Goal: Task Accomplishment & Management: Manage account settings

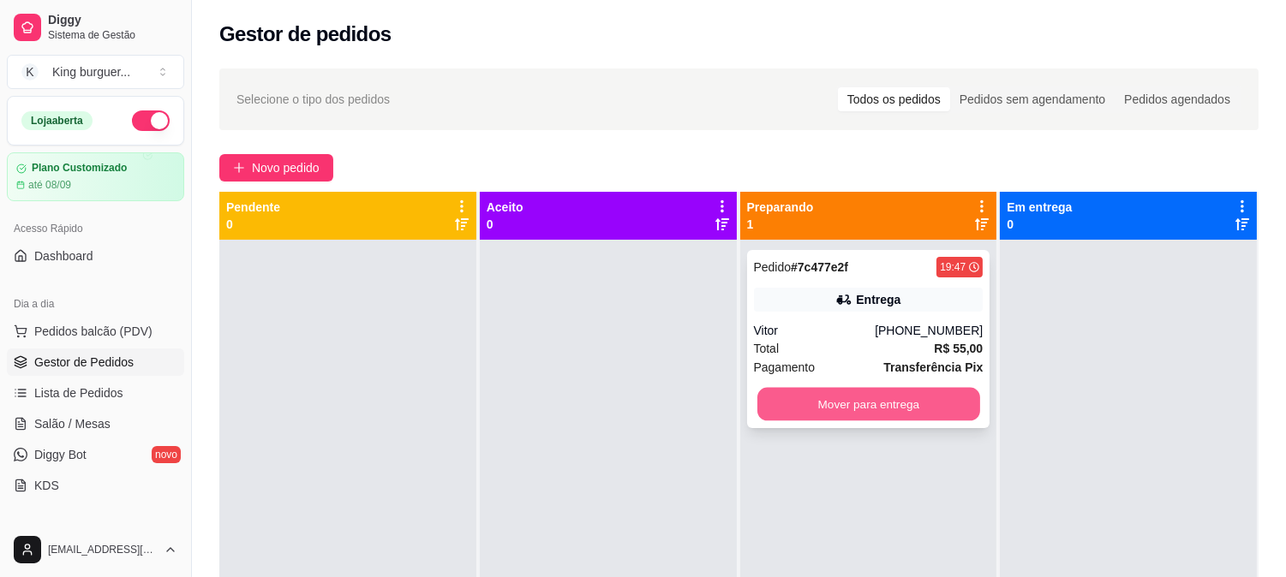
click at [843, 401] on button "Mover para entrega" at bounding box center [868, 404] width 223 height 33
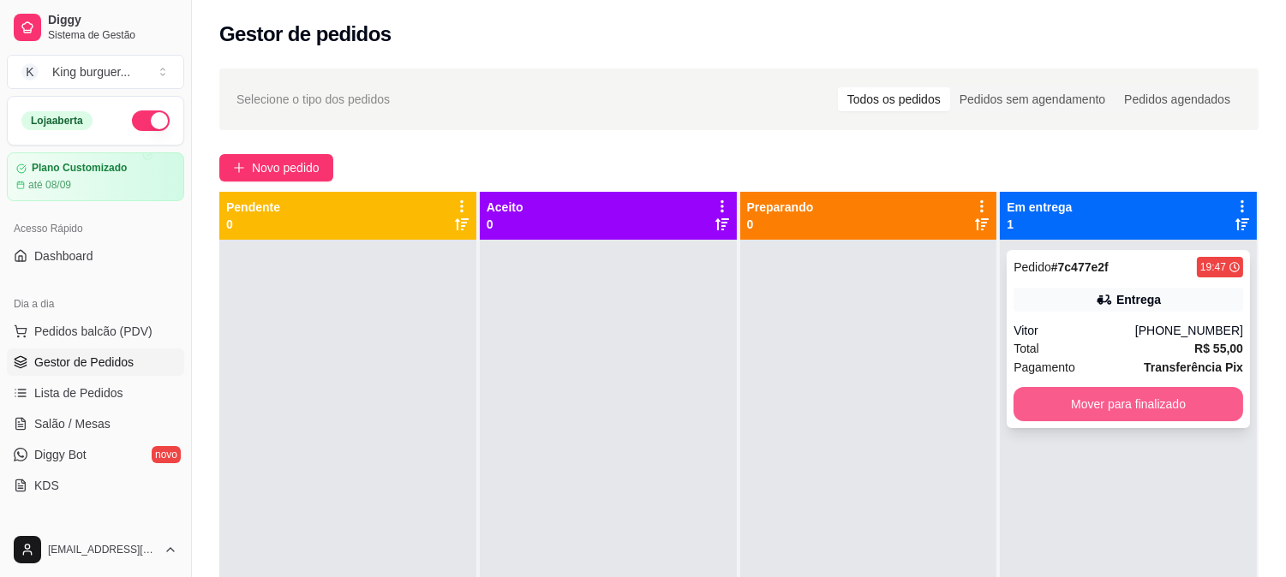
click at [1045, 404] on button "Mover para finalizado" at bounding box center [1129, 404] width 230 height 34
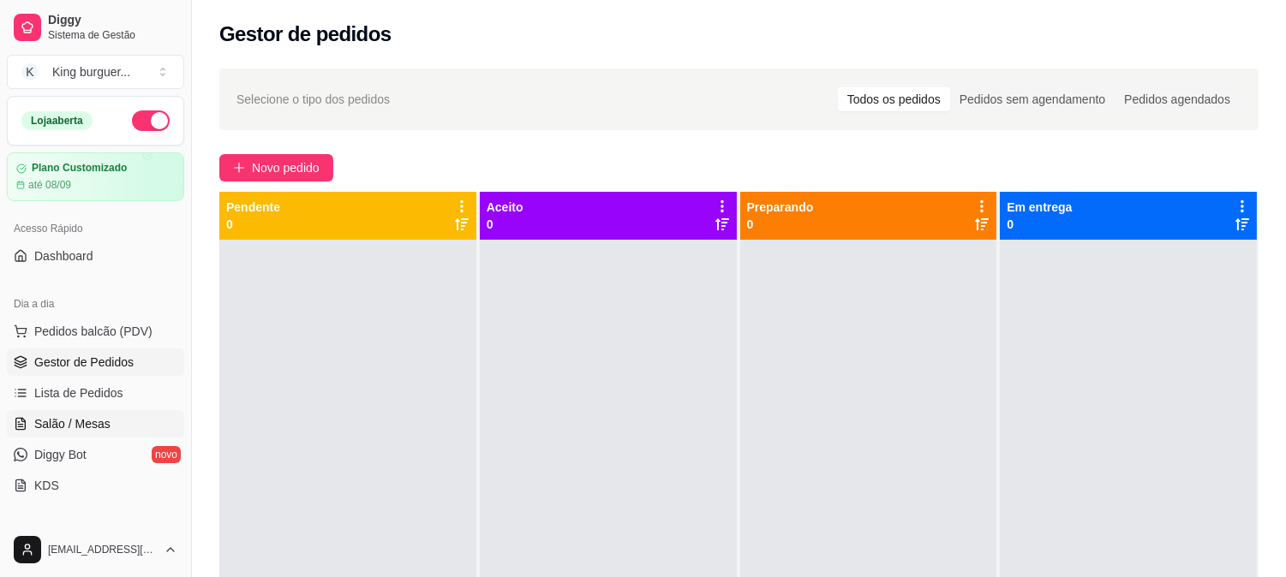
click at [81, 427] on span "Salão / Mesas" at bounding box center [72, 424] width 76 height 17
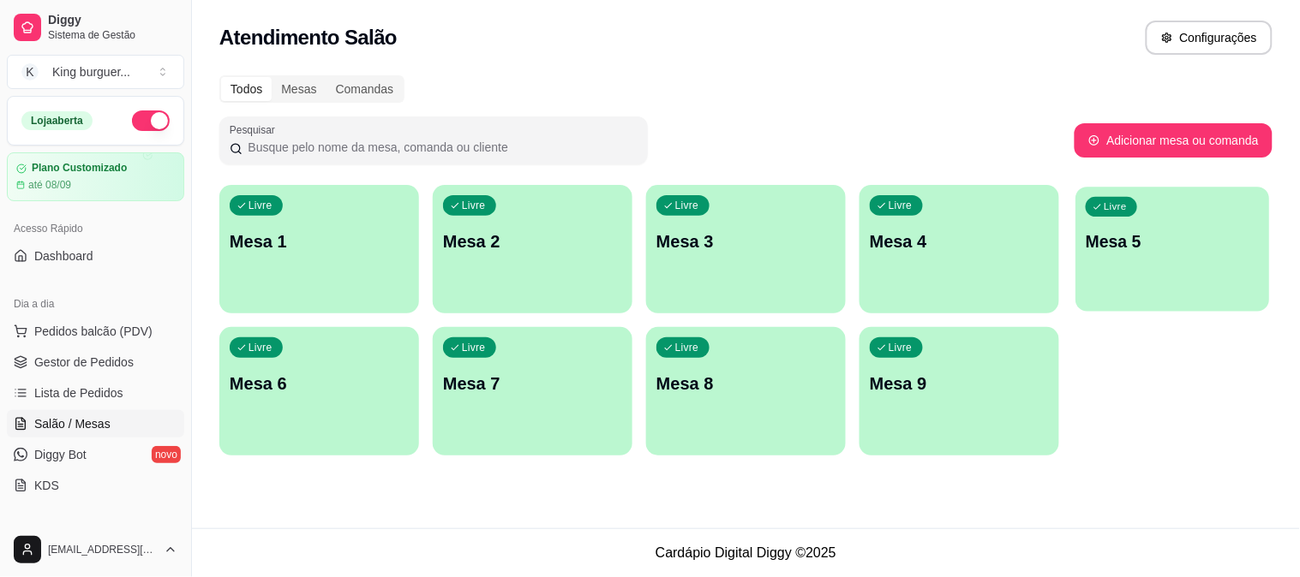
click at [1135, 237] on p "Mesa 5" at bounding box center [1173, 241] width 174 height 23
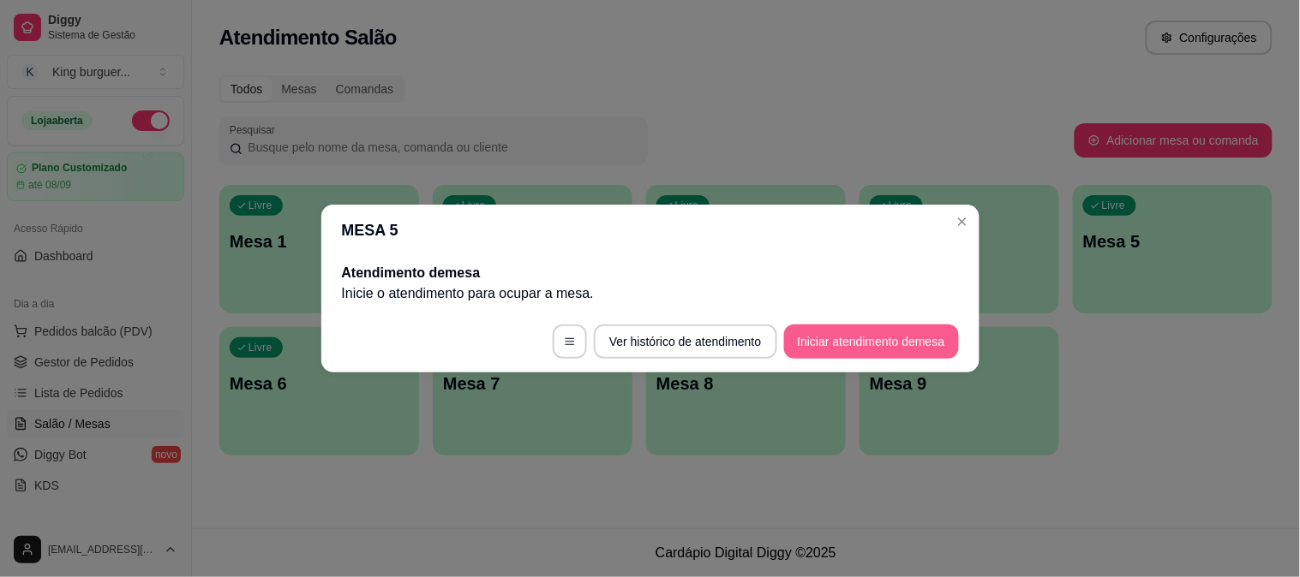
click at [885, 345] on button "Iniciar atendimento de mesa" at bounding box center [871, 342] width 175 height 34
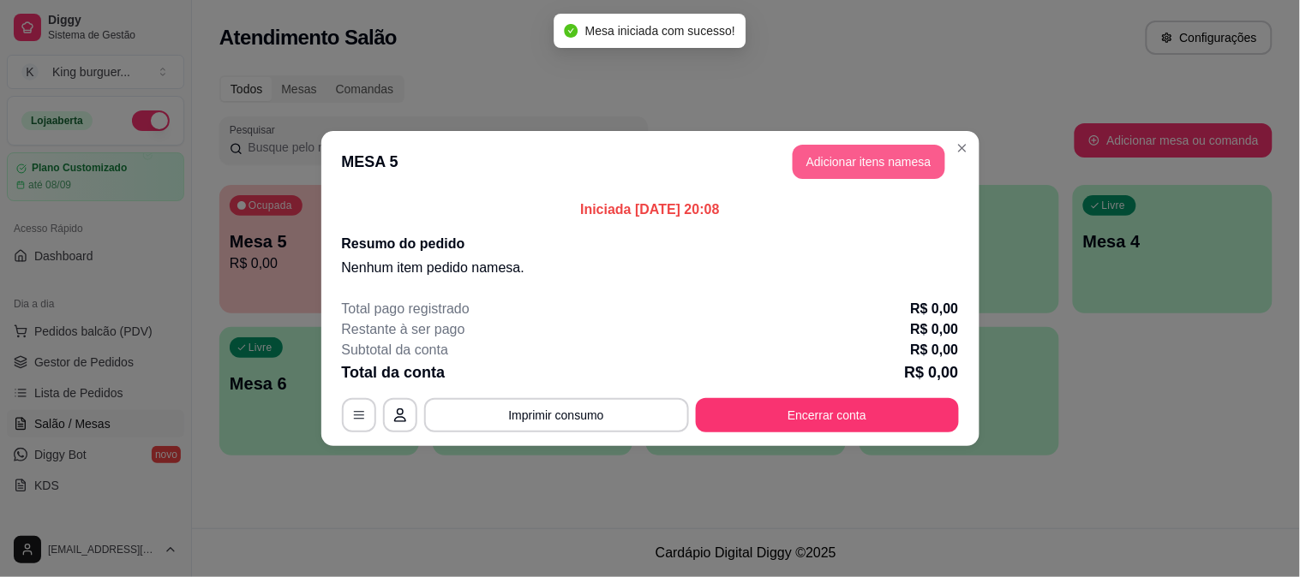
click at [877, 156] on button "Adicionar itens na mesa" at bounding box center [868, 162] width 153 height 34
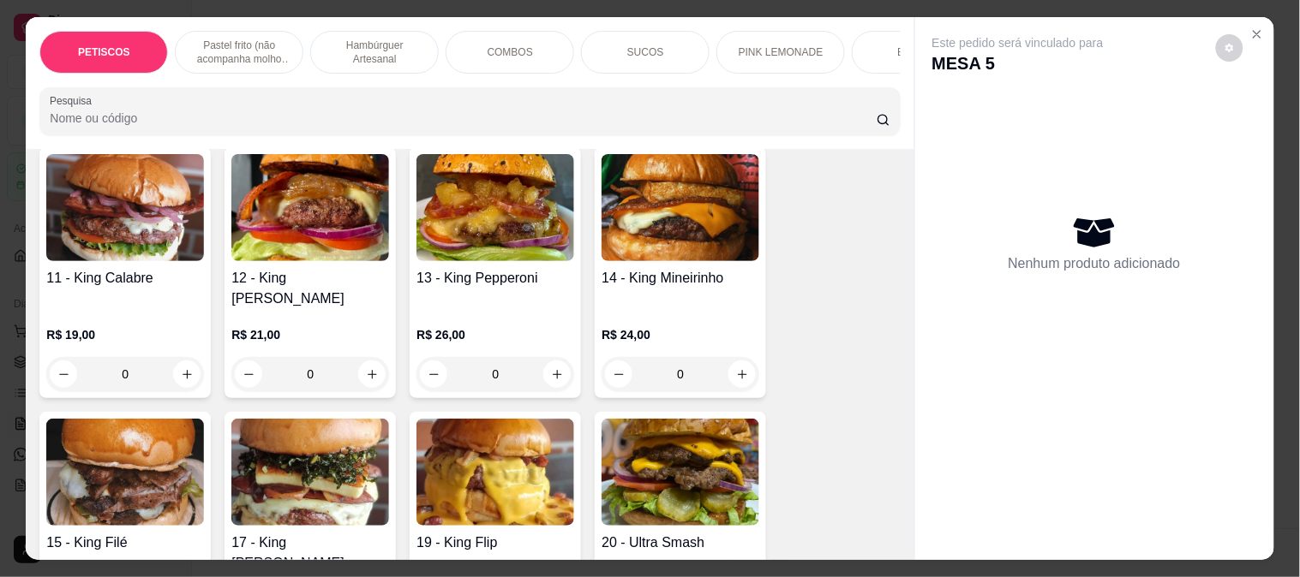
scroll to position [1714, 0]
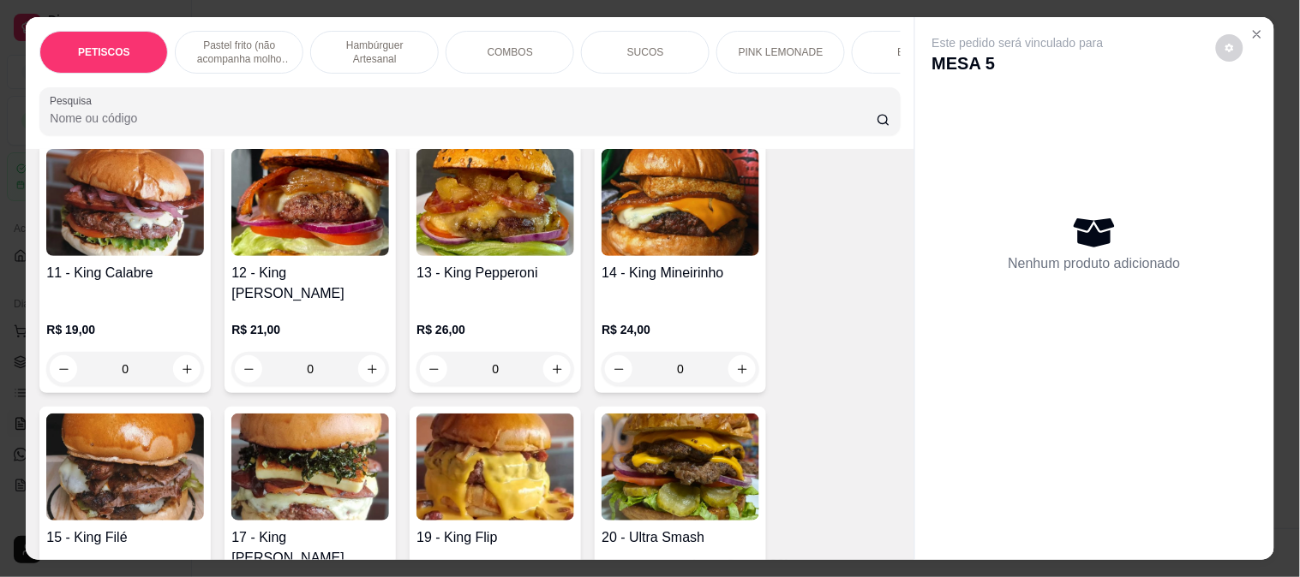
click at [689, 193] on img at bounding box center [680, 202] width 158 height 107
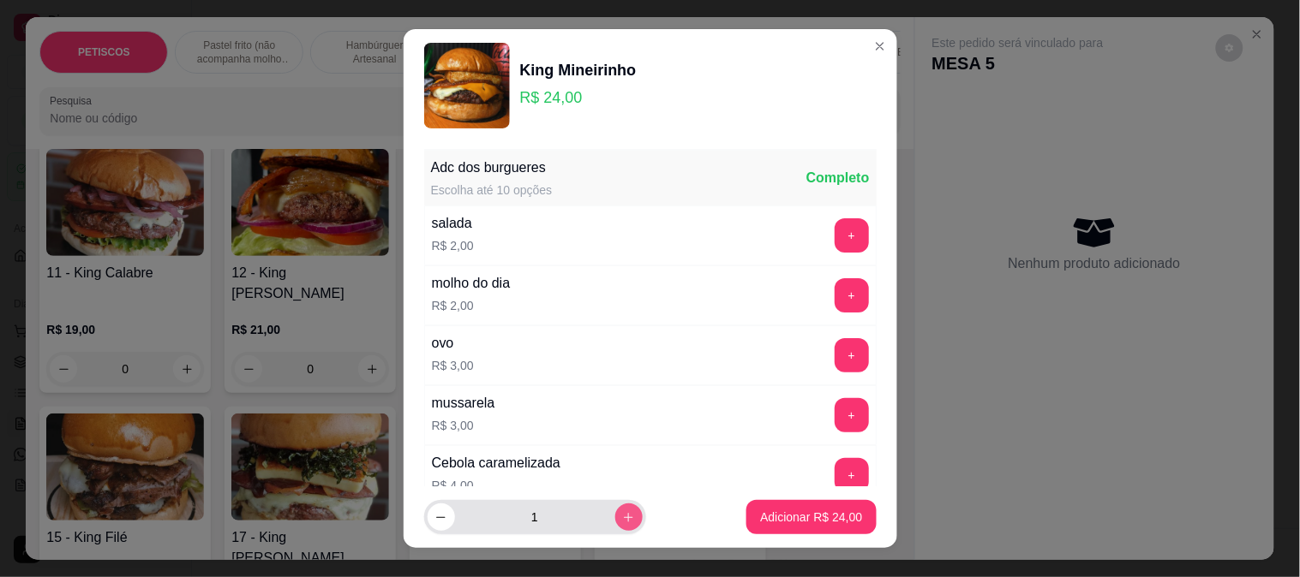
click at [622, 515] on icon "increase-product-quantity" at bounding box center [628, 517] width 13 height 13
type input "2"
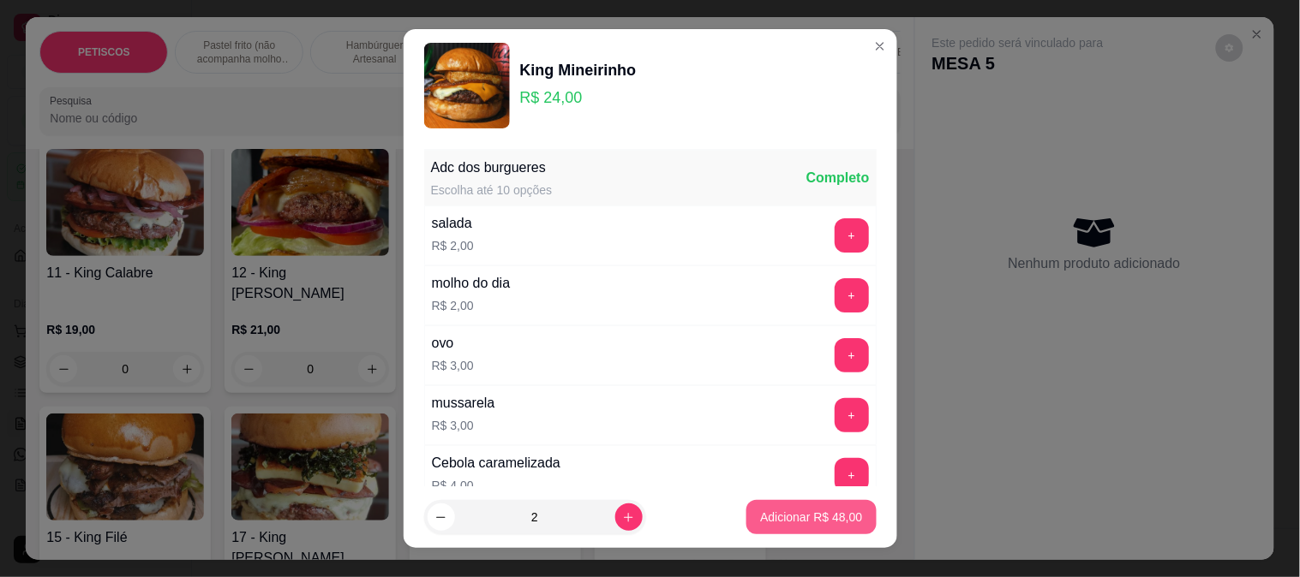
click at [776, 514] on p "Adicionar R$ 48,00" at bounding box center [811, 517] width 102 height 17
type input "2"
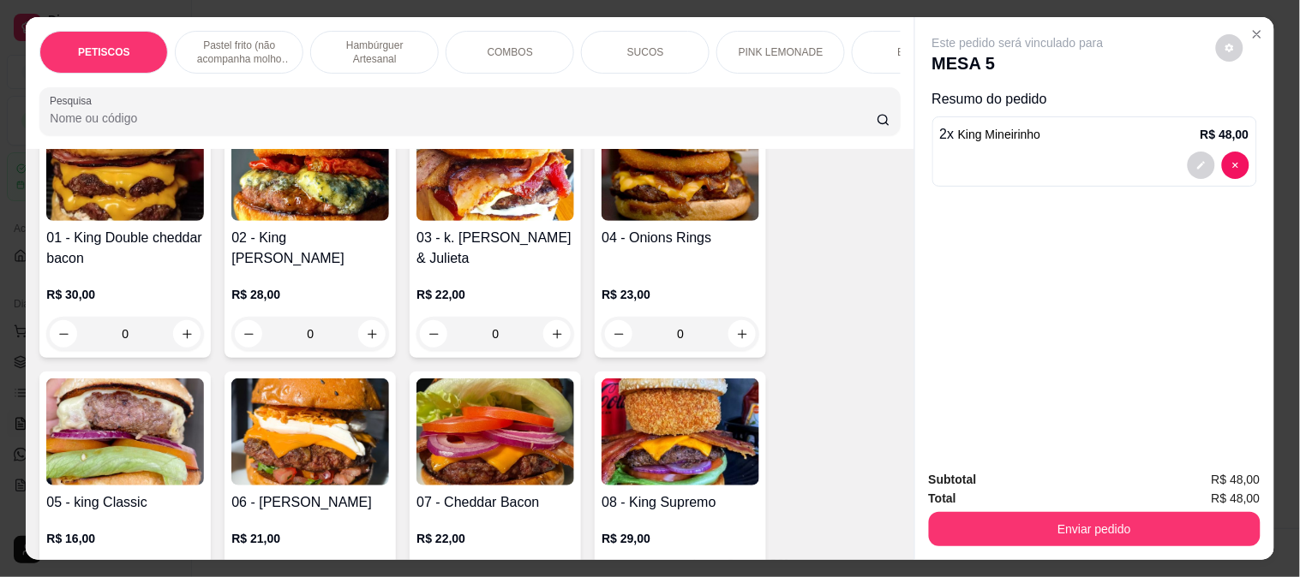
scroll to position [1237, 0]
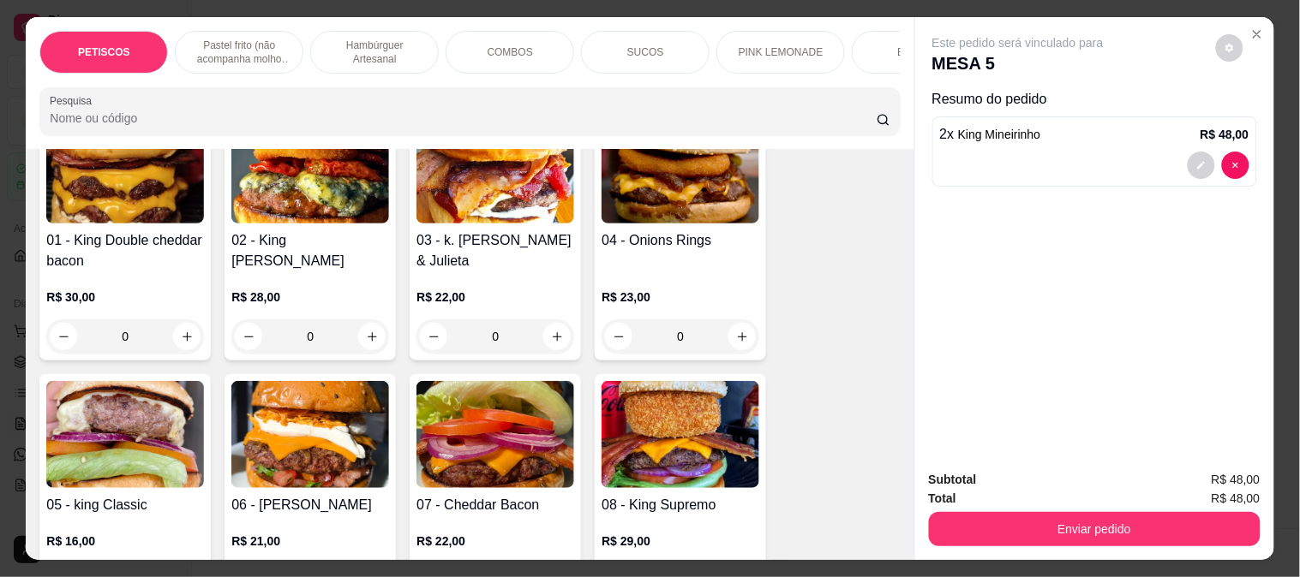
click at [129, 200] on img at bounding box center [125, 170] width 158 height 107
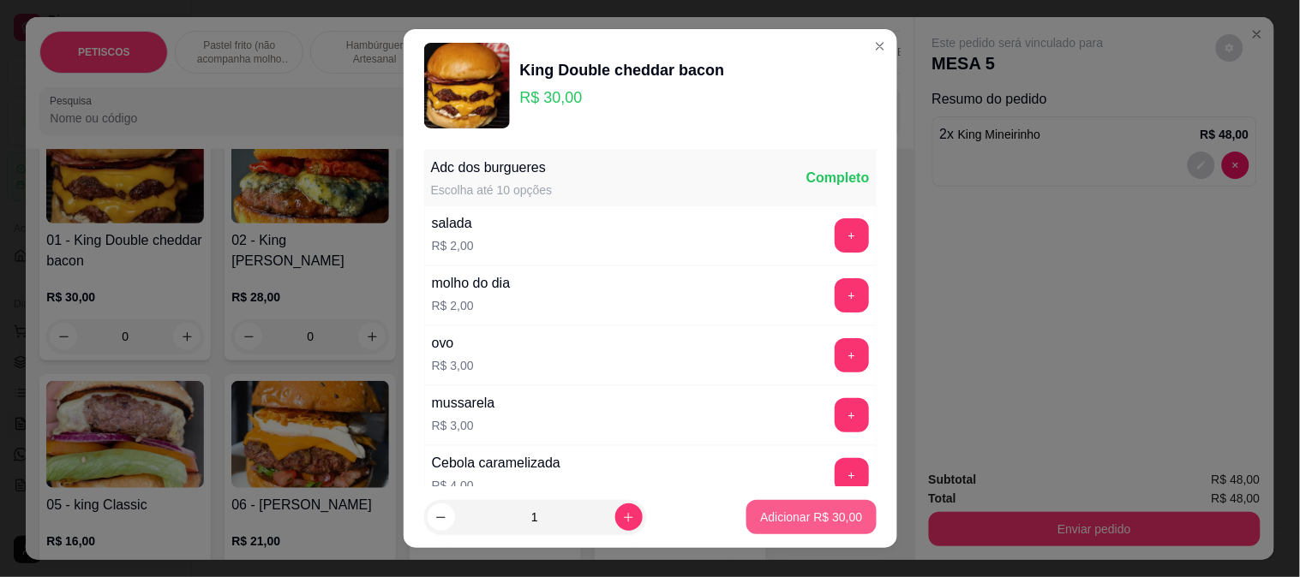
click at [772, 521] on p "Adicionar R$ 30,00" at bounding box center [811, 517] width 102 height 17
type input "1"
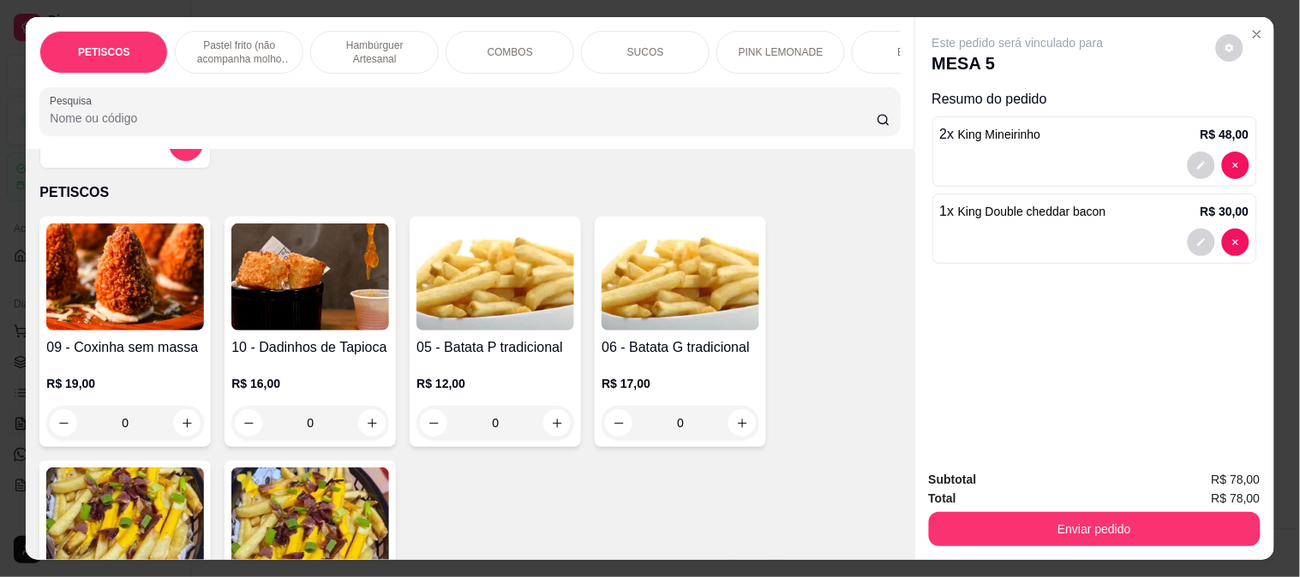
scroll to position [1, 0]
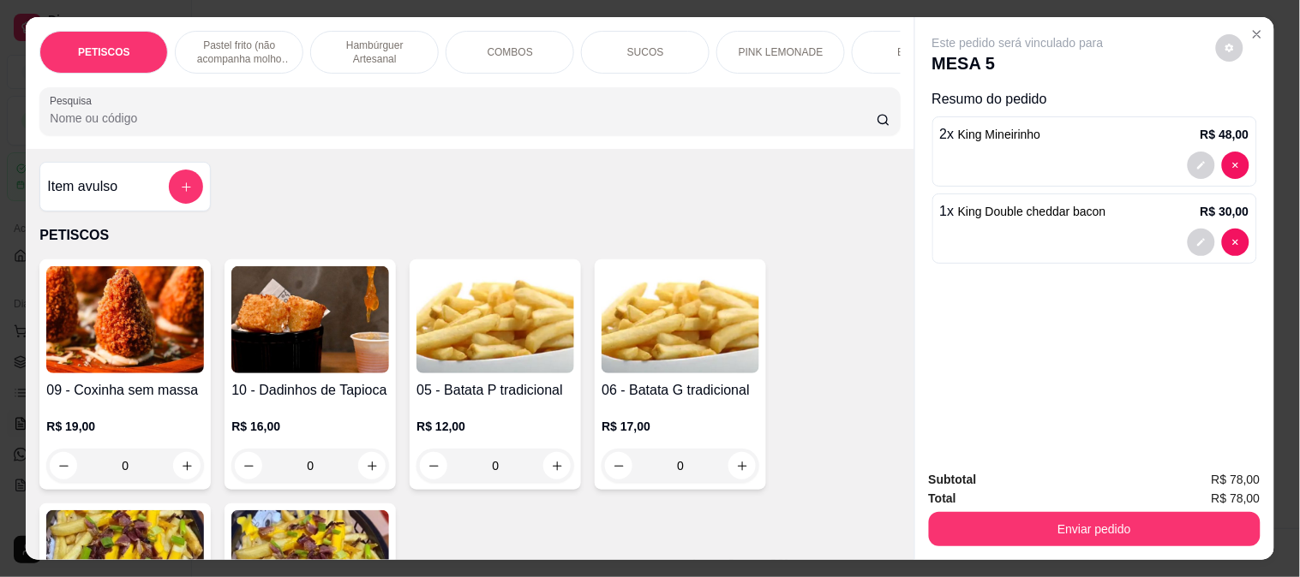
click at [669, 330] on img at bounding box center [680, 319] width 158 height 107
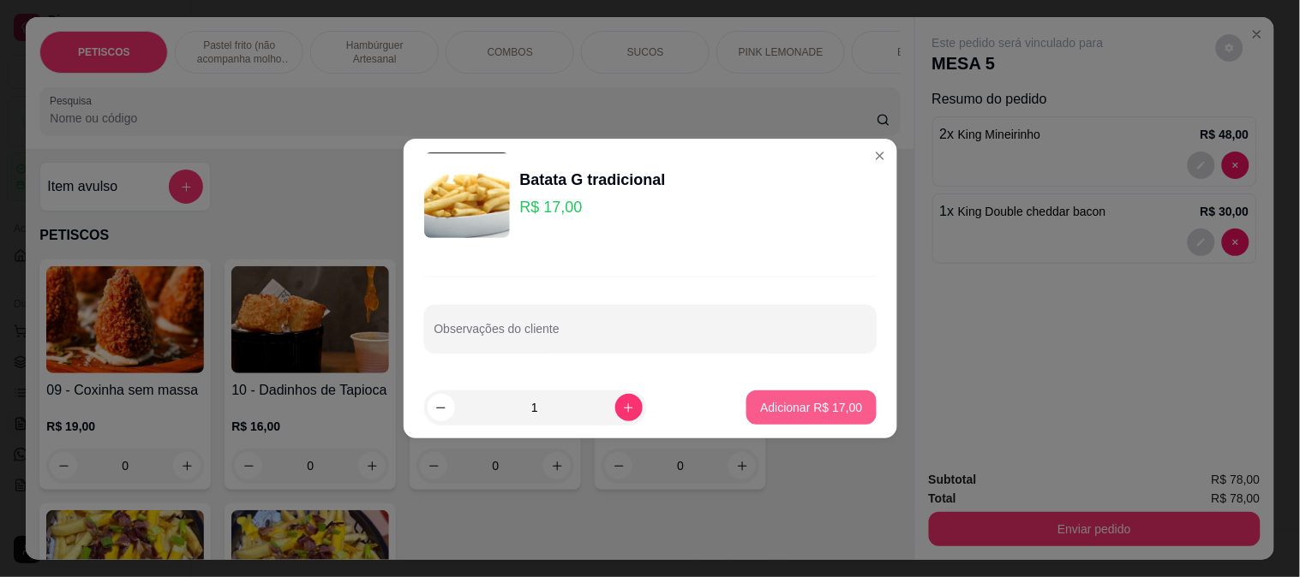
click at [832, 412] on p "Adicionar R$ 17,00" at bounding box center [811, 407] width 102 height 17
type input "1"
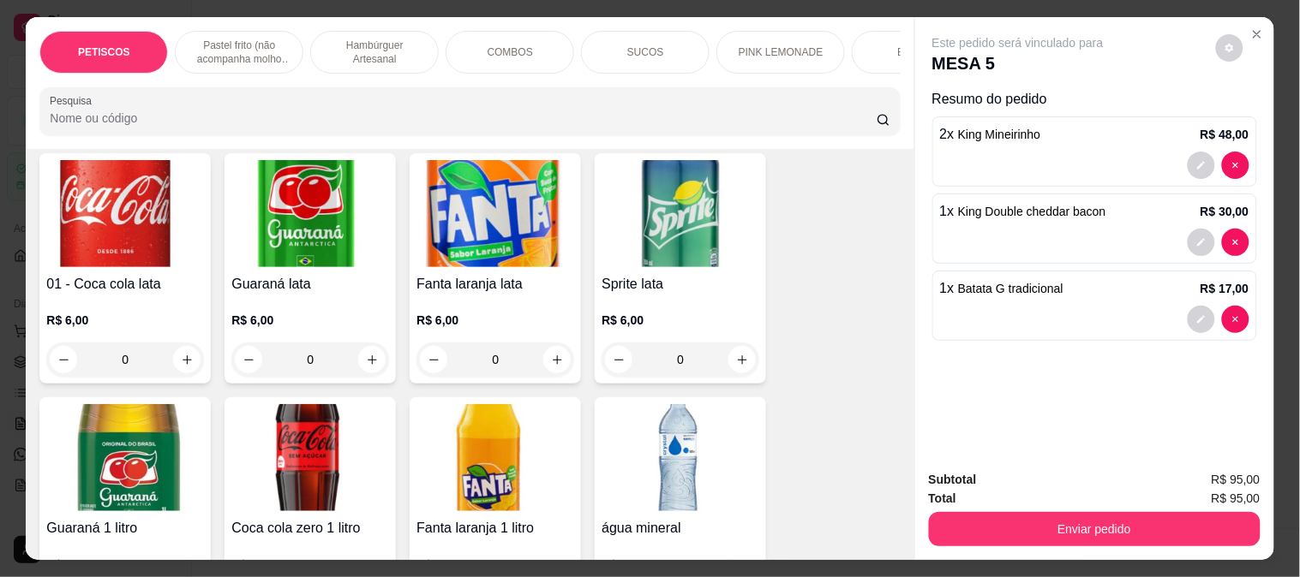
scroll to position [4070, 0]
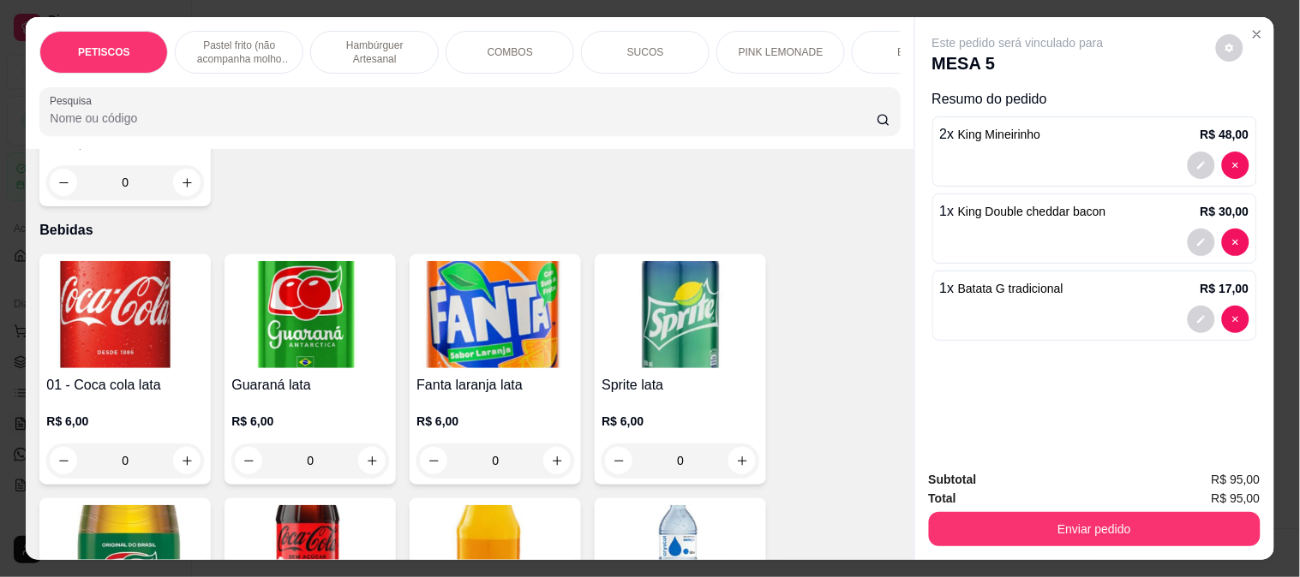
click at [326, 505] on img at bounding box center [310, 558] width 158 height 107
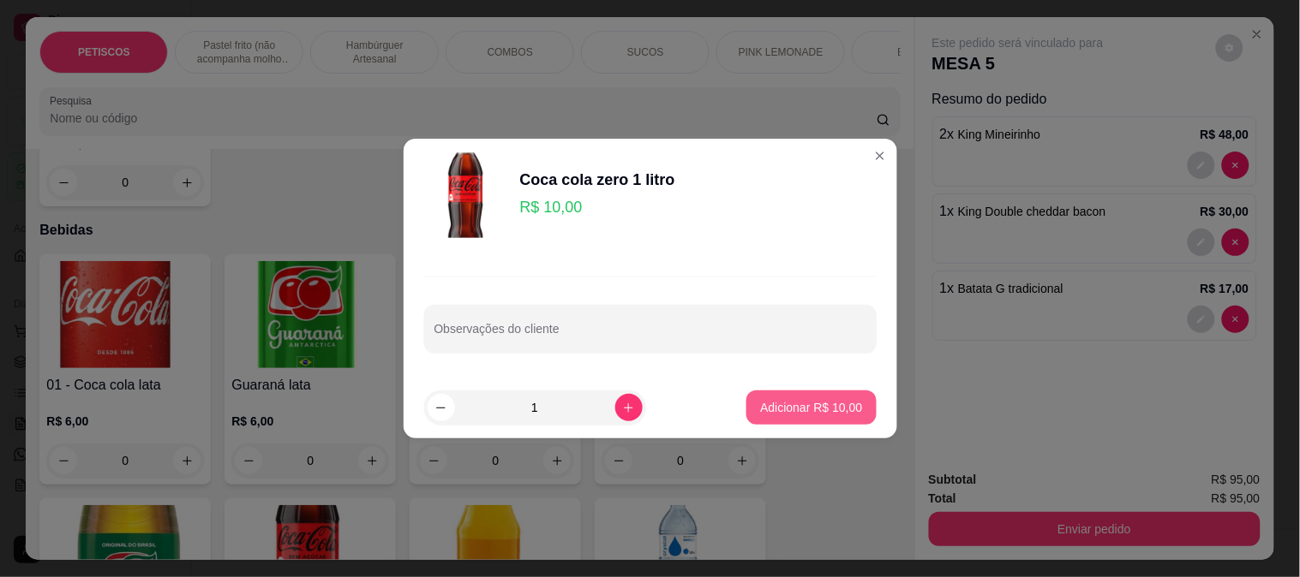
click at [819, 409] on p "Adicionar R$ 10,00" at bounding box center [811, 407] width 102 height 17
type input "1"
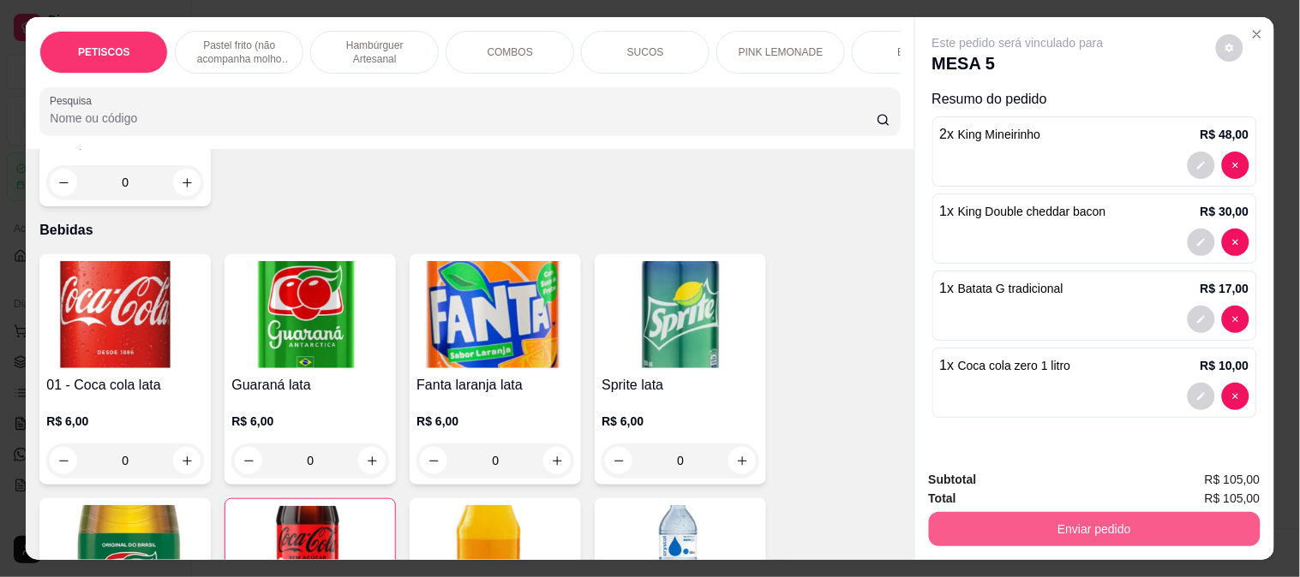
click at [994, 519] on button "Enviar pedido" at bounding box center [1095, 529] width 332 height 34
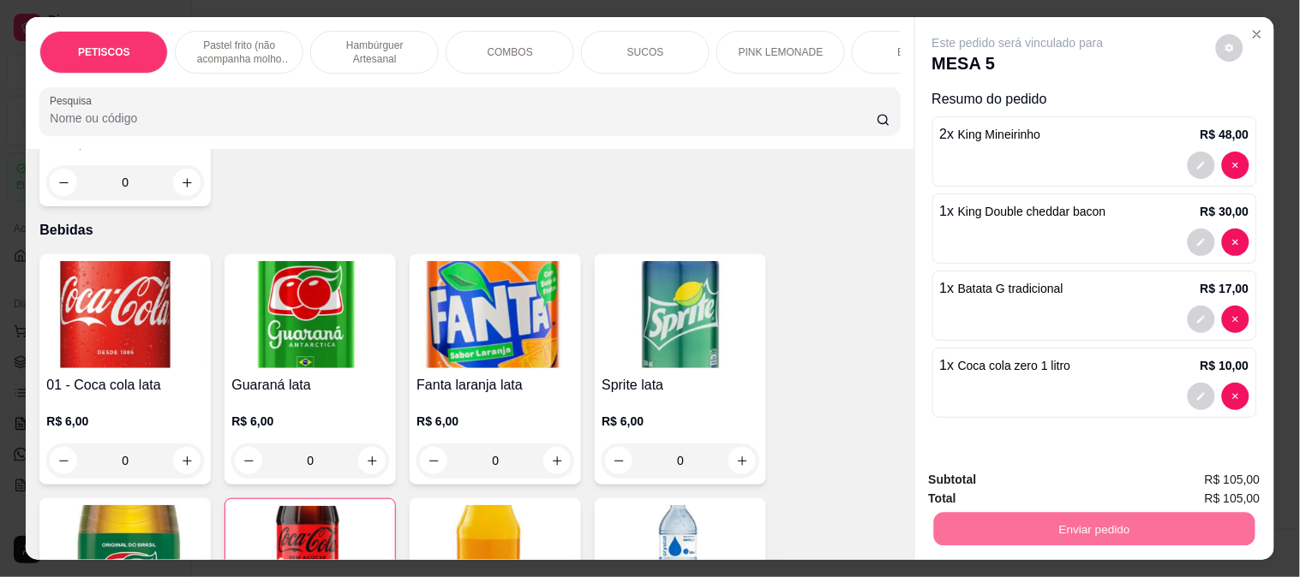
click at [984, 477] on button "Não registrar e enviar pedido" at bounding box center [1037, 480] width 178 height 33
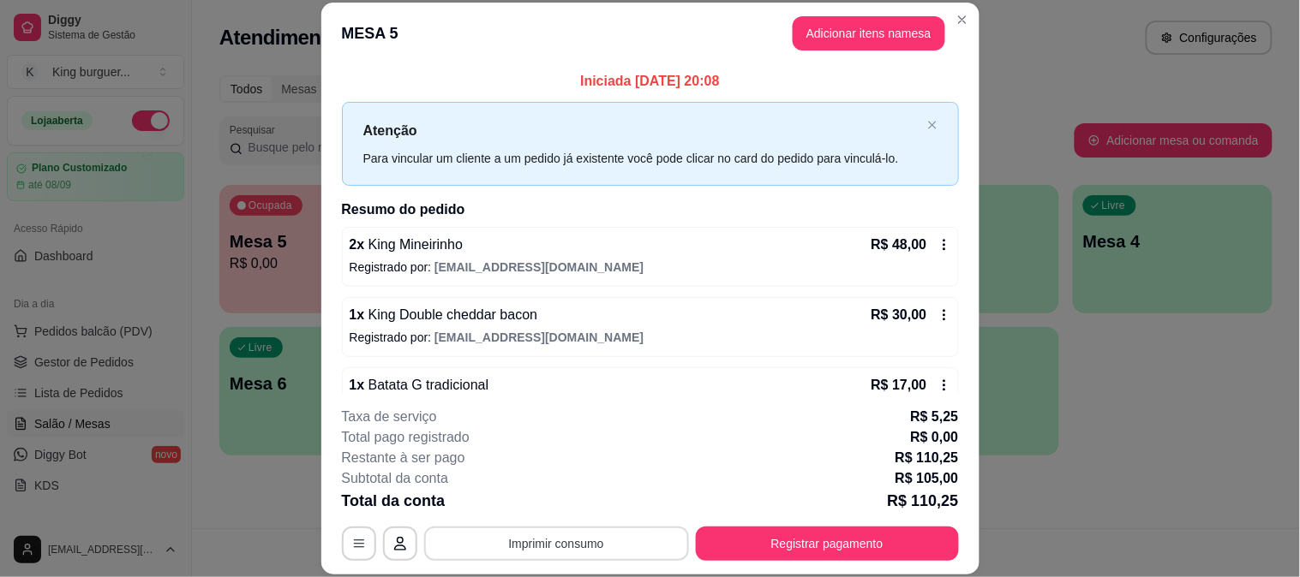
click at [565, 538] on button "Imprimir consumo" at bounding box center [556, 544] width 265 height 34
click at [575, 473] on h4 "Escolha a impressora" at bounding box center [555, 475] width 124 height 17
click at [559, 509] on button "IMPRESSORA" at bounding box center [554, 504] width 120 height 27
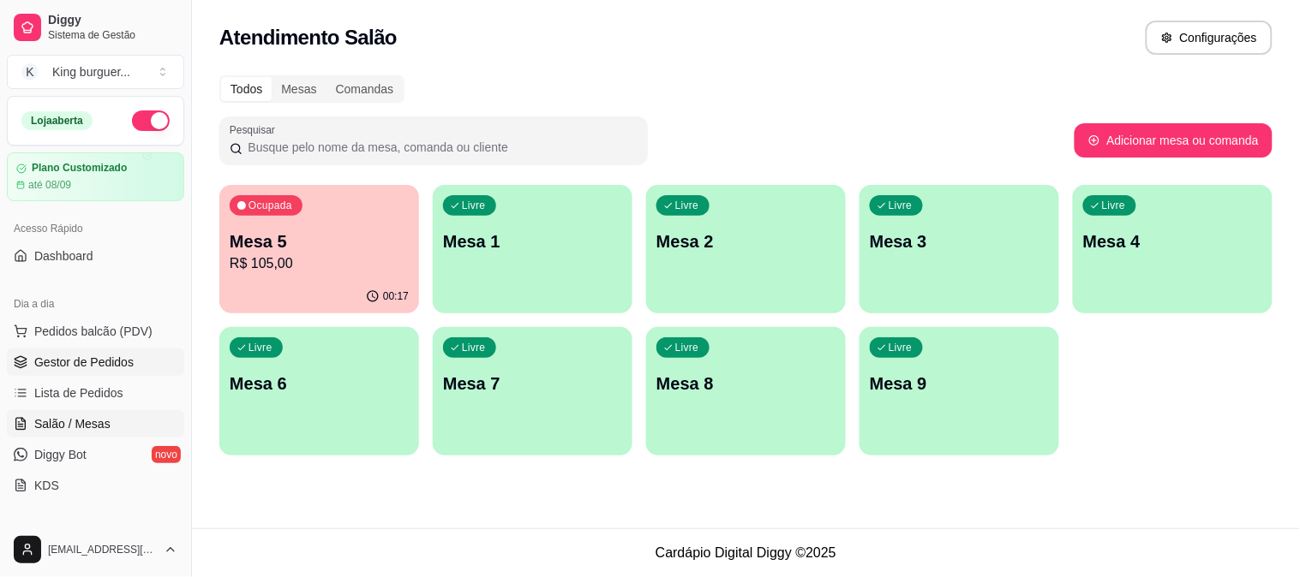
click at [121, 362] on span "Gestor de Pedidos" at bounding box center [83, 362] width 99 height 17
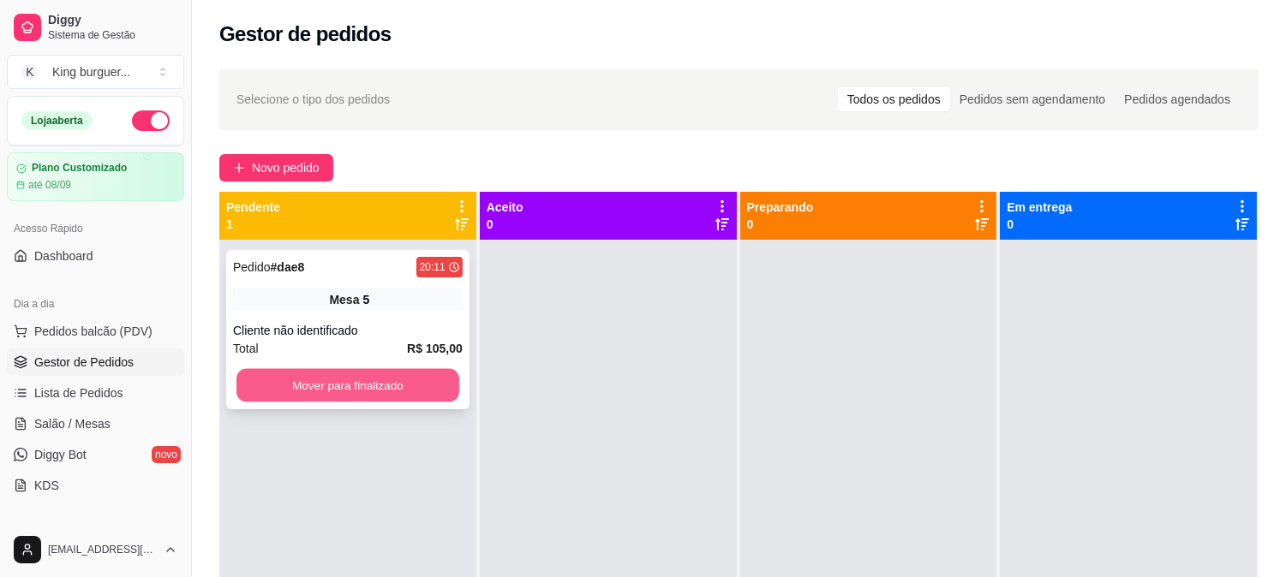
click at [346, 391] on button "Mover para finalizado" at bounding box center [347, 385] width 223 height 33
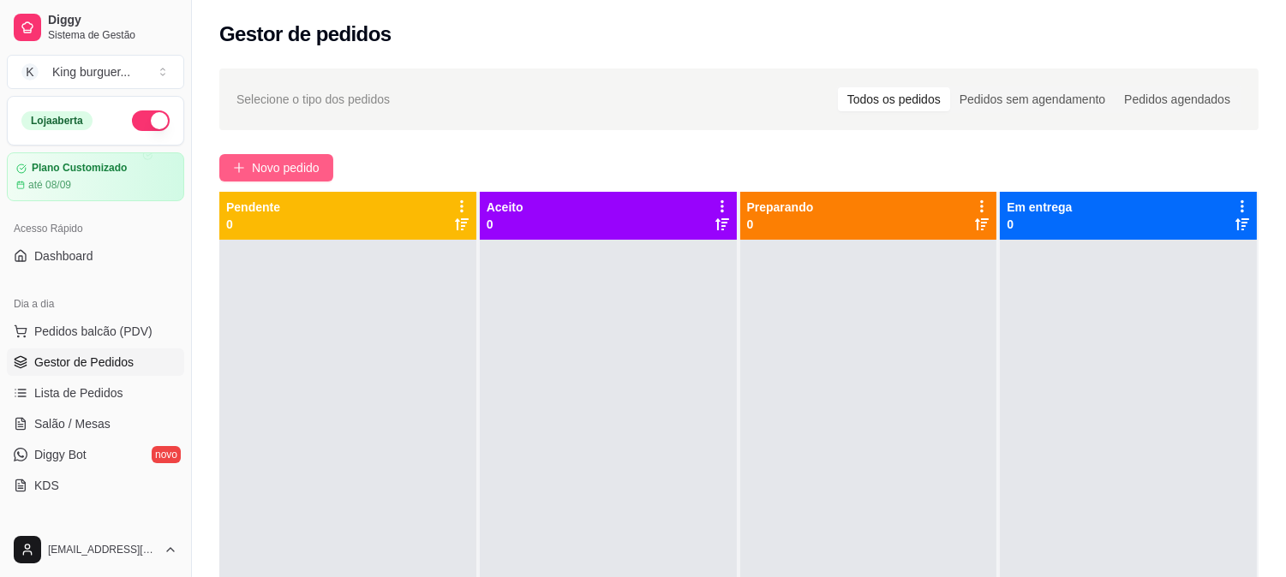
click at [302, 166] on span "Novo pedido" at bounding box center [286, 167] width 68 height 19
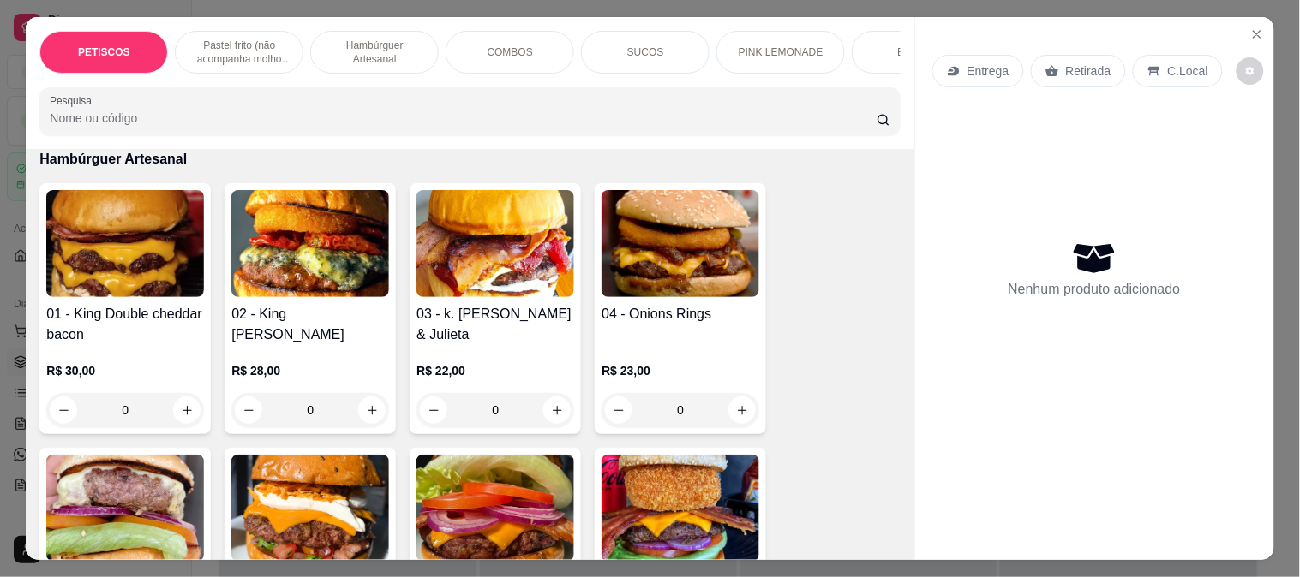
scroll to position [1142, 0]
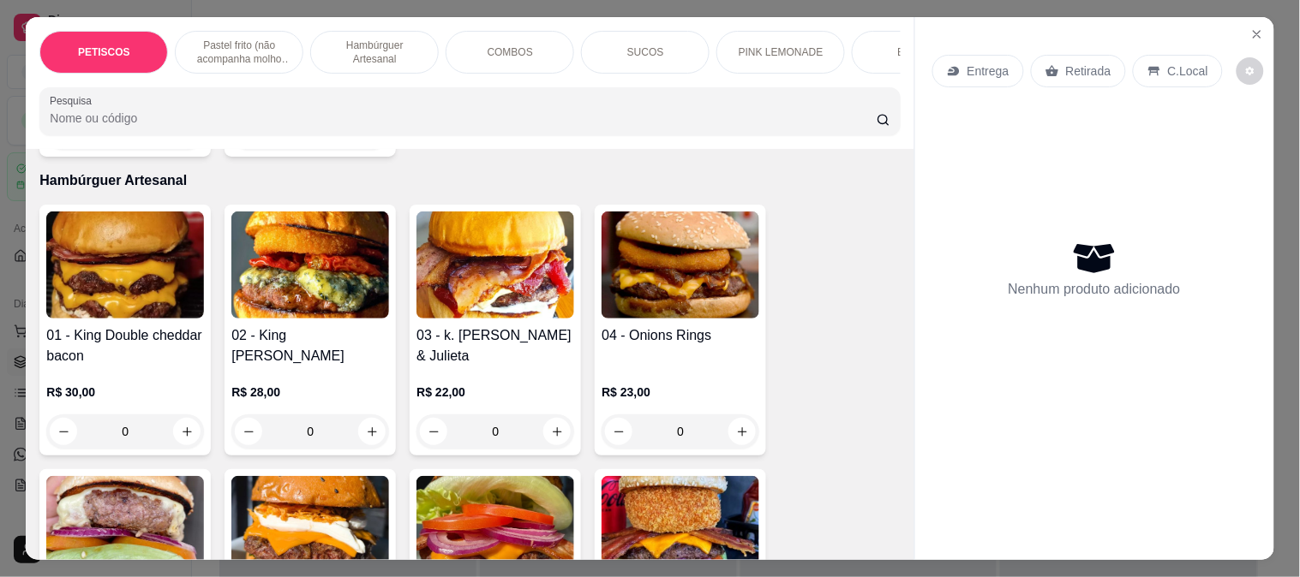
click at [463, 275] on img at bounding box center [495, 265] width 158 height 107
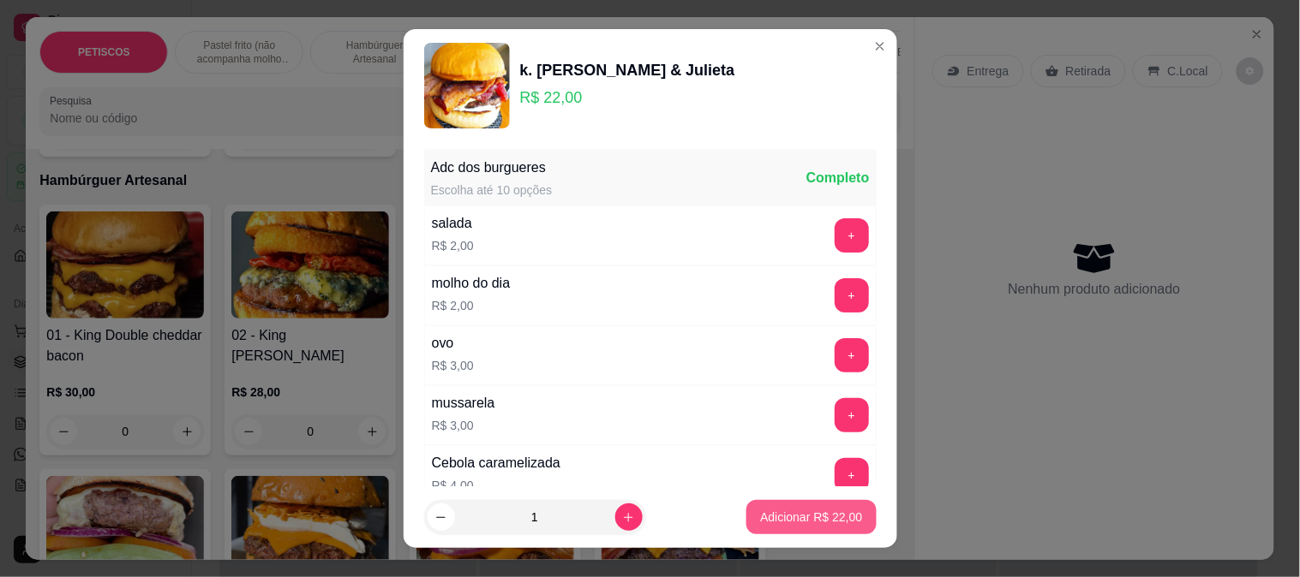
click at [780, 523] on p "Adicionar R$ 22,00" at bounding box center [811, 517] width 102 height 17
type input "1"
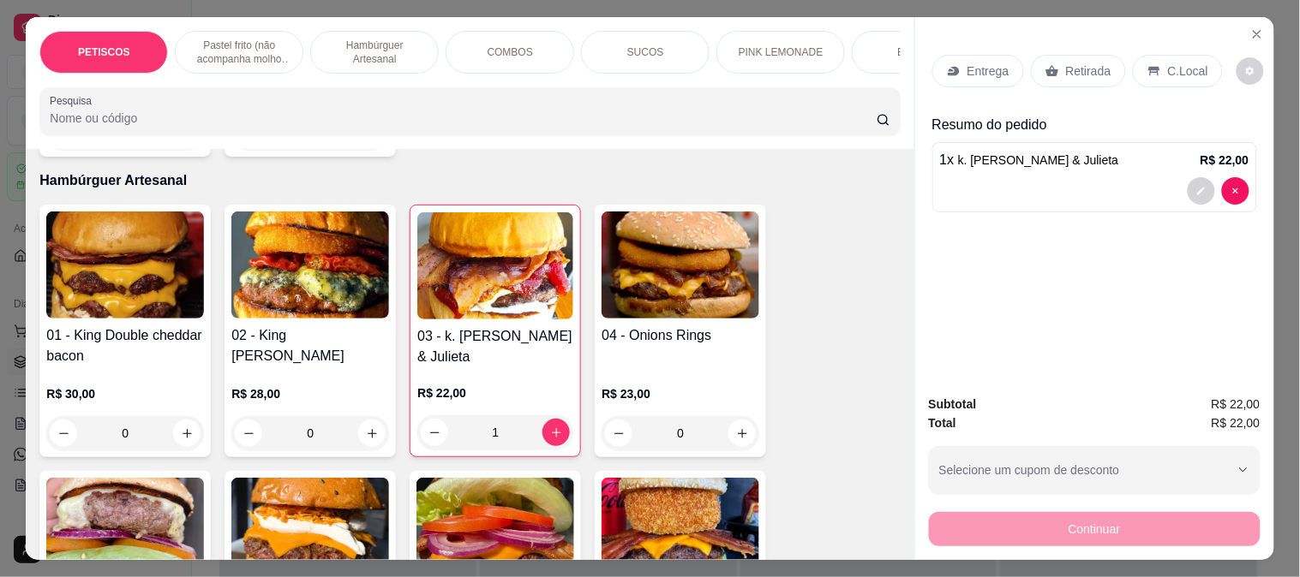
click at [967, 63] on p "Entrega" at bounding box center [988, 71] width 42 height 17
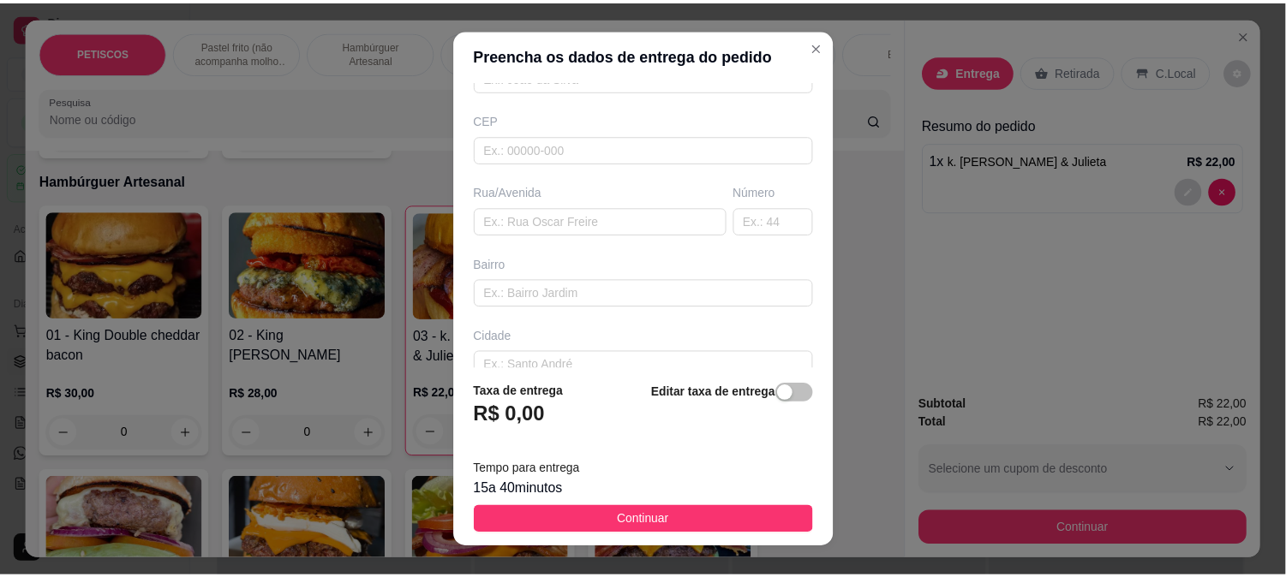
scroll to position [285, 0]
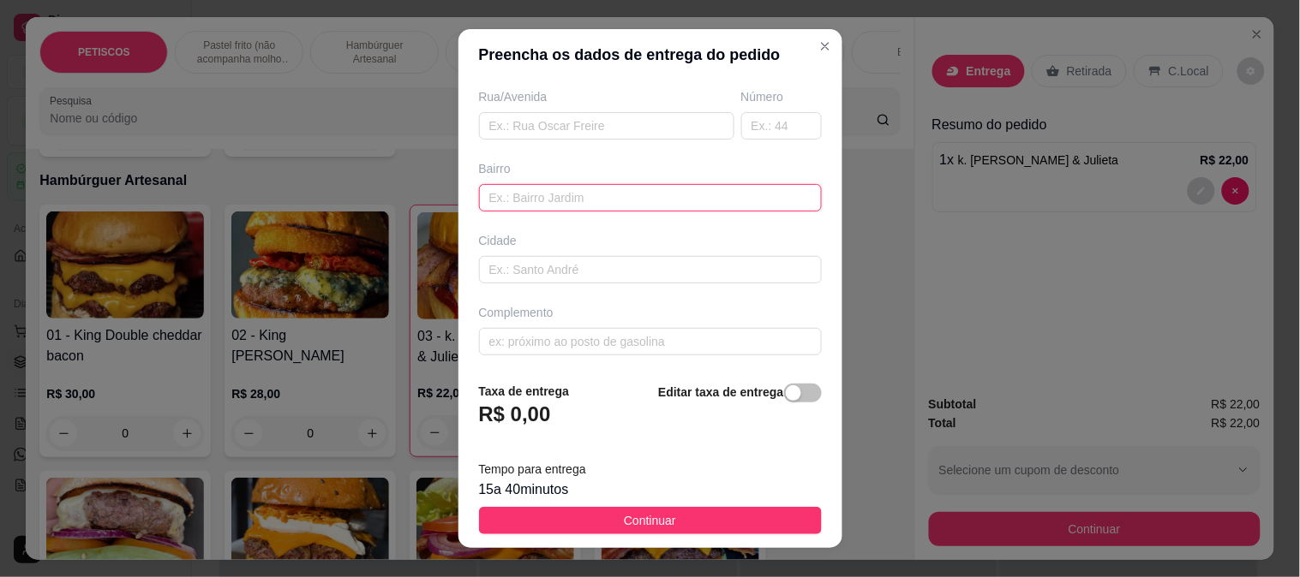
click at [521, 203] on input "text" at bounding box center [650, 197] width 343 height 27
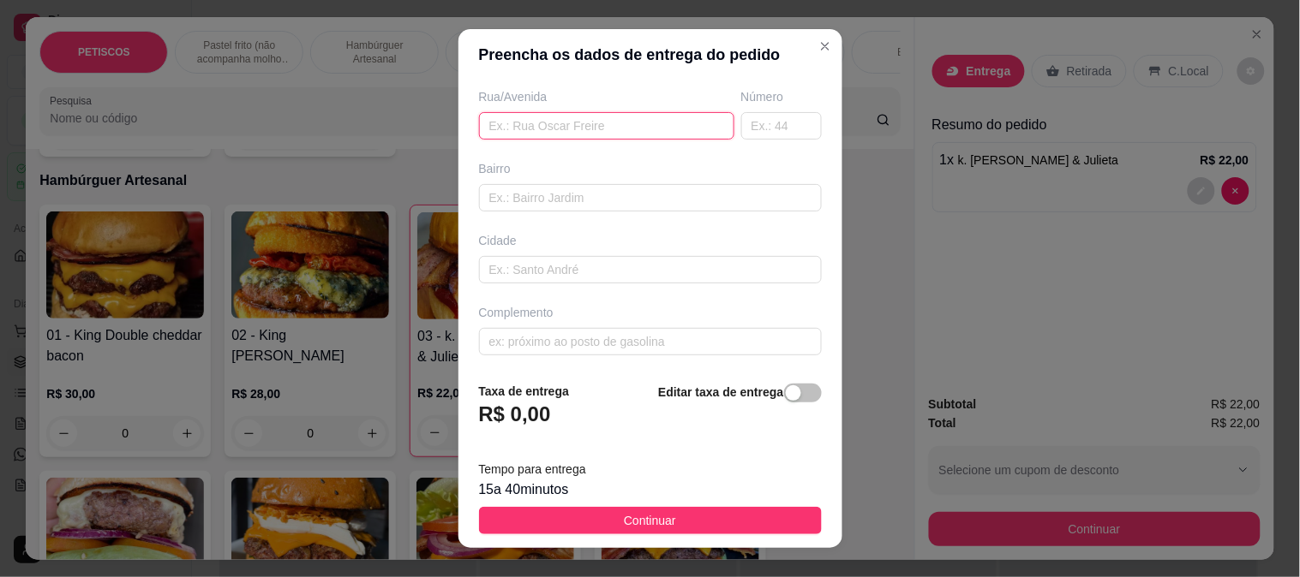
click at [529, 132] on input "text" at bounding box center [606, 125] width 255 height 27
type input "rua [PERSON_NAME]"
click at [741, 127] on input "text" at bounding box center [781, 125] width 81 height 27
type input "419"
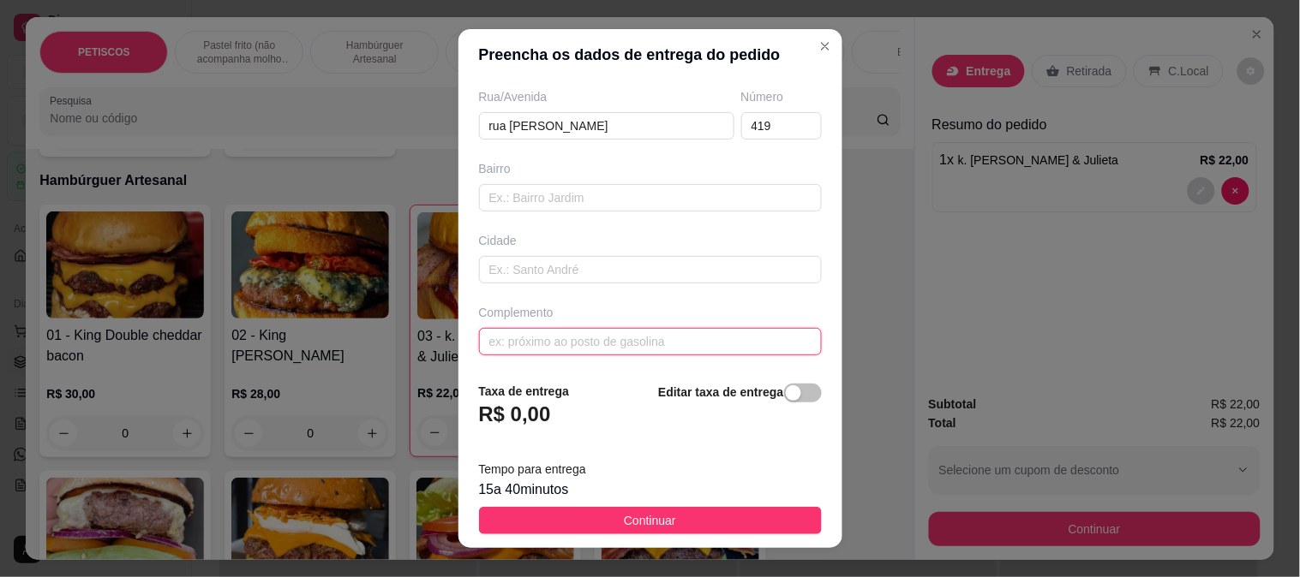
click at [506, 341] on input "text" at bounding box center [650, 341] width 343 height 27
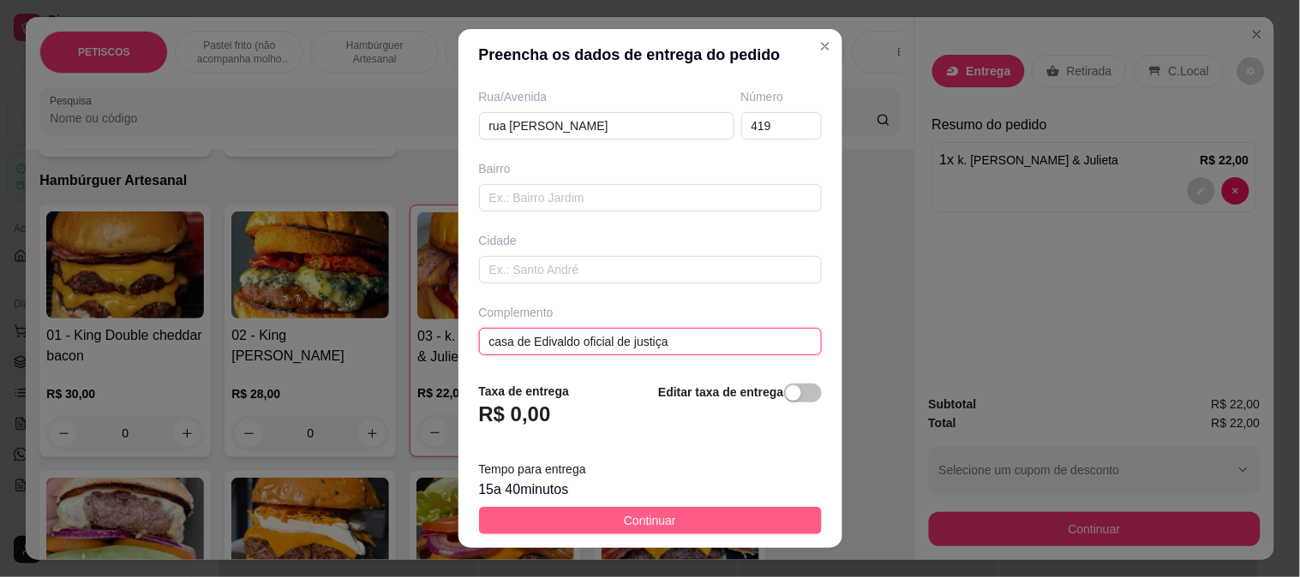
type input "casa de Edivaldo oficial de justiça"
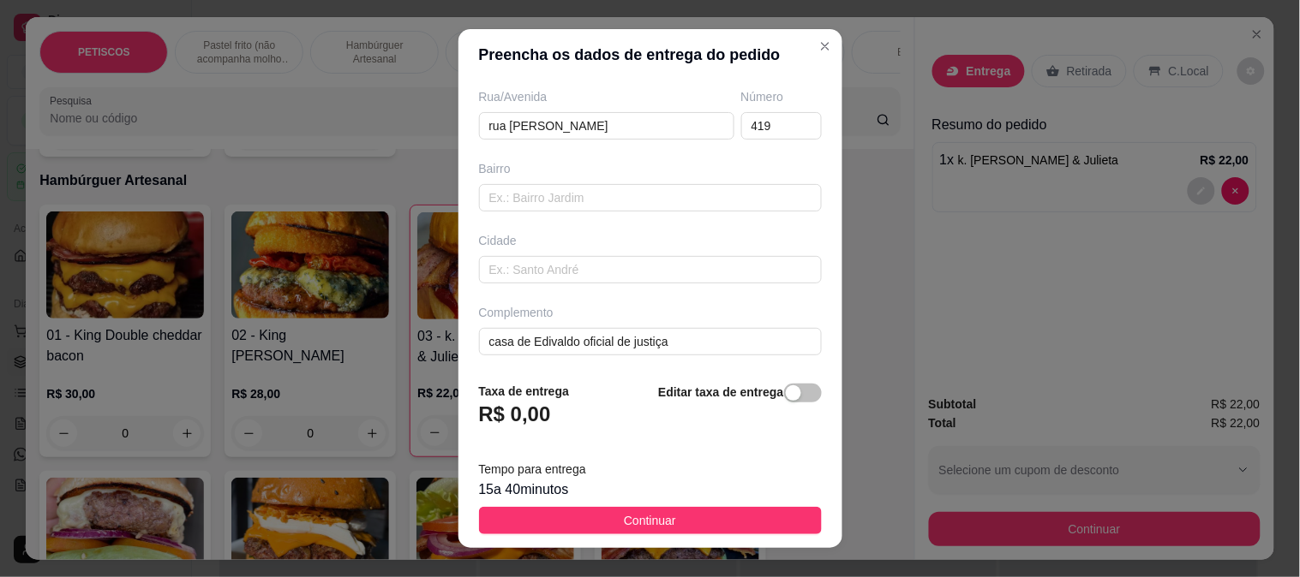
click at [703, 523] on button "Continuar" at bounding box center [650, 520] width 343 height 27
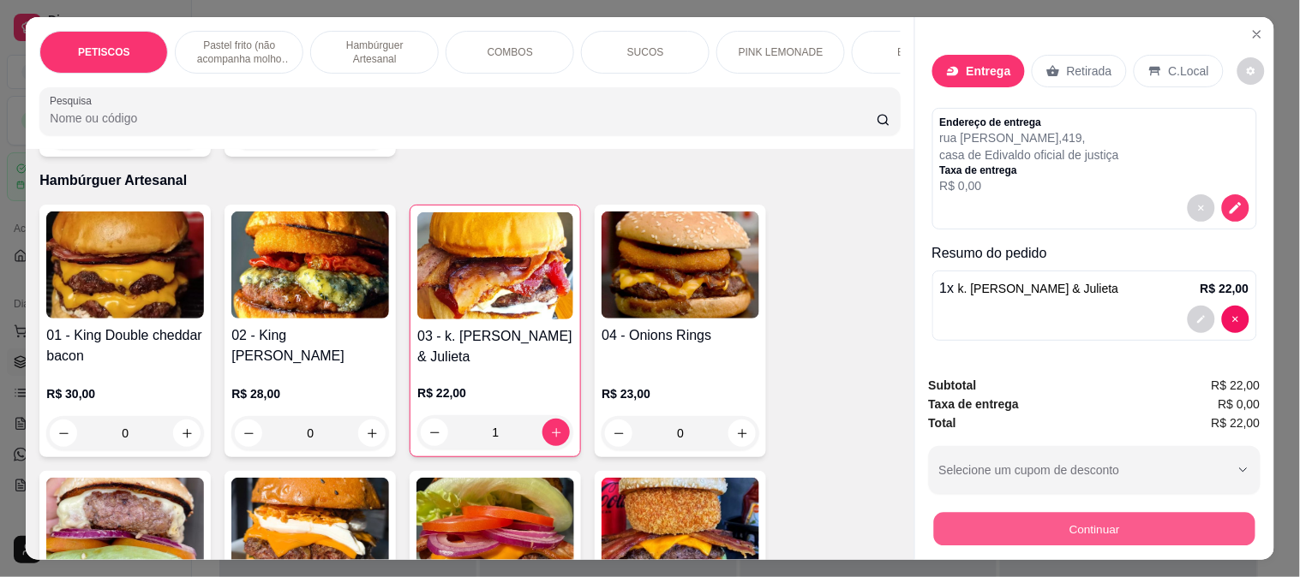
click at [1024, 512] on button "Continuar" at bounding box center [1093, 528] width 321 height 33
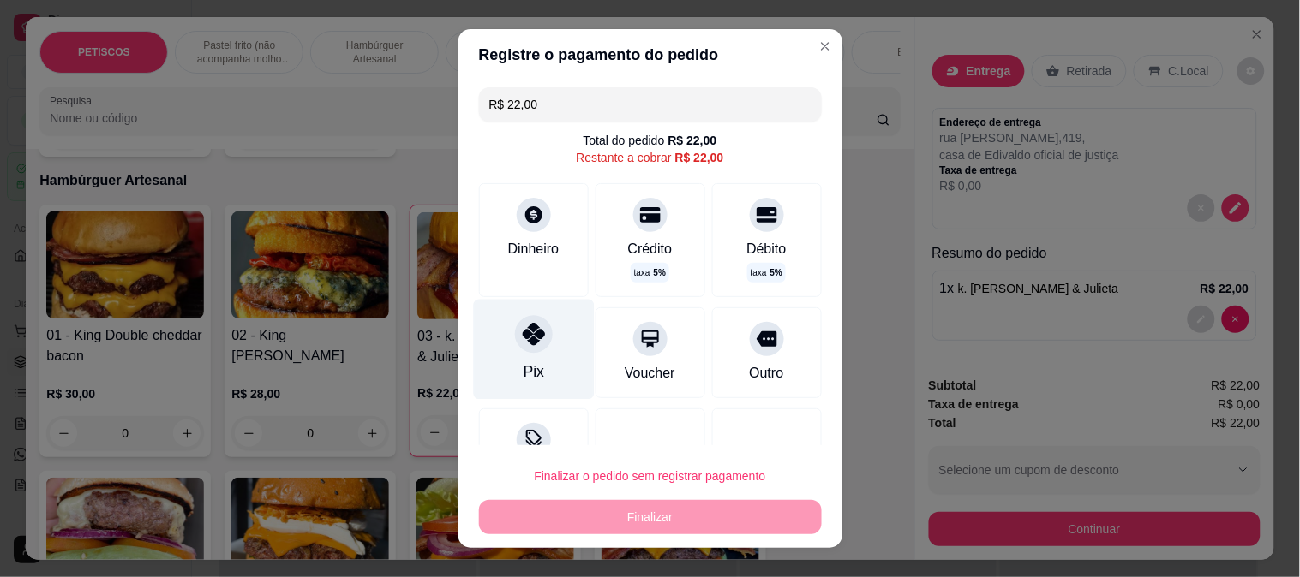
click at [525, 330] on icon at bounding box center [533, 334] width 22 height 22
type input "R$ 0,00"
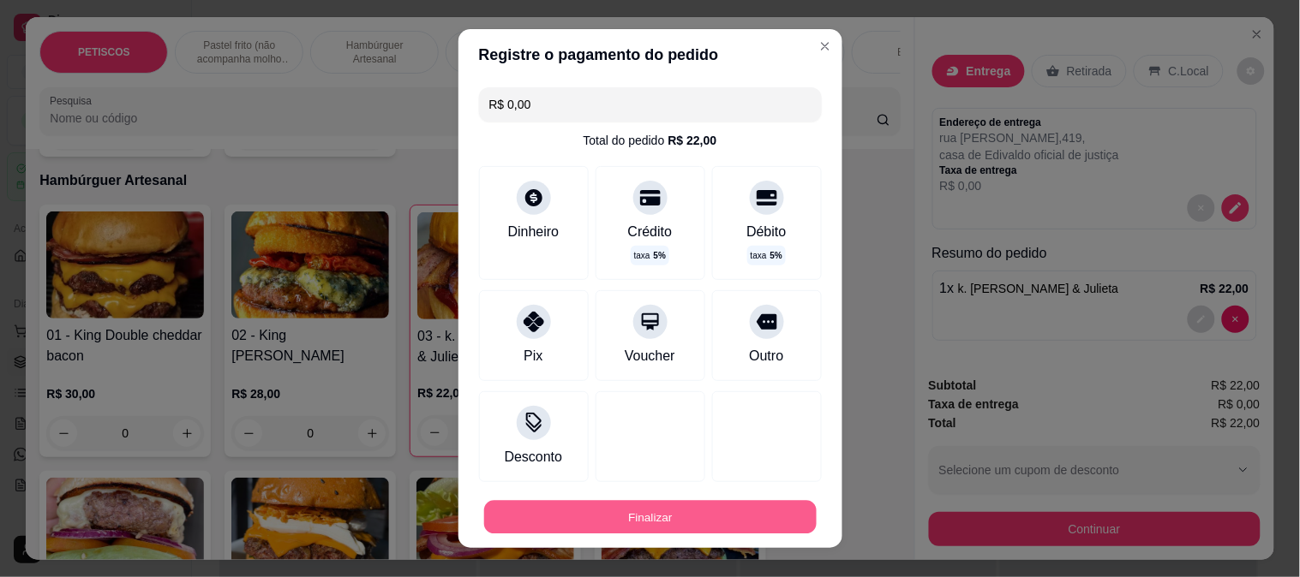
click at [644, 516] on button "Finalizar" at bounding box center [650, 517] width 332 height 33
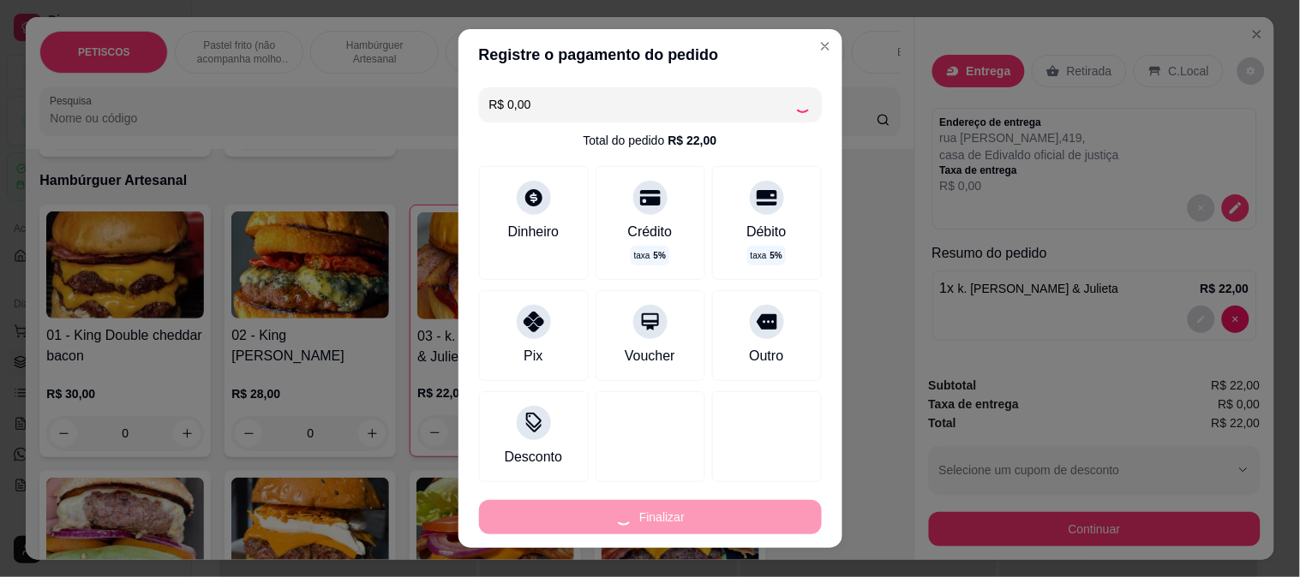
type input "0"
type input "-R$ 22,00"
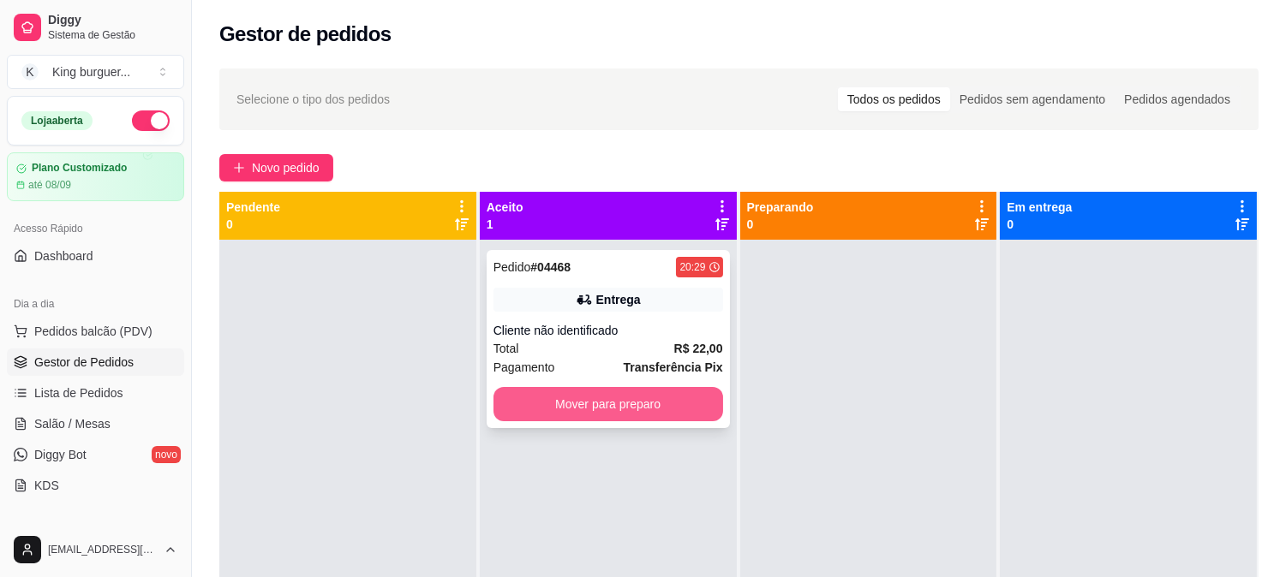
click at [689, 416] on button "Mover para preparo" at bounding box center [608, 404] width 230 height 34
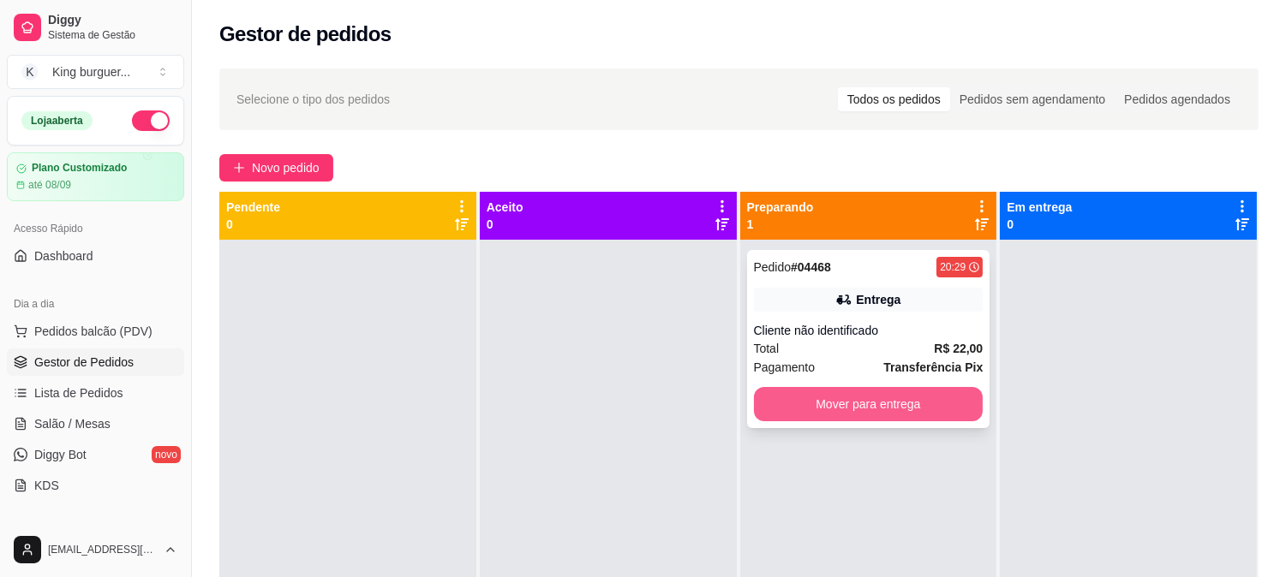
click at [808, 400] on button "Mover para entrega" at bounding box center [869, 404] width 230 height 34
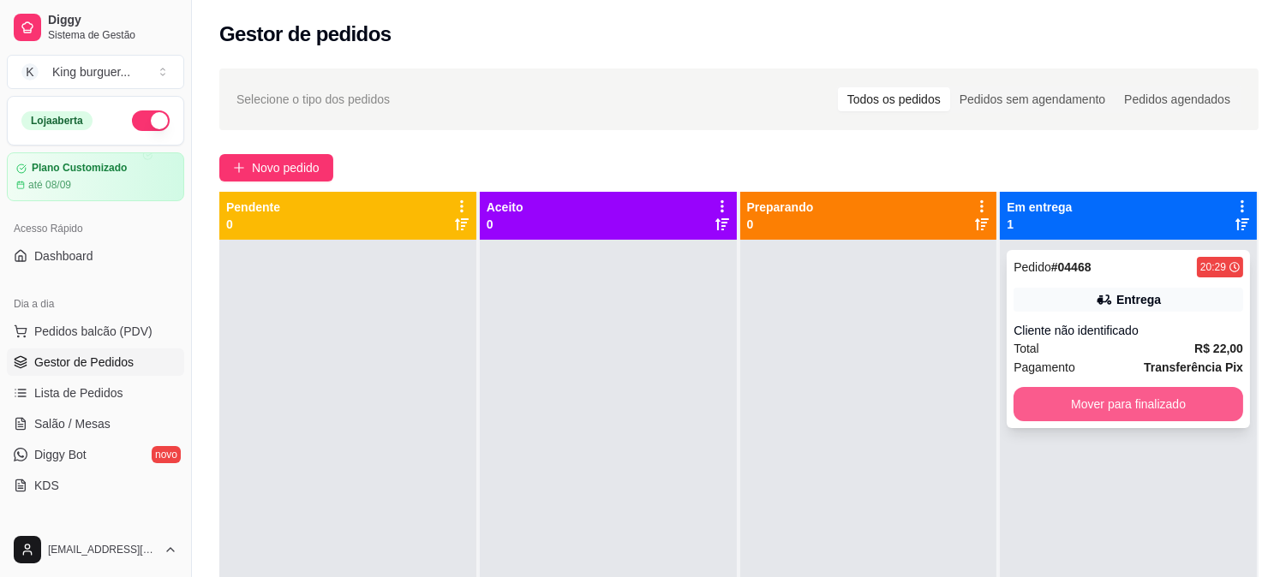
click at [1085, 396] on button "Mover para finalizado" at bounding box center [1129, 404] width 230 height 34
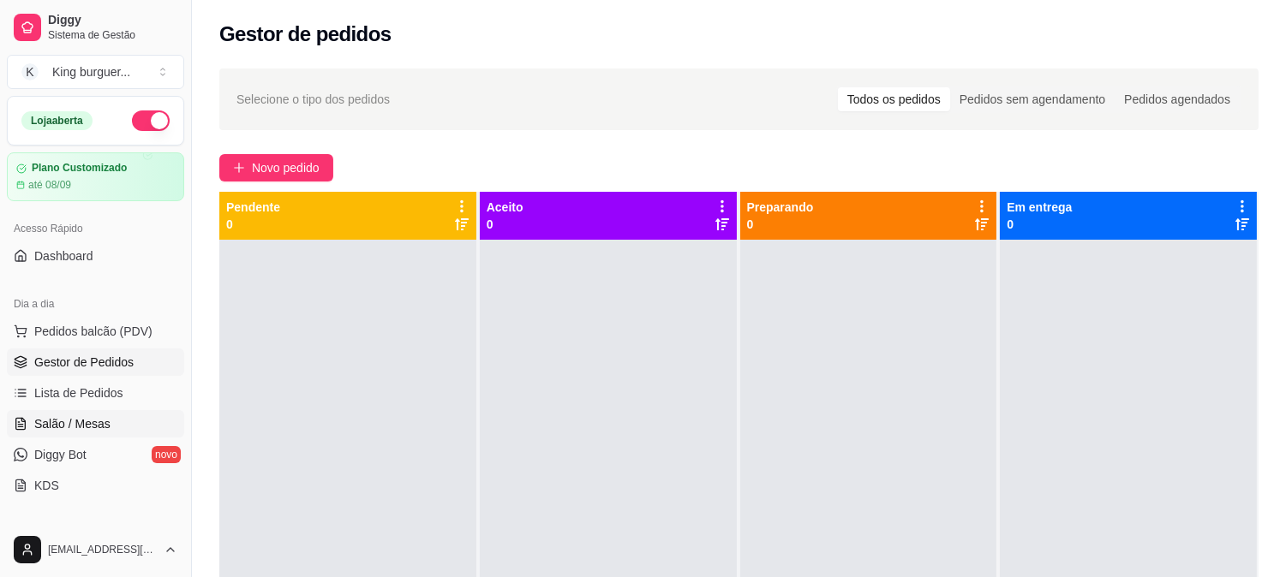
click at [80, 429] on span "Salão / Mesas" at bounding box center [72, 424] width 76 height 17
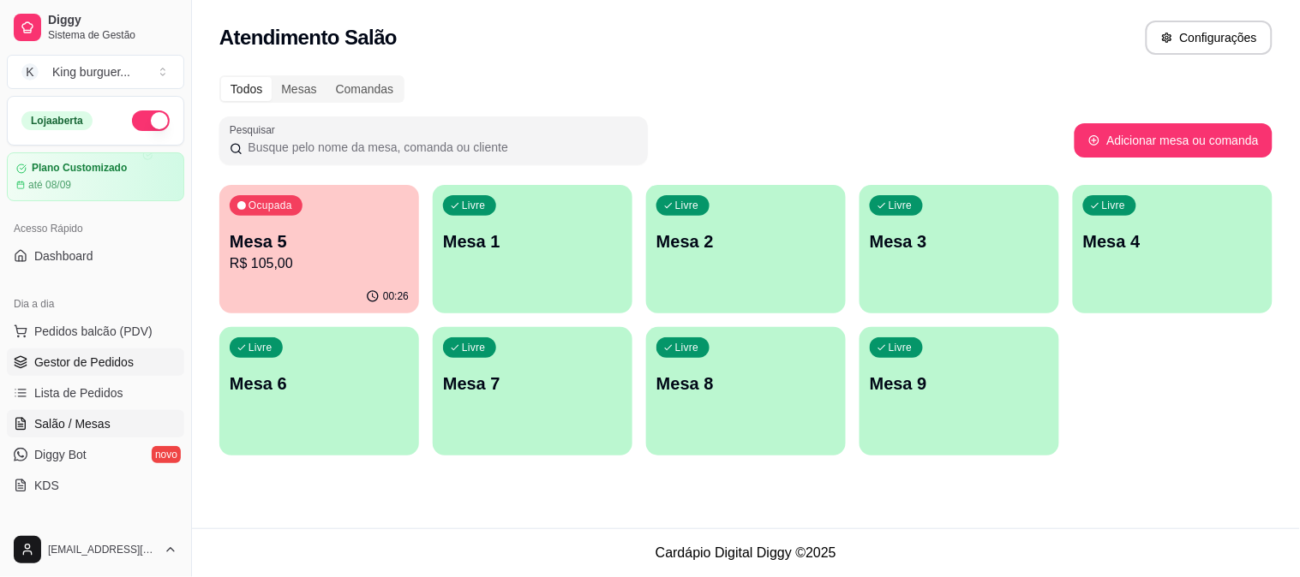
click at [96, 356] on span "Gestor de Pedidos" at bounding box center [83, 362] width 99 height 17
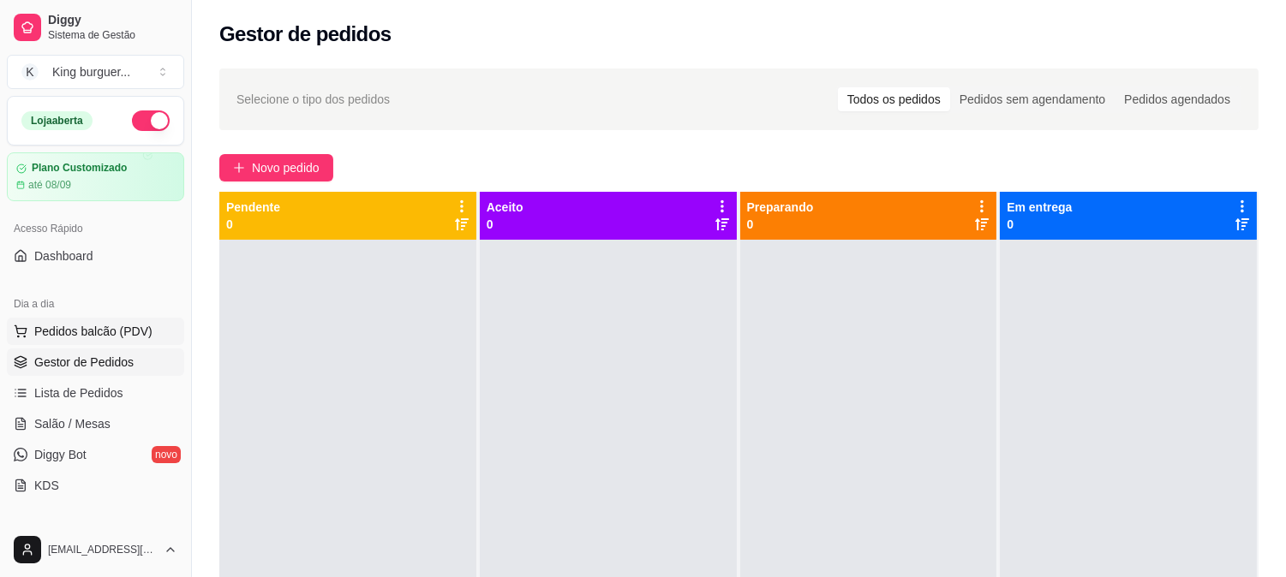
click at [133, 335] on span "Pedidos balcão (PDV)" at bounding box center [93, 331] width 118 height 17
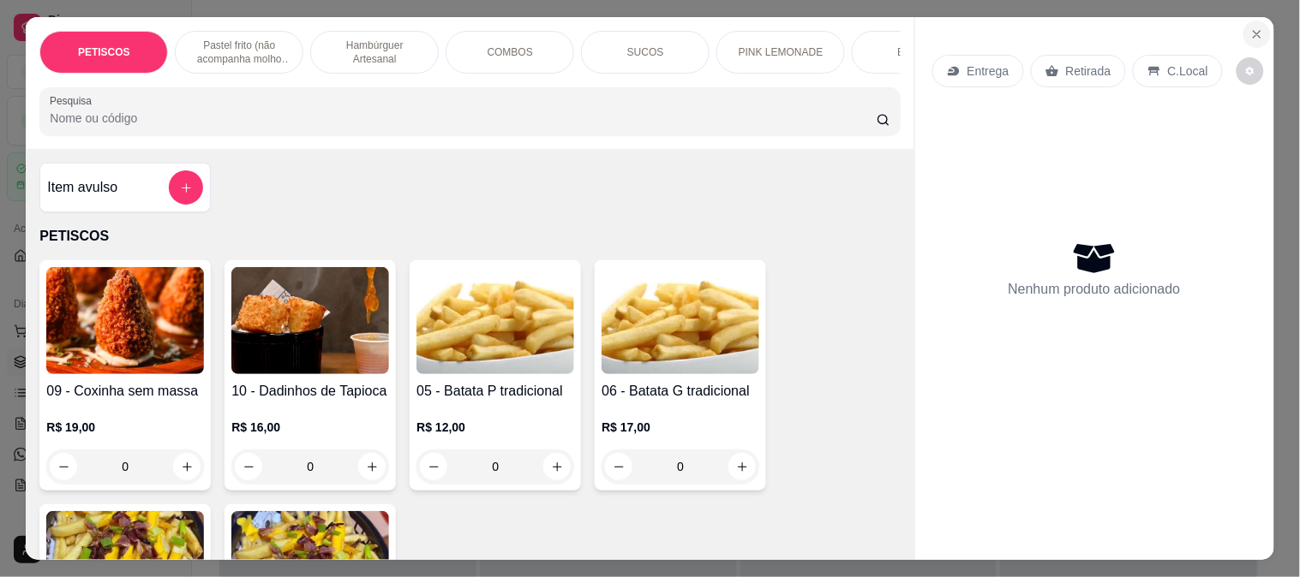
click at [1251, 28] on icon "Close" at bounding box center [1257, 34] width 14 height 14
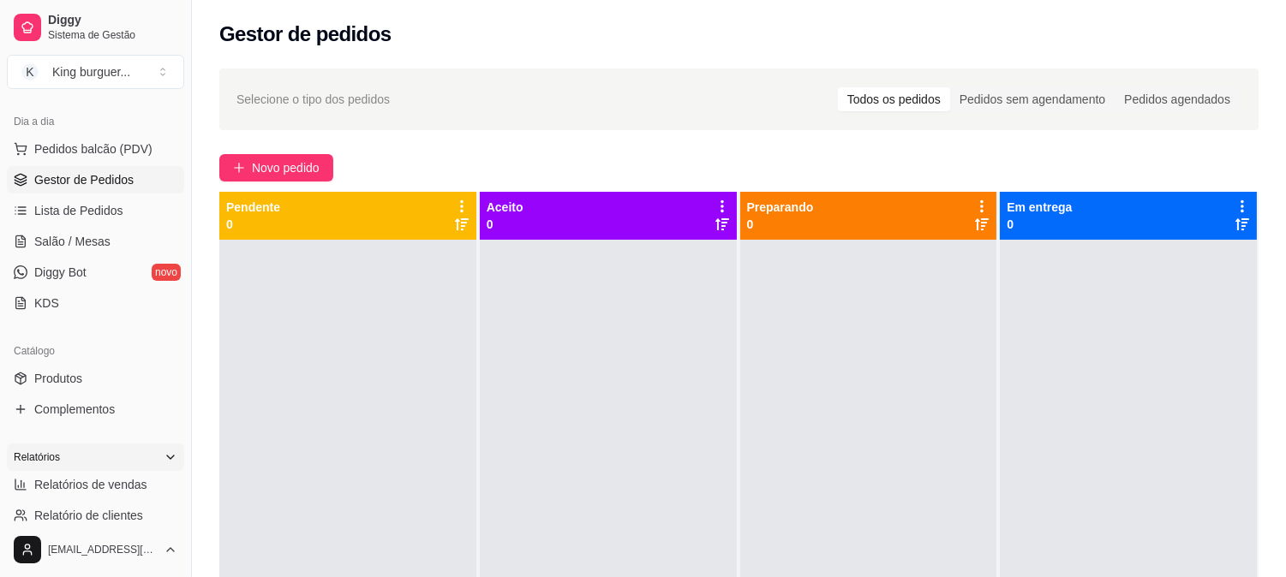
scroll to position [190, 0]
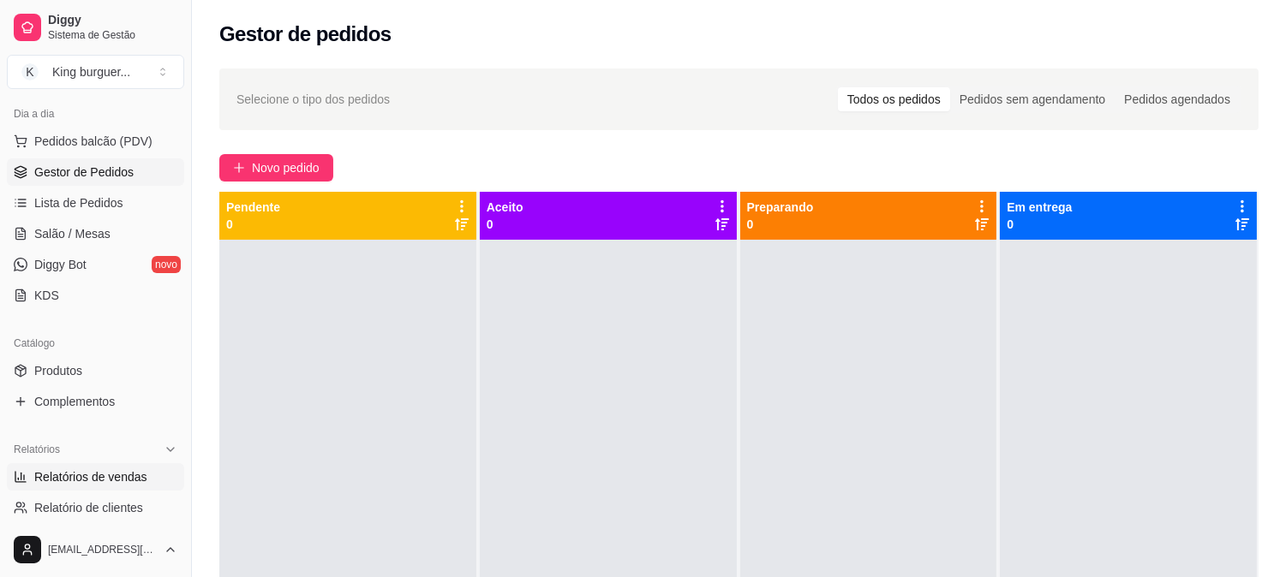
click at [131, 475] on span "Relatórios de vendas" at bounding box center [90, 477] width 113 height 17
select select "ALL"
select select "0"
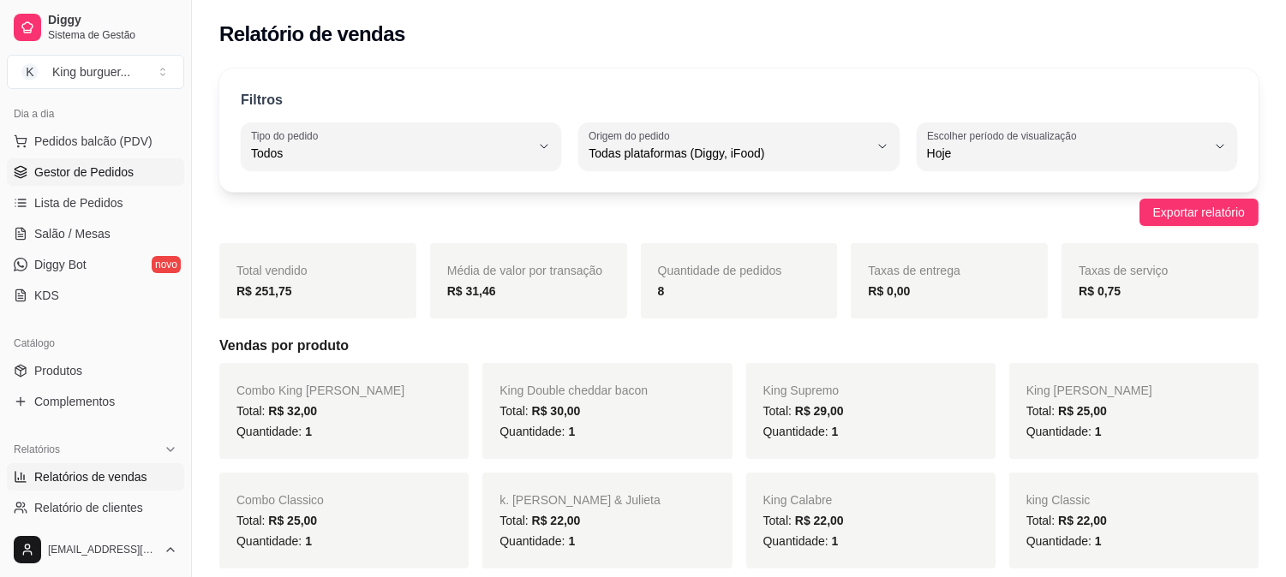
click at [116, 166] on span "Gestor de Pedidos" at bounding box center [83, 172] width 99 height 17
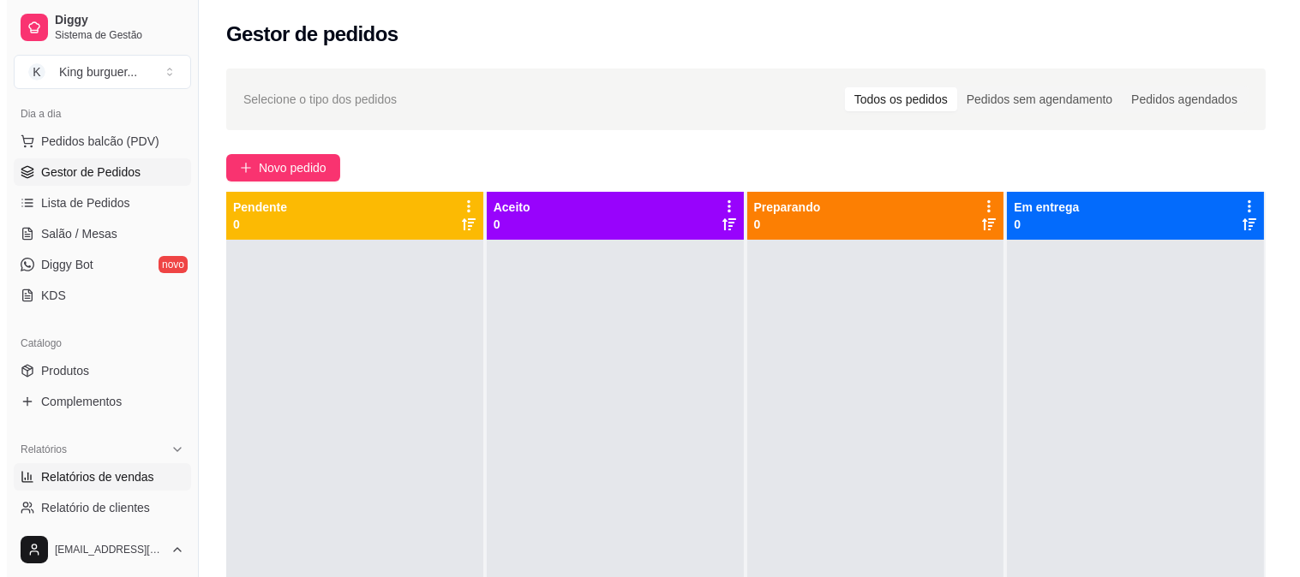
scroll to position [285, 0]
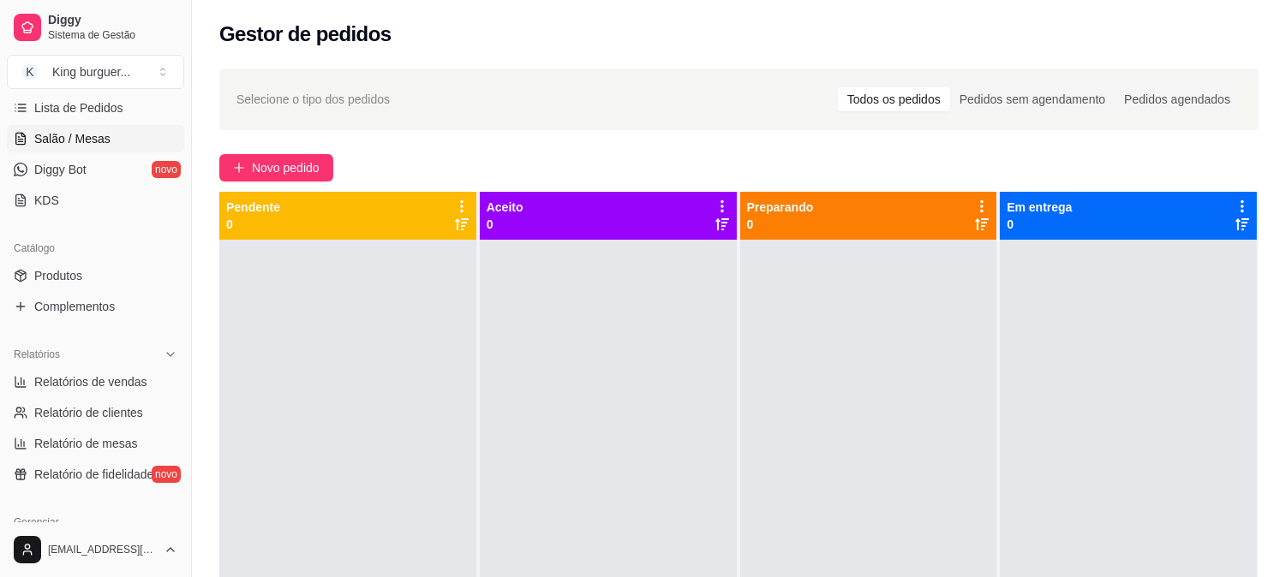
click at [87, 135] on span "Salão / Mesas" at bounding box center [72, 138] width 76 height 17
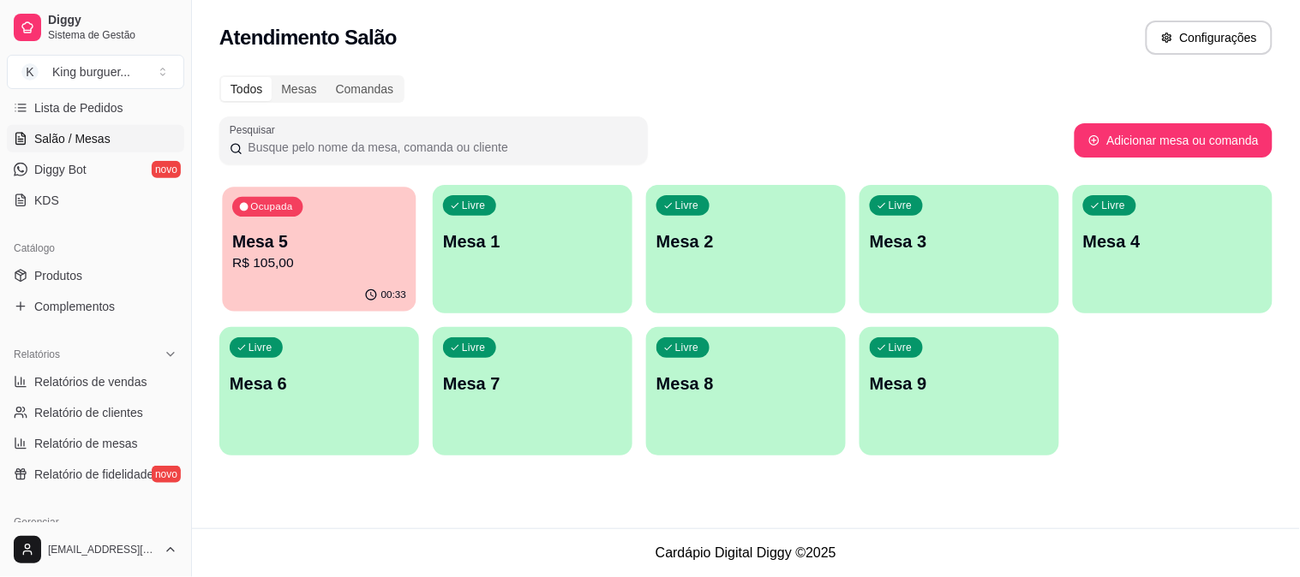
click at [366, 274] on div "Ocupada Mesa 5 R$ 105,00" at bounding box center [319, 233] width 194 height 93
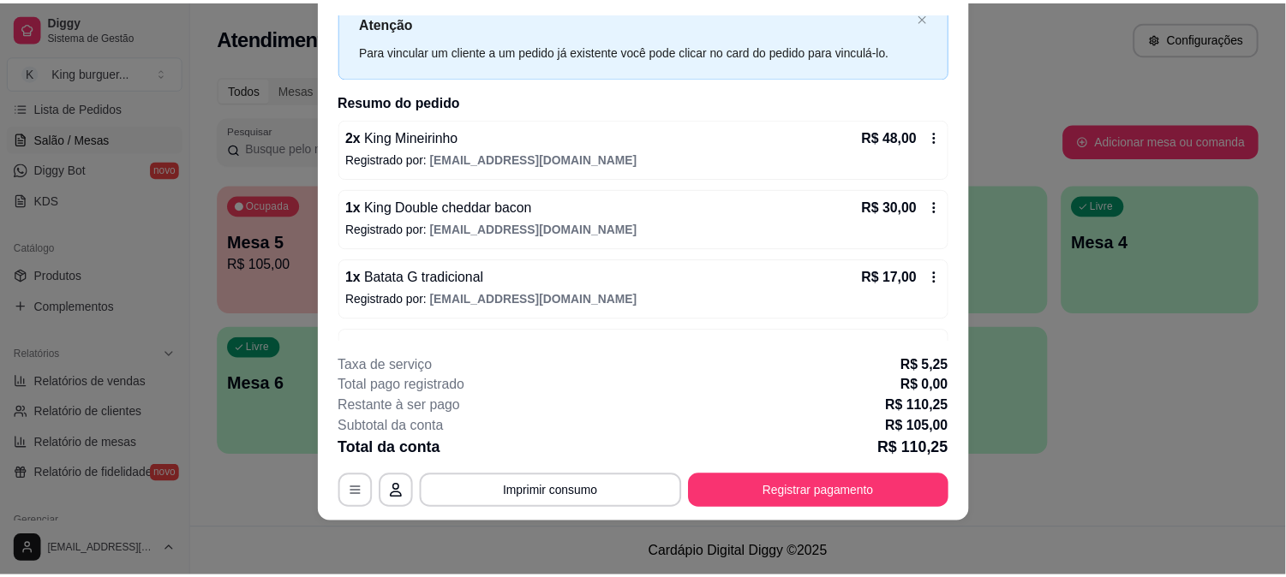
scroll to position [111, 0]
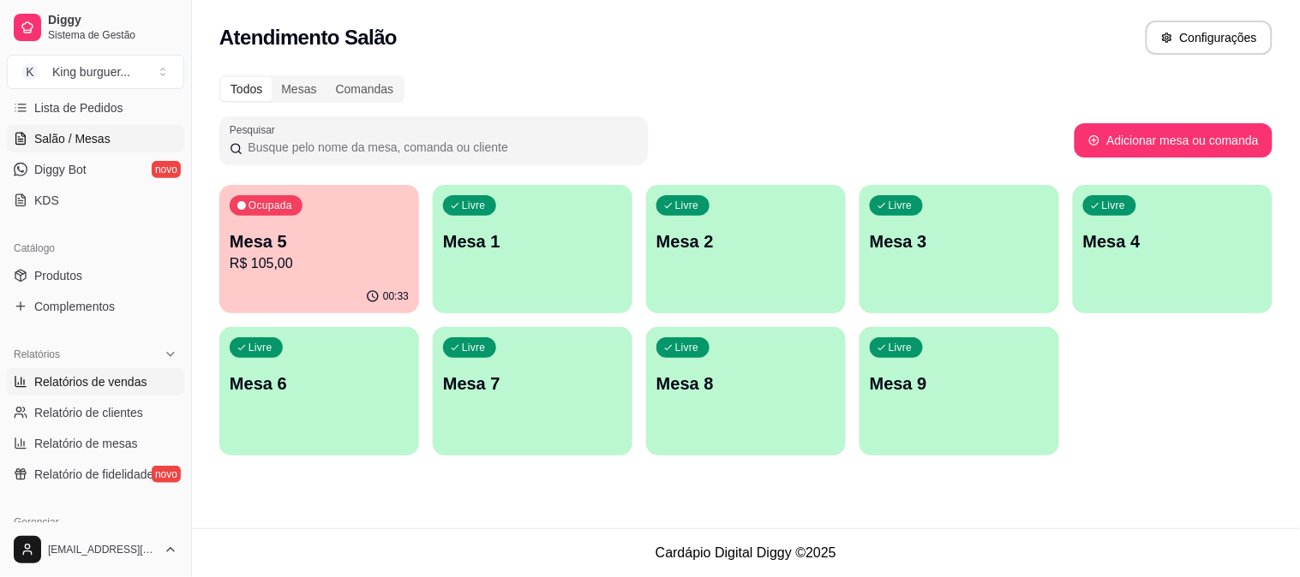
click at [124, 387] on span "Relatórios de vendas" at bounding box center [90, 382] width 113 height 17
select select "ALL"
select select "0"
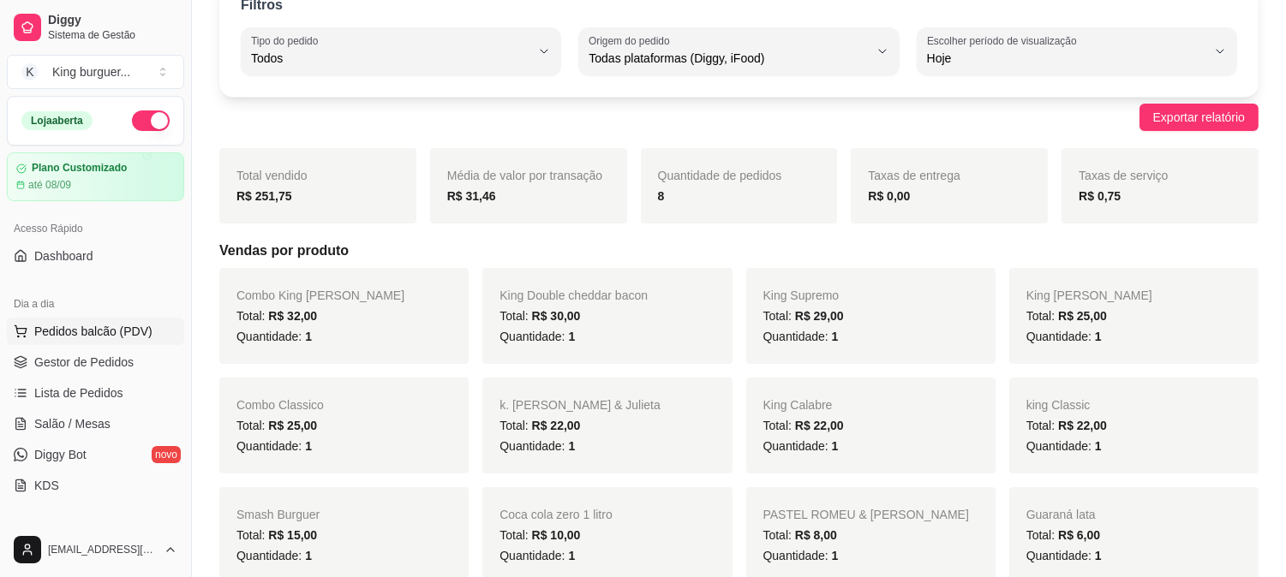
click at [117, 330] on span "Pedidos balcão (PDV)" at bounding box center [93, 331] width 118 height 17
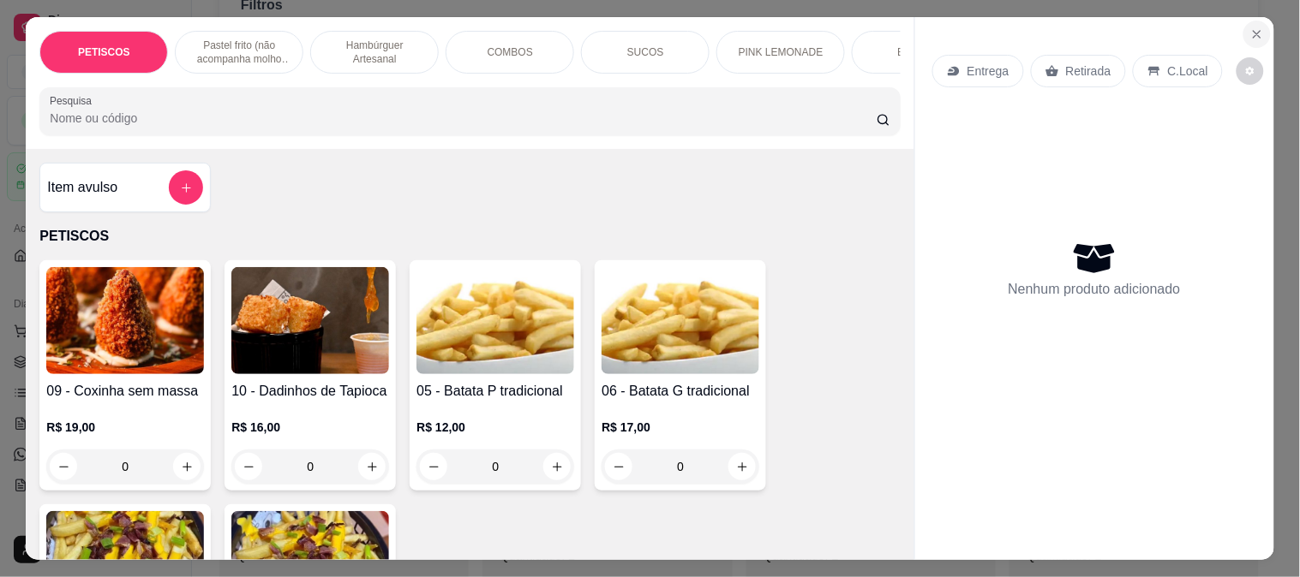
click at [1253, 31] on icon "Close" at bounding box center [1256, 34] width 7 height 7
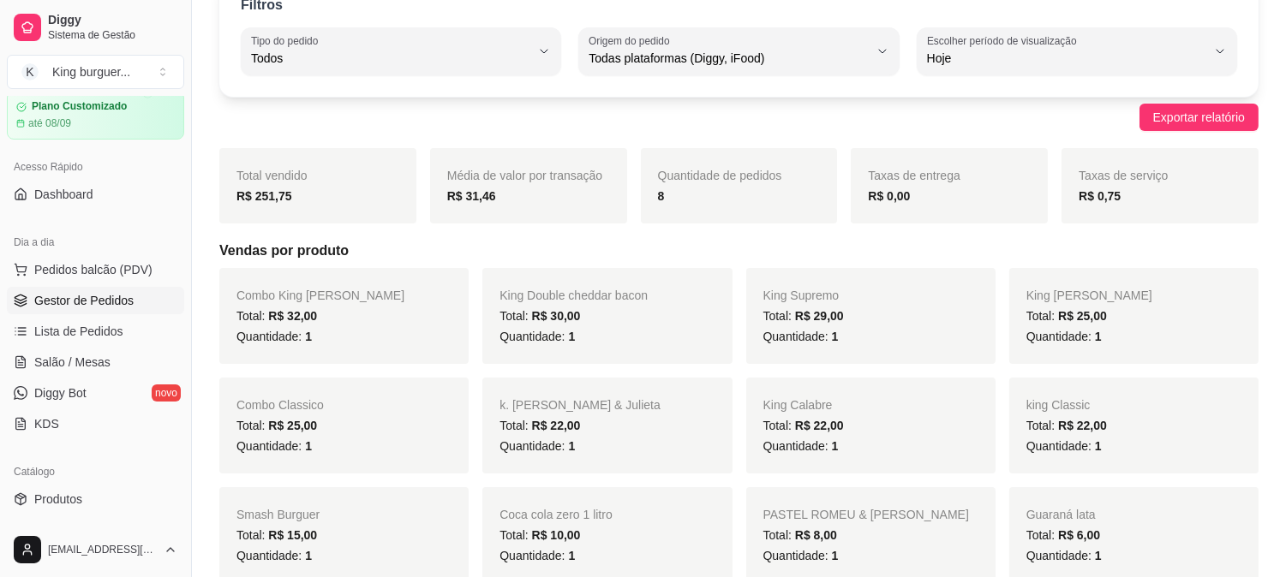
scroll to position [95, 0]
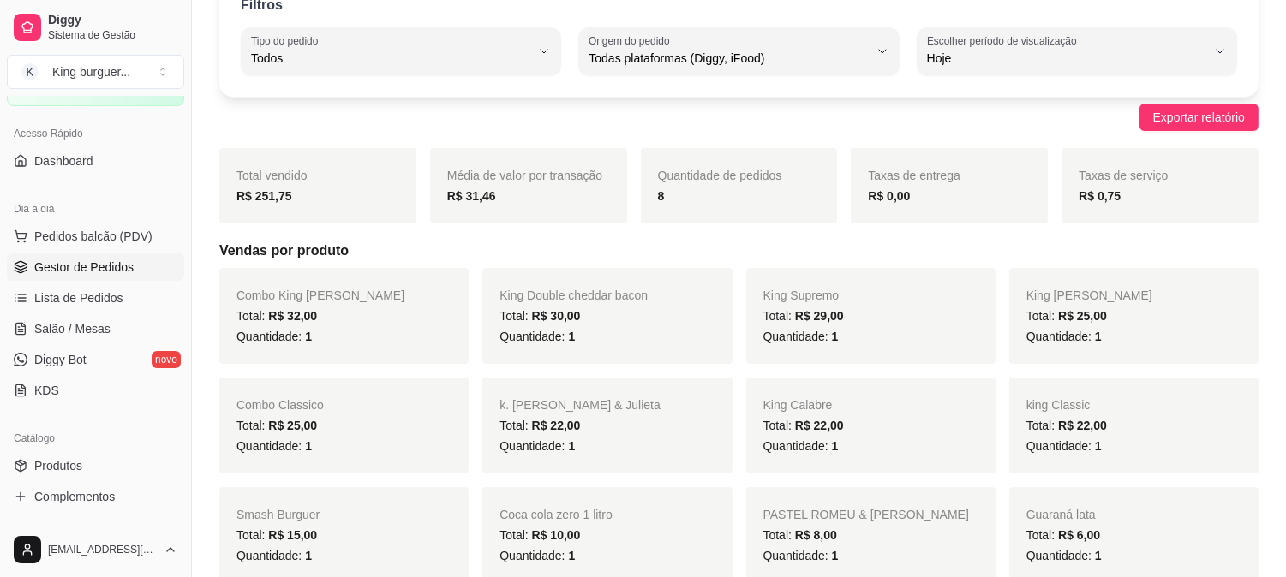
click at [129, 264] on span "Gestor de Pedidos" at bounding box center [83, 267] width 99 height 17
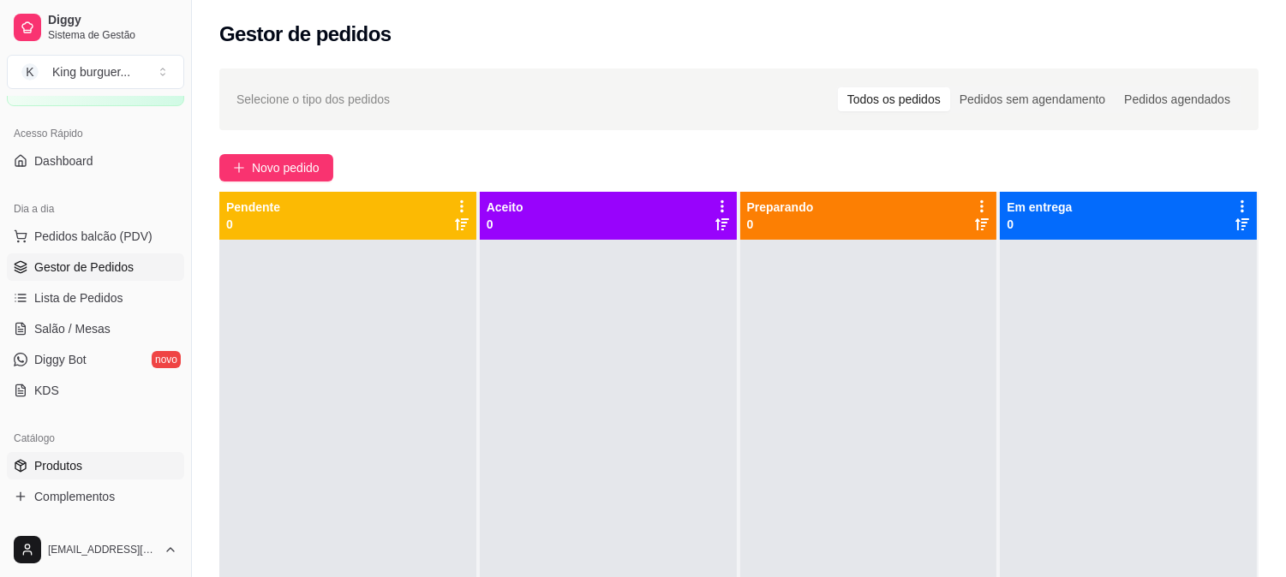
click at [100, 473] on link "Produtos" at bounding box center [95, 465] width 177 height 27
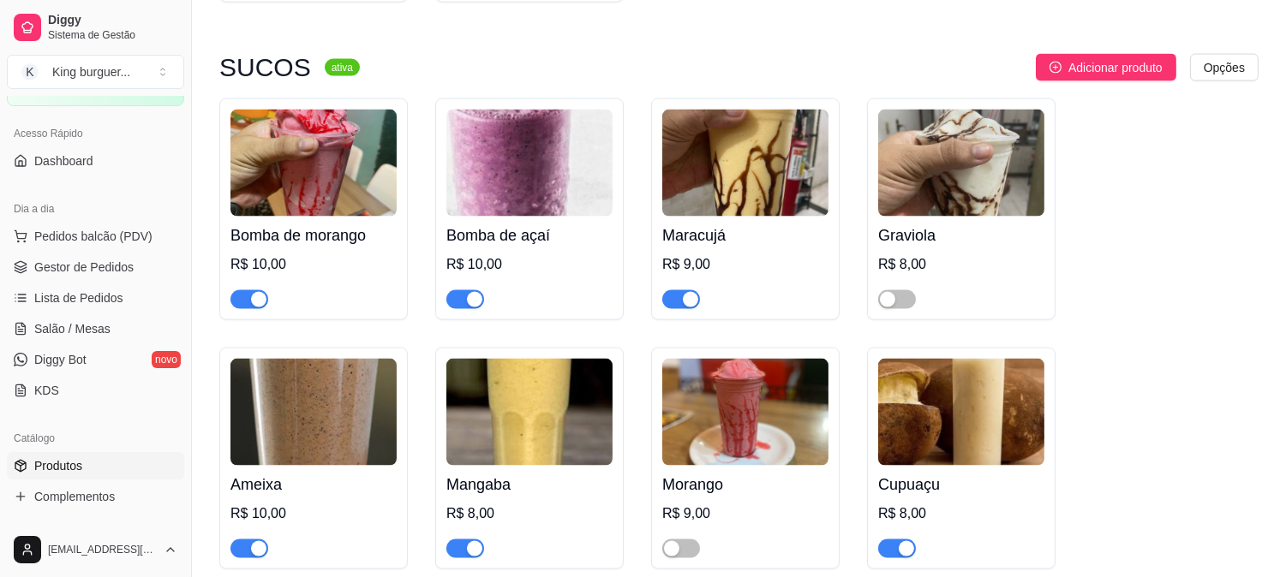
scroll to position [4854, 0]
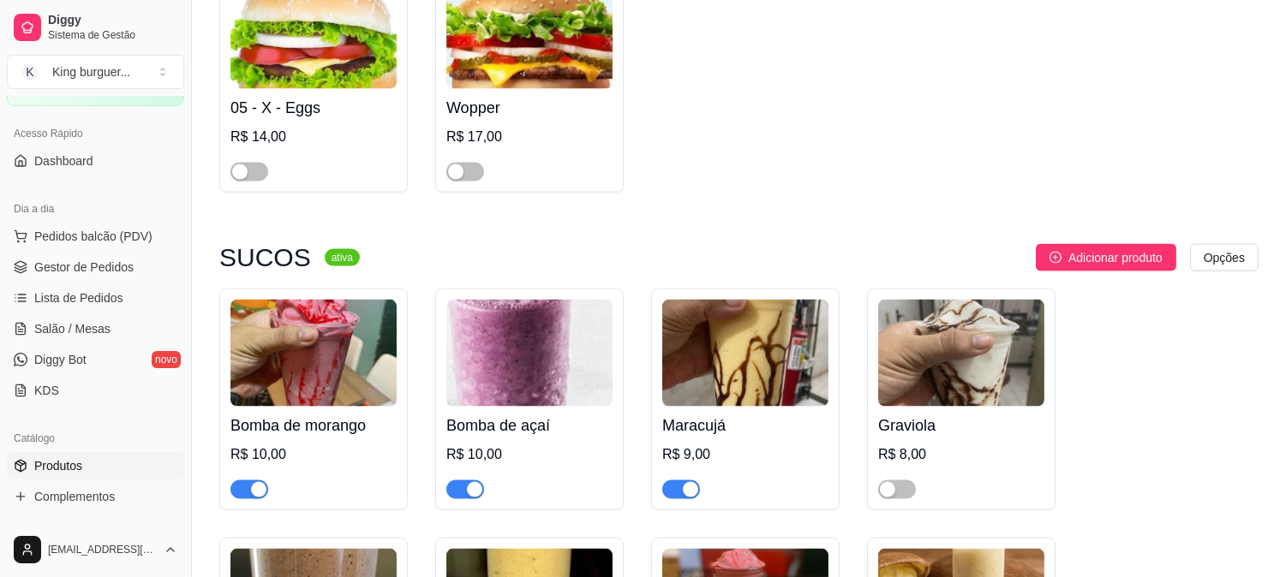
click at [670, 481] on span "button" at bounding box center [681, 490] width 38 height 19
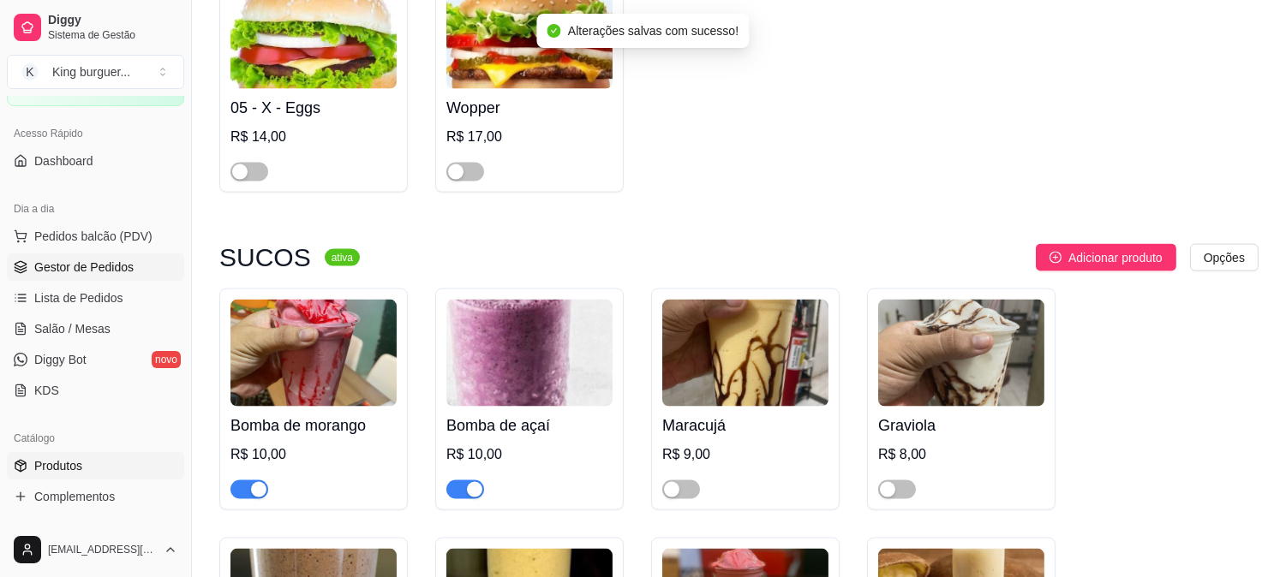
click at [87, 267] on span "Gestor de Pedidos" at bounding box center [83, 267] width 99 height 17
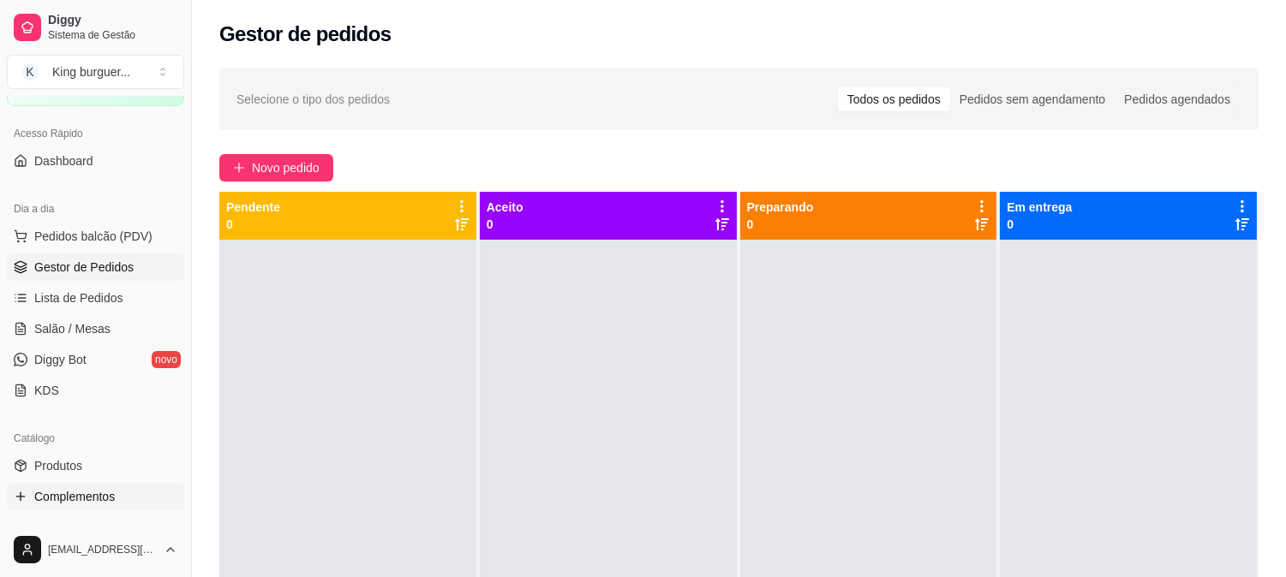
scroll to position [190, 0]
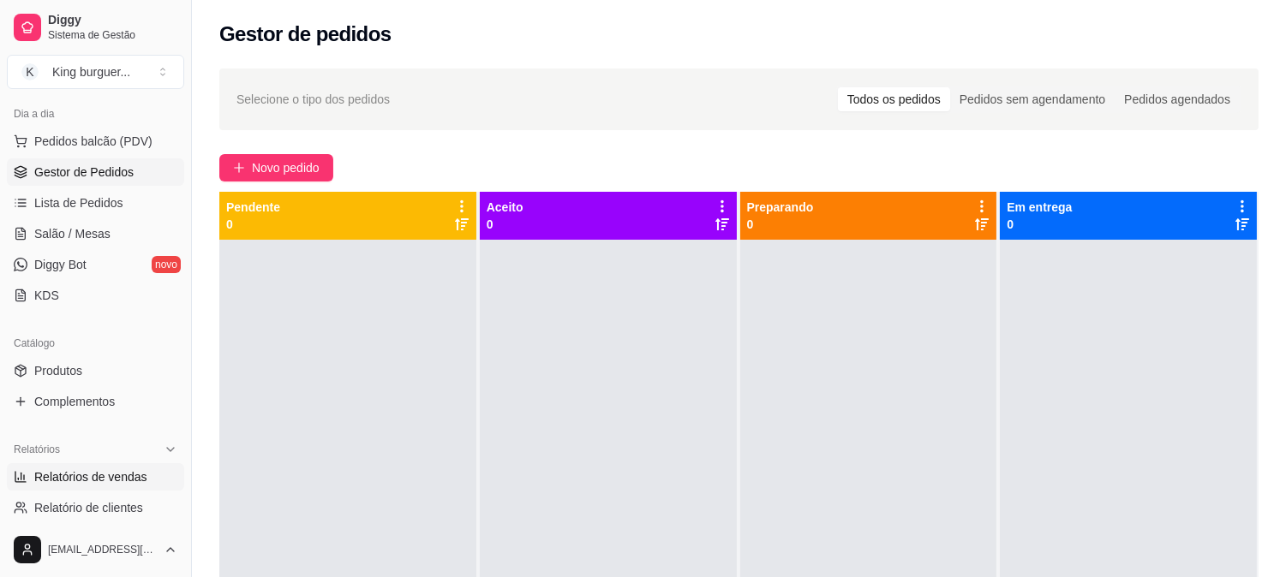
click at [124, 472] on span "Relatórios de vendas" at bounding box center [90, 477] width 113 height 17
select select "ALL"
select select "0"
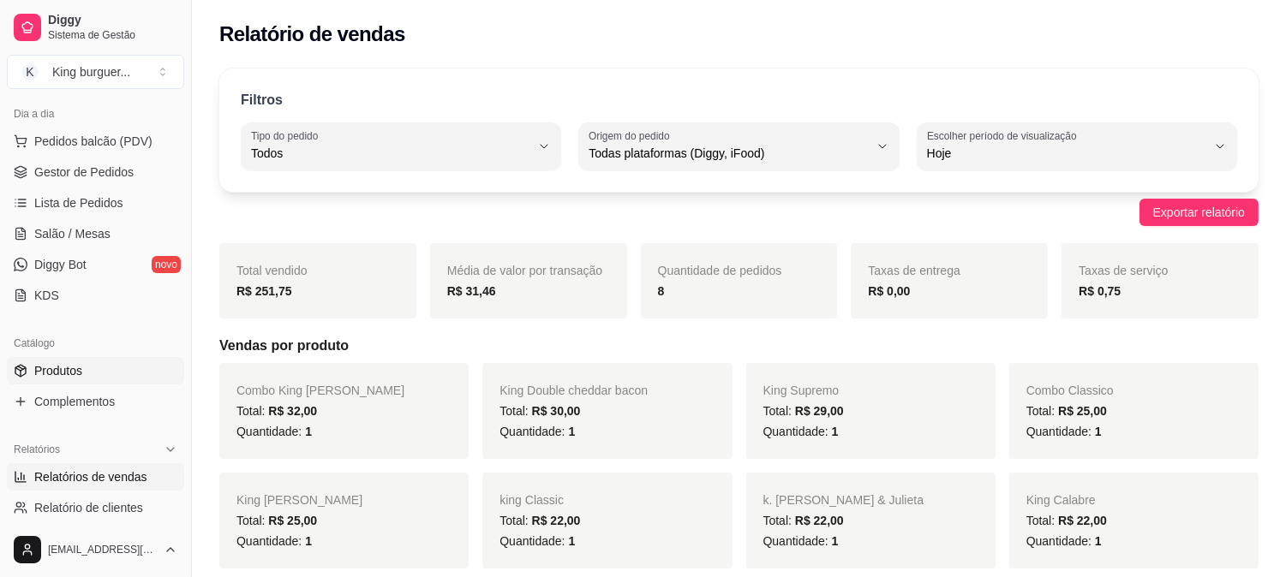
click at [94, 368] on link "Produtos" at bounding box center [95, 370] width 177 height 27
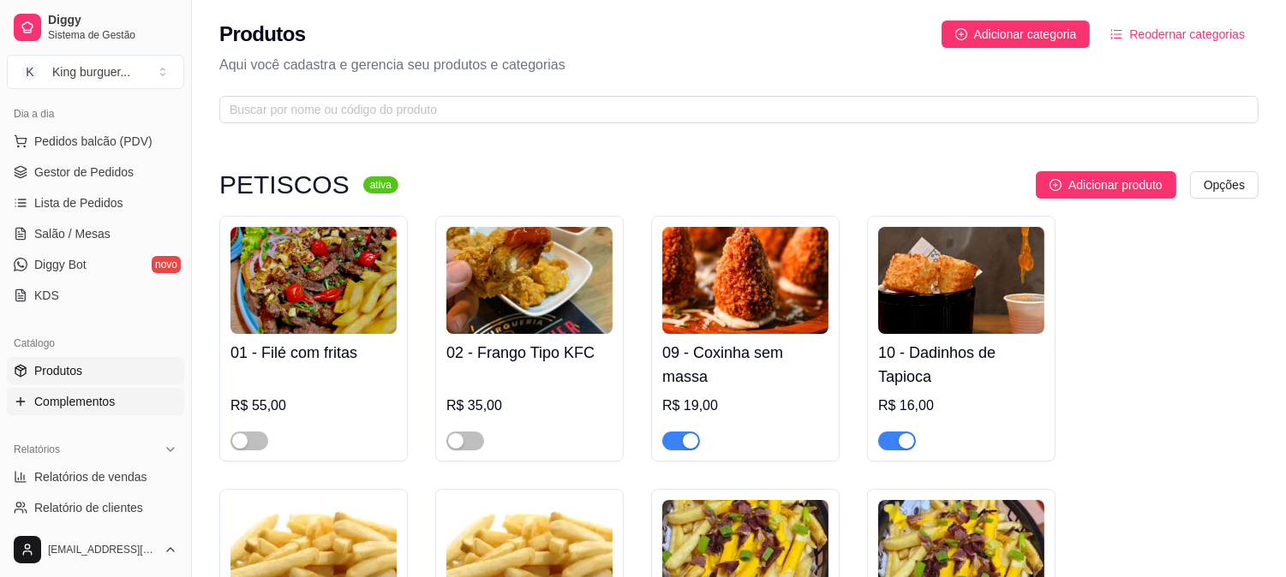
click at [112, 406] on span "Complementos" at bounding box center [74, 401] width 81 height 17
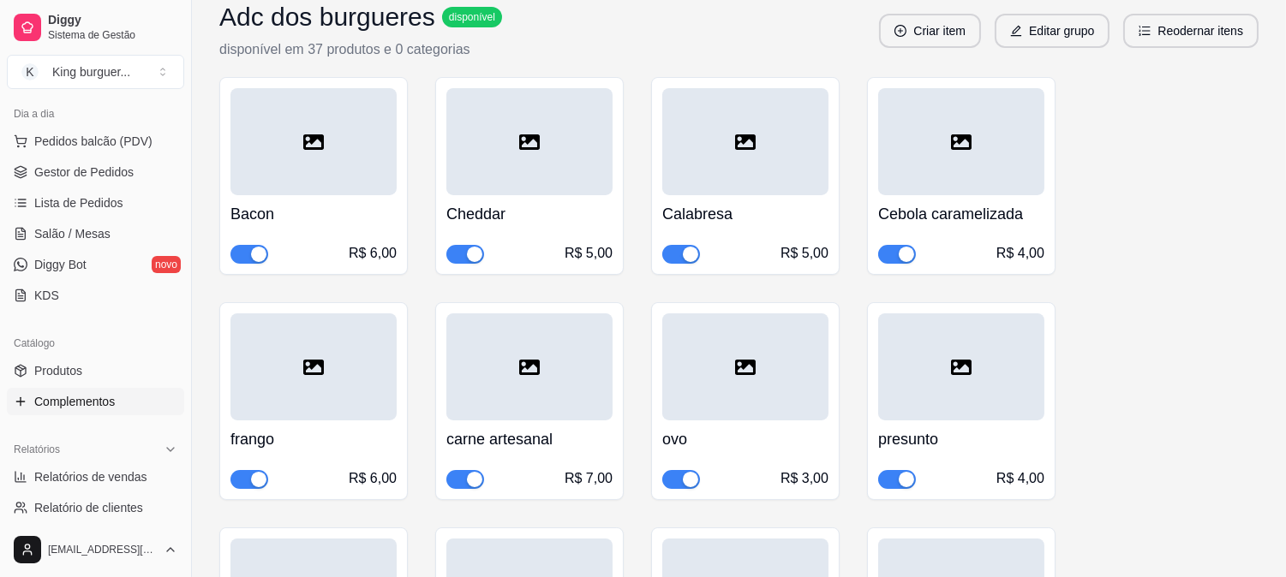
scroll to position [285, 0]
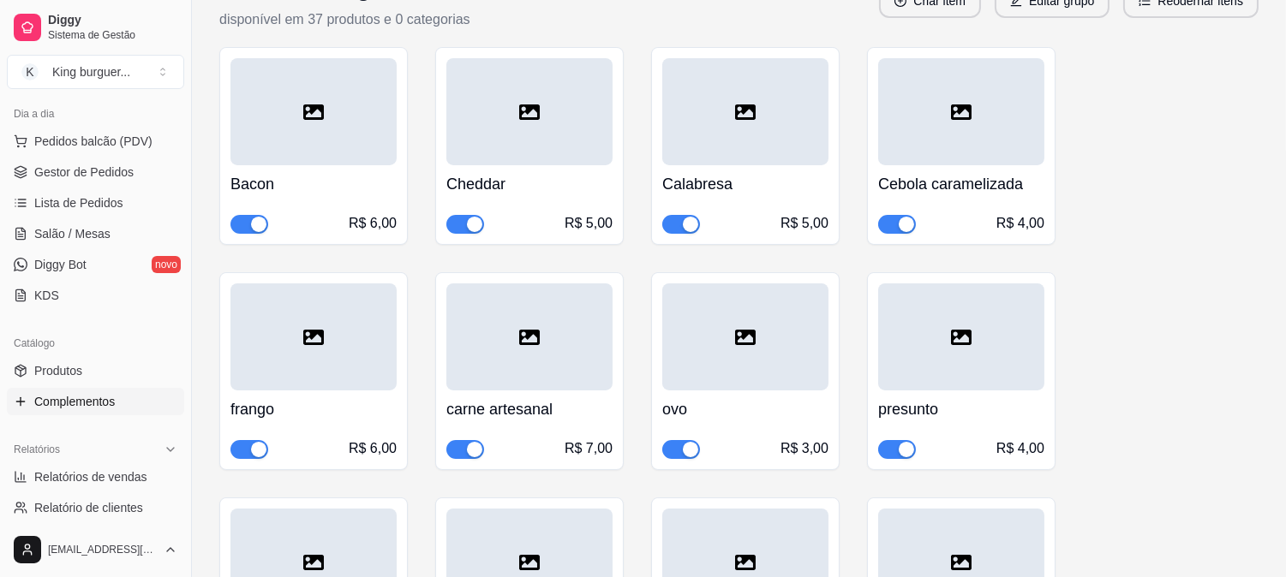
click at [236, 451] on span "button" at bounding box center [249, 449] width 38 height 19
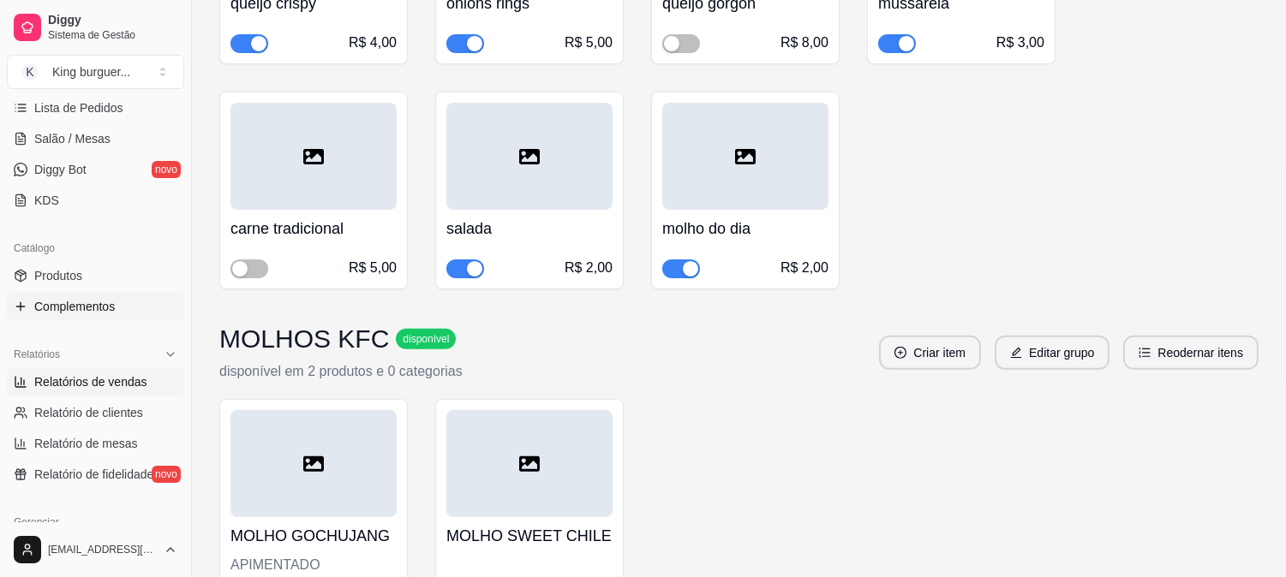
click at [101, 374] on span "Relatórios de vendas" at bounding box center [90, 382] width 113 height 17
select select "ALL"
select select "0"
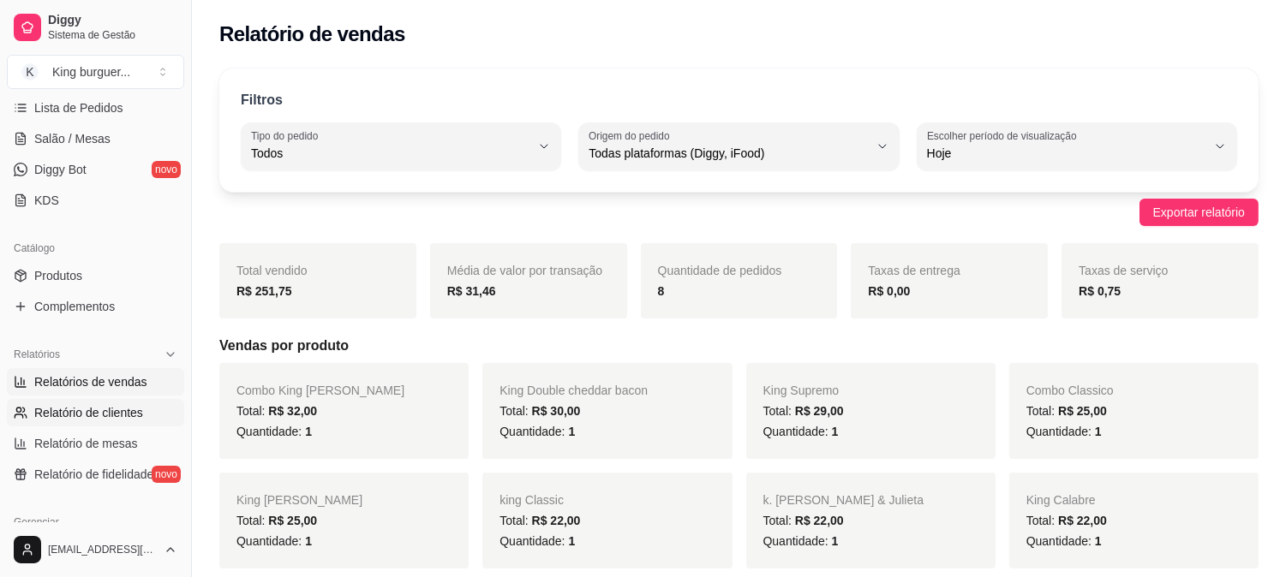
click at [108, 417] on span "Relatório de clientes" at bounding box center [88, 412] width 109 height 17
select select "30"
select select "HIGHEST_TOTAL_SPENT_WITH_ORDERS"
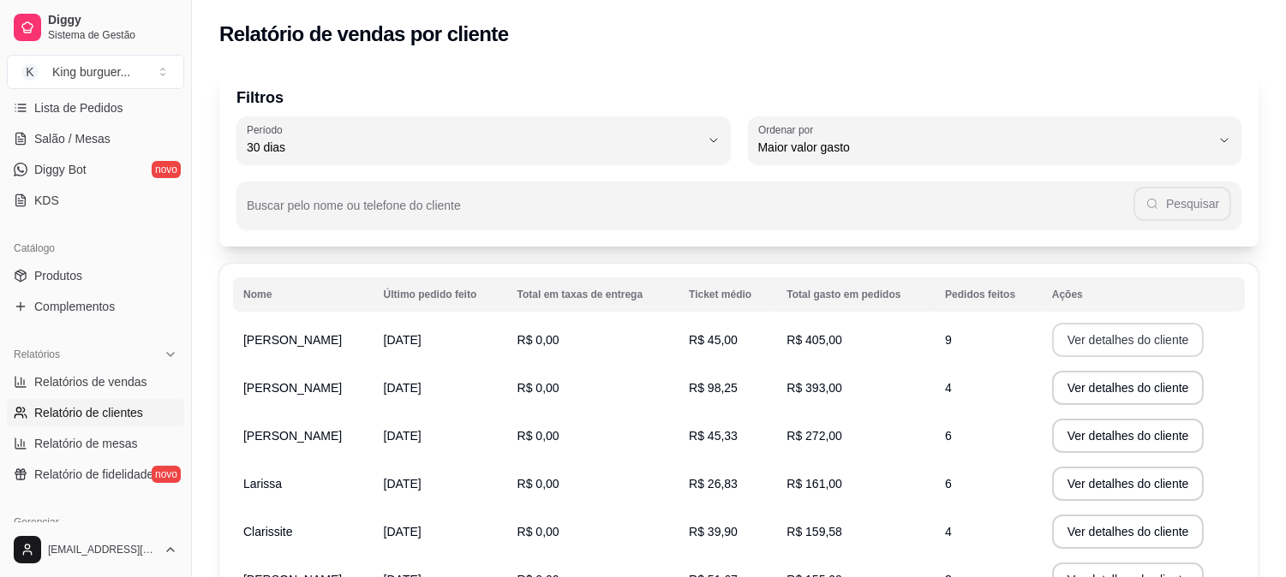
click at [1084, 344] on button "Ver detalhes do cliente" at bounding box center [1128, 340] width 153 height 34
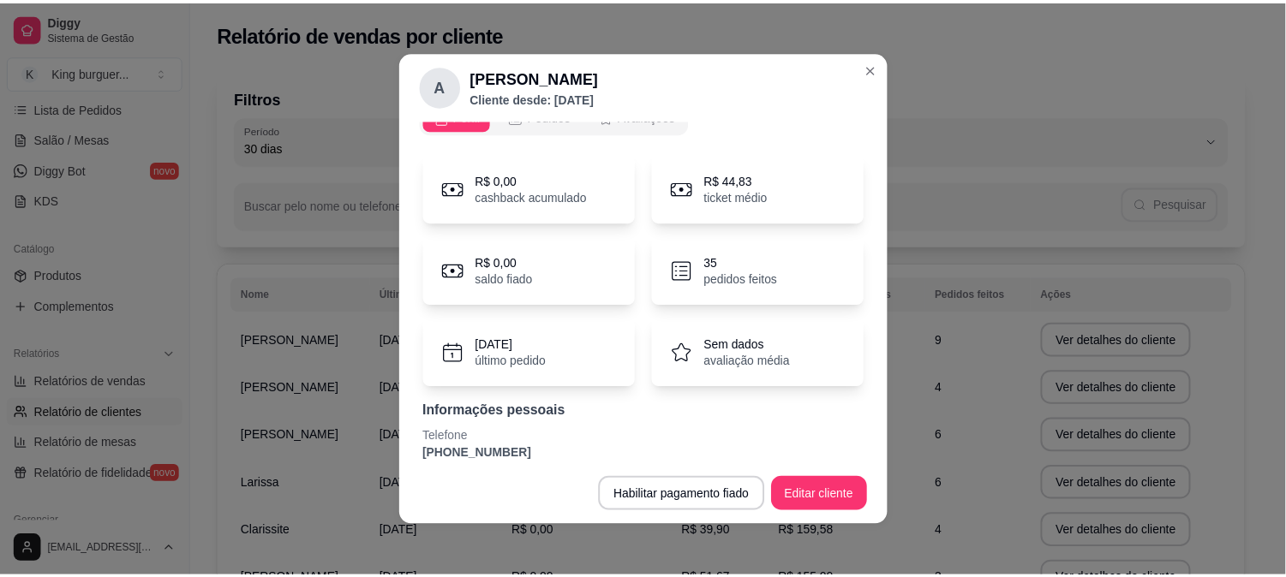
scroll to position [43, 0]
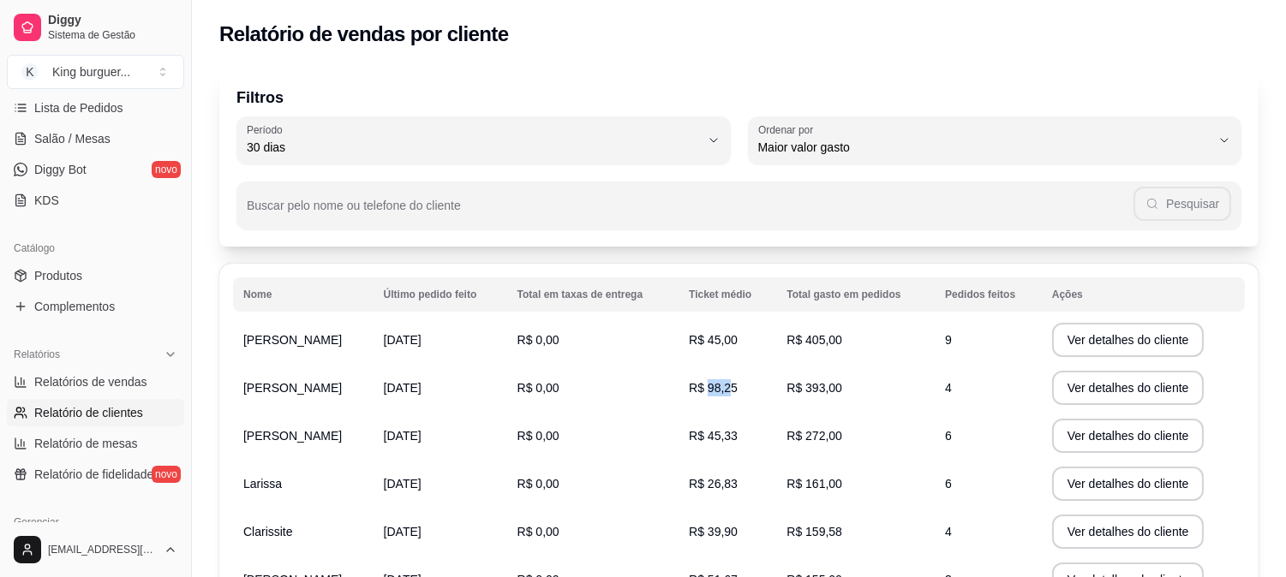
drag, startPoint x: 711, startPoint y: 386, endPoint x: 729, endPoint y: 391, distance: 18.5
click at [729, 391] on span "R$ 98,25" at bounding box center [713, 388] width 49 height 14
click at [744, 390] on td "R$ 98,25" at bounding box center [728, 388] width 98 height 48
drag, startPoint x: 733, startPoint y: 386, endPoint x: 752, endPoint y: 390, distance: 19.2
click at [752, 390] on td "R$ 98,25" at bounding box center [728, 388] width 98 height 48
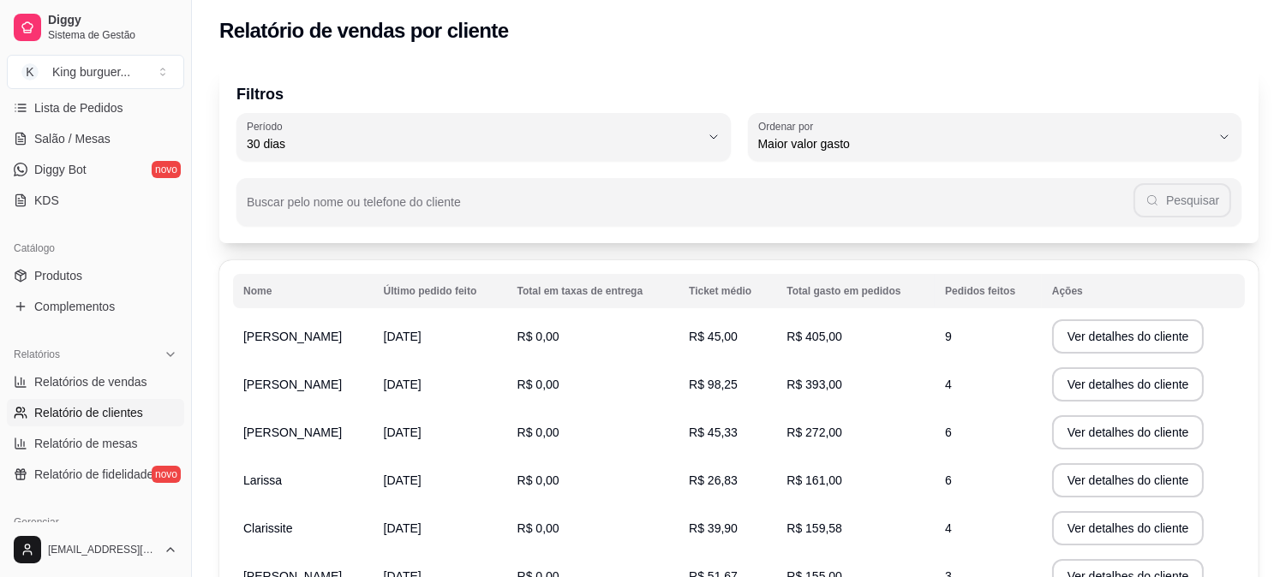
scroll to position [0, 0]
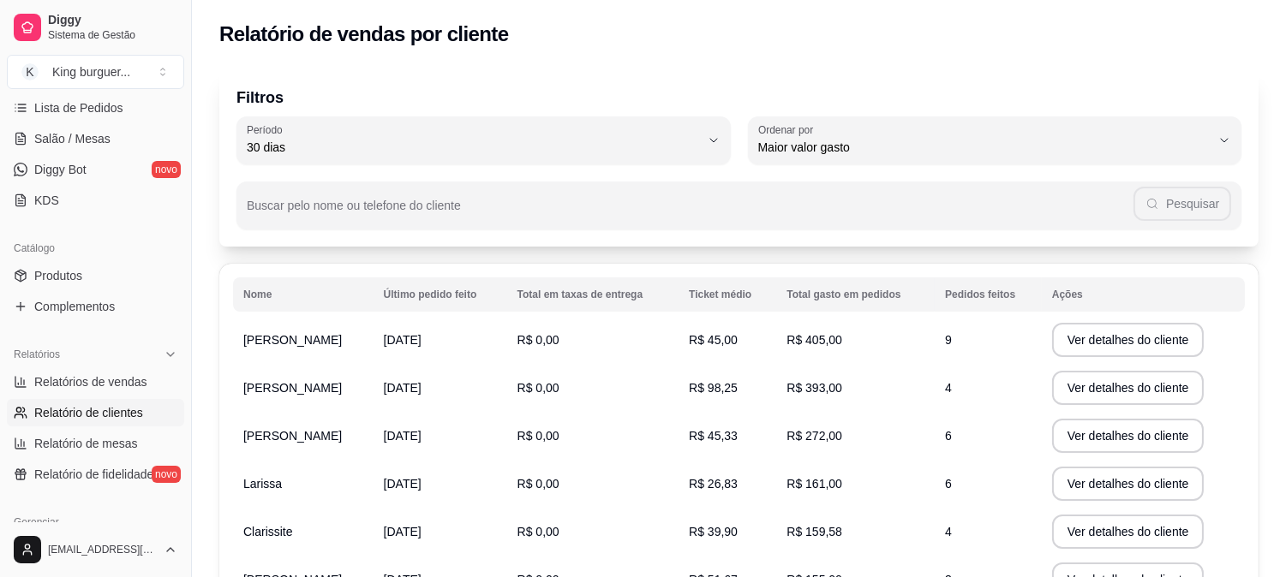
drag, startPoint x: 949, startPoint y: 335, endPoint x: 972, endPoint y: 345, distance: 24.5
click at [972, 345] on td "9" at bounding box center [988, 340] width 107 height 48
drag, startPoint x: 943, startPoint y: 387, endPoint x: 965, endPoint y: 391, distance: 21.7
click at [965, 391] on td "4" at bounding box center [988, 388] width 107 height 48
drag, startPoint x: 945, startPoint y: 392, endPoint x: 962, endPoint y: 387, distance: 17.9
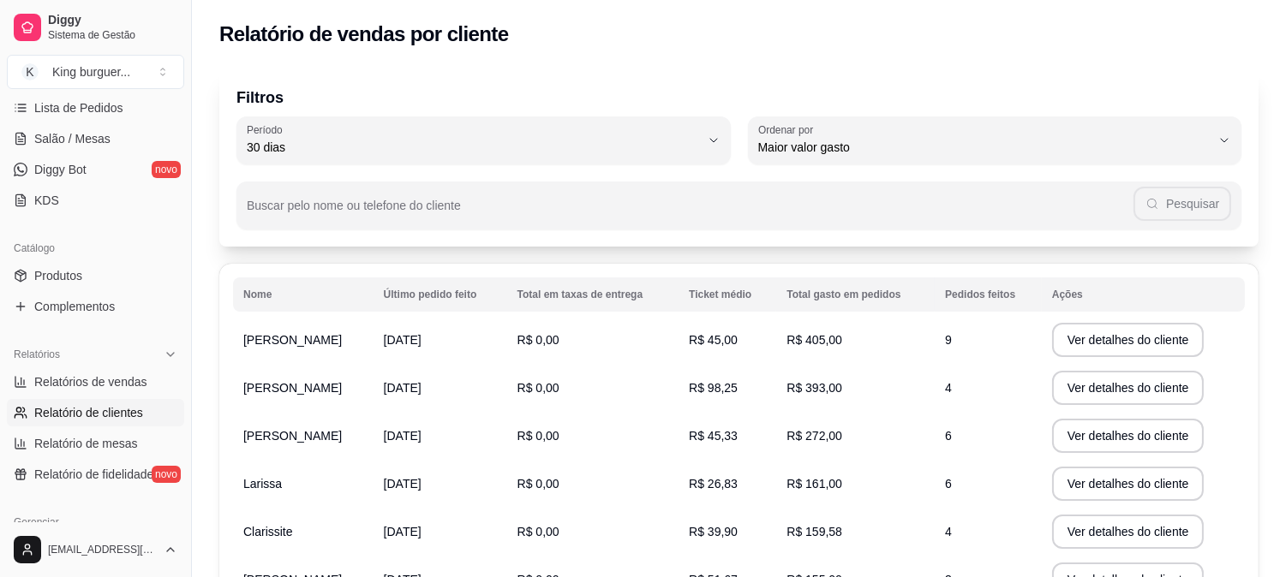
click at [964, 390] on td "4" at bounding box center [988, 388] width 107 height 48
drag, startPoint x: 944, startPoint y: 386, endPoint x: 960, endPoint y: 389, distance: 15.6
click at [960, 389] on td "4" at bounding box center [988, 388] width 107 height 48
drag, startPoint x: 962, startPoint y: 332, endPoint x: 927, endPoint y: 340, distance: 36.0
click at [930, 338] on tr "[PERSON_NAME] [DATE] R$ 0,00 R$ 45,00 R$ 405,00 9 Ver detalhes do cliente" at bounding box center [739, 340] width 1012 height 48
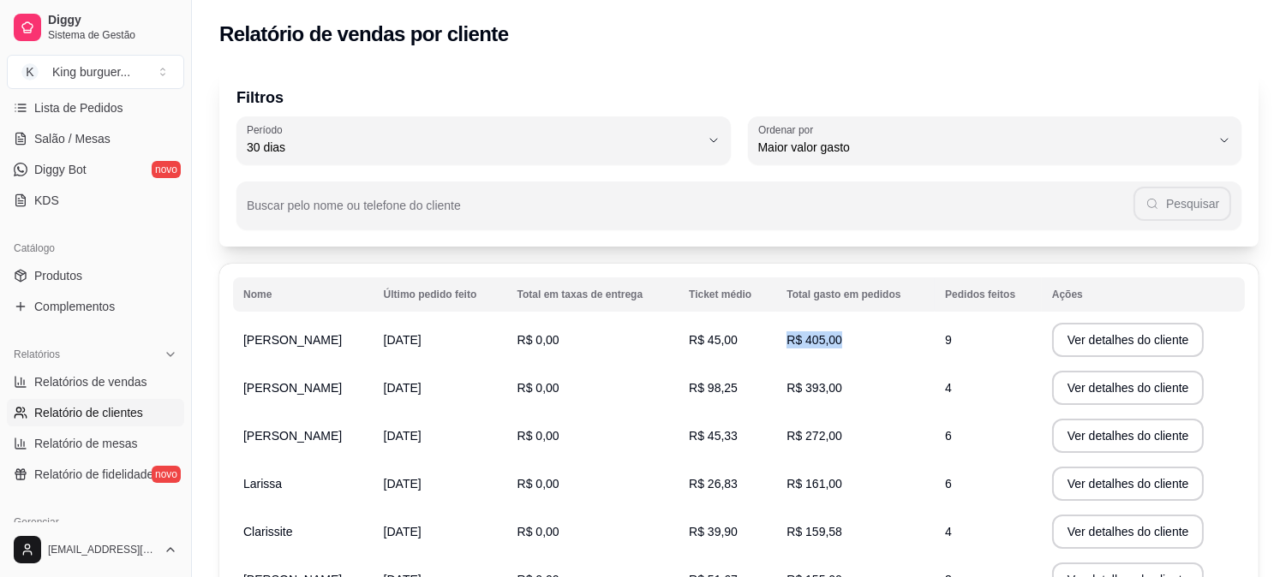
click at [913, 344] on td "R$ 405,00" at bounding box center [855, 340] width 158 height 48
click at [134, 139] on link "Salão / Mesas" at bounding box center [95, 138] width 177 height 27
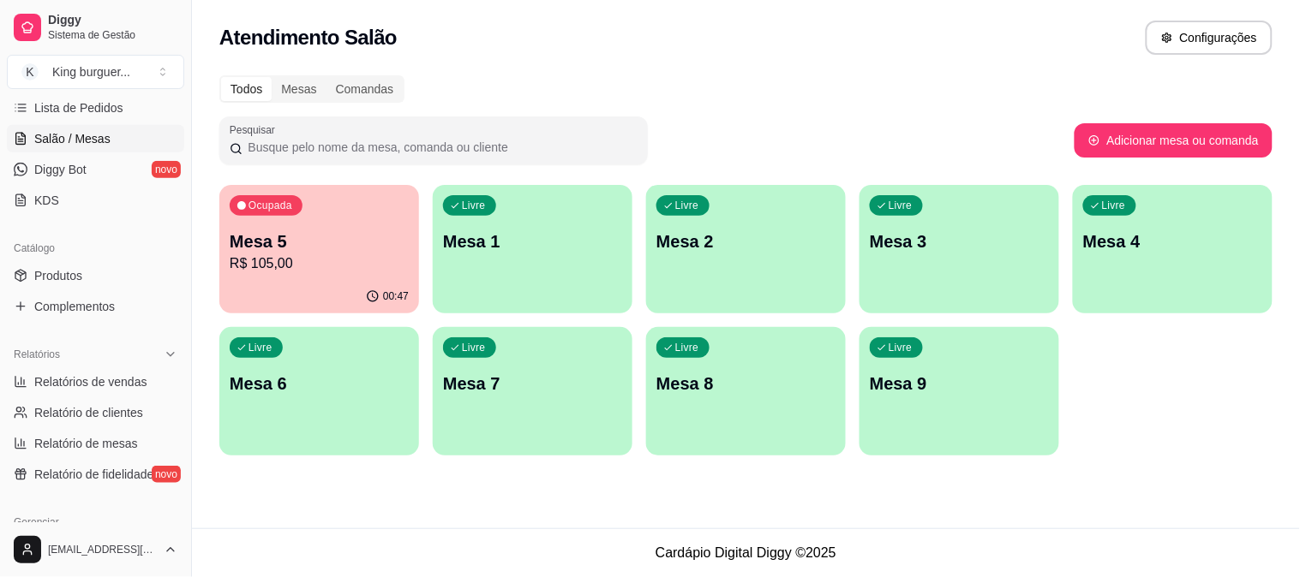
click at [348, 224] on div "Ocupada Mesa 5 R$ 105,00" at bounding box center [319, 232] width 200 height 95
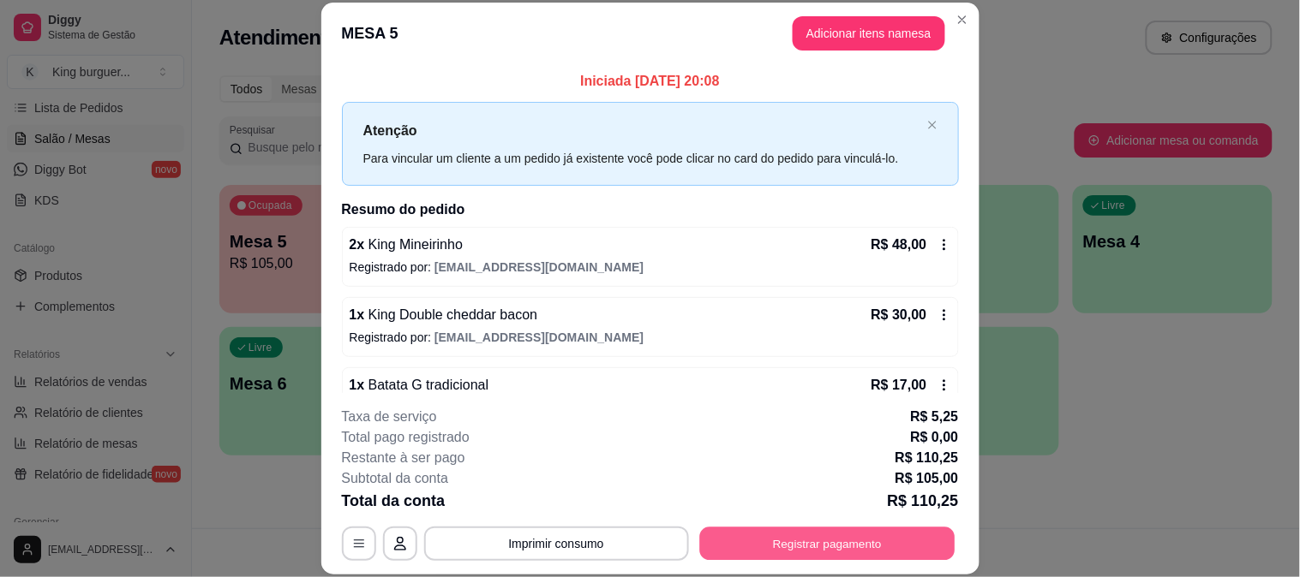
click at [766, 538] on button "Registrar pagamento" at bounding box center [826, 543] width 255 height 33
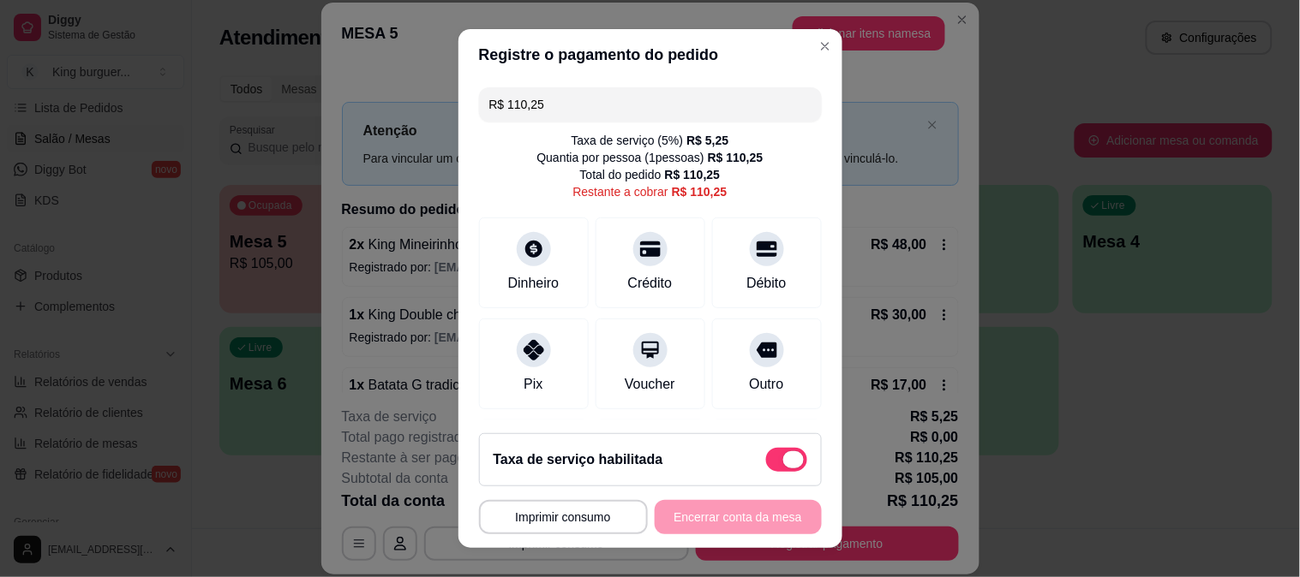
click at [766, 456] on span at bounding box center [786, 460] width 41 height 24
click at [765, 464] on input "checkbox" at bounding box center [770, 469] width 11 height 11
checkbox input "true"
type input "R$ 105,00"
checkbox input "false"
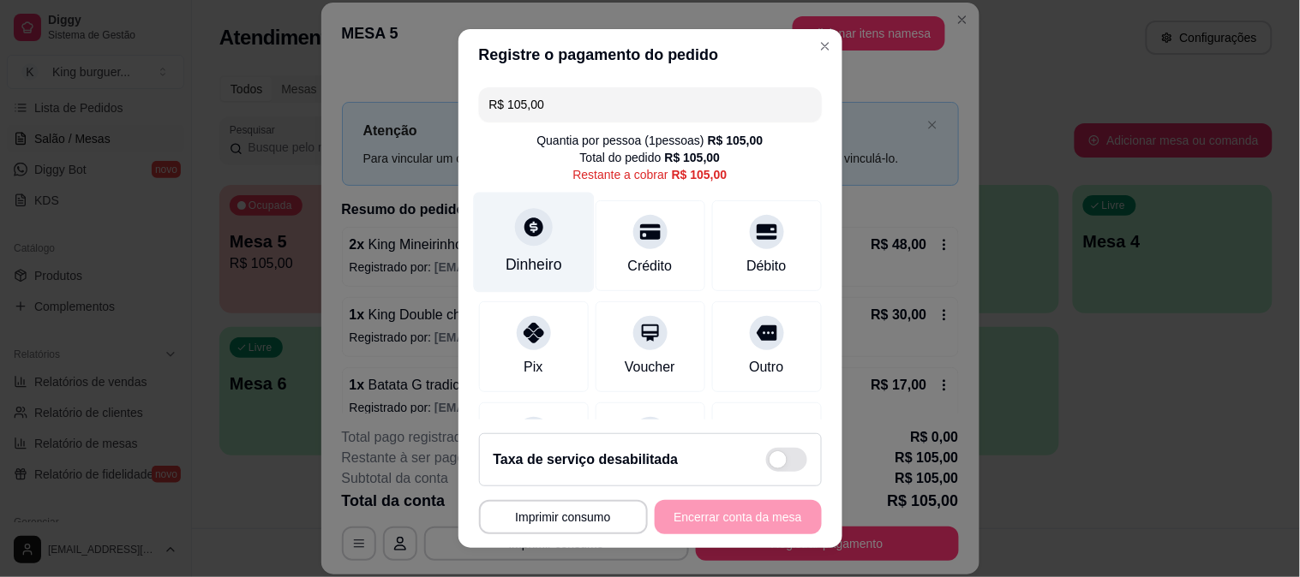
click at [531, 223] on icon at bounding box center [533, 227] width 22 height 22
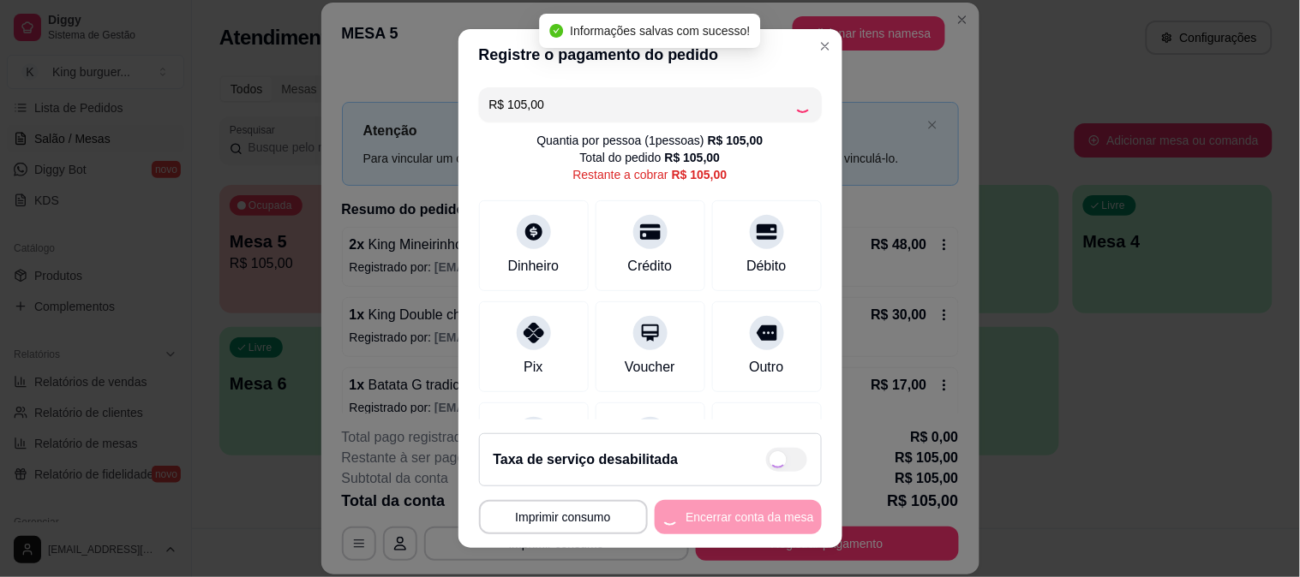
type input "R$ 0,00"
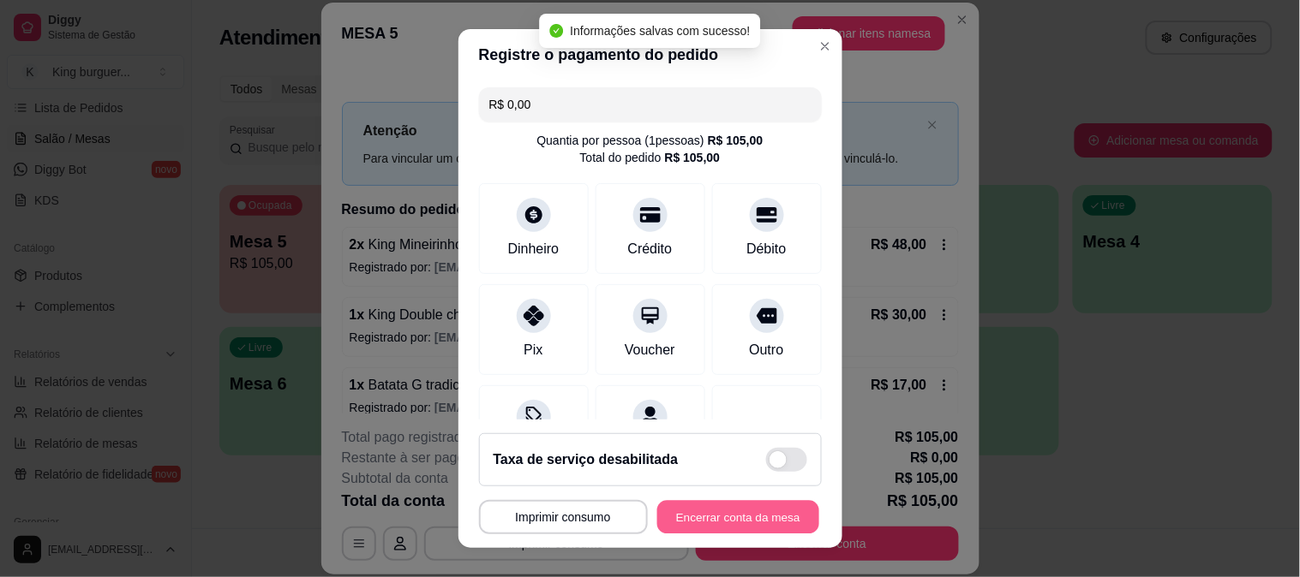
click at [781, 515] on button "Encerrar conta da mesa" at bounding box center [738, 517] width 162 height 33
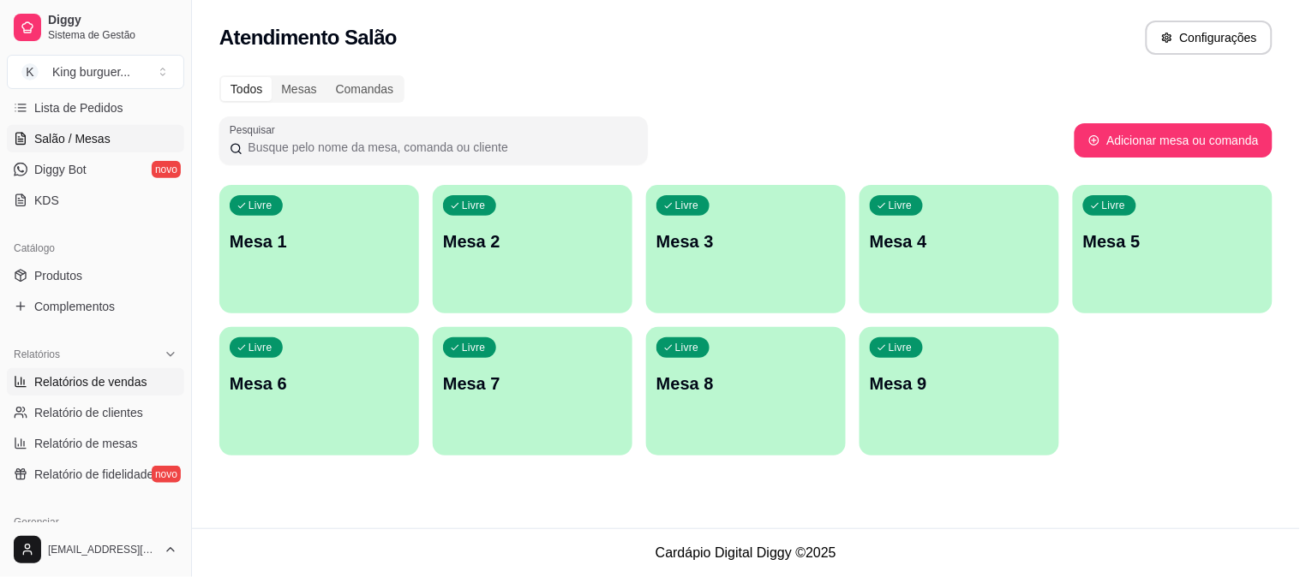
click at [122, 379] on span "Relatórios de vendas" at bounding box center [90, 382] width 113 height 17
select select "ALL"
select select "0"
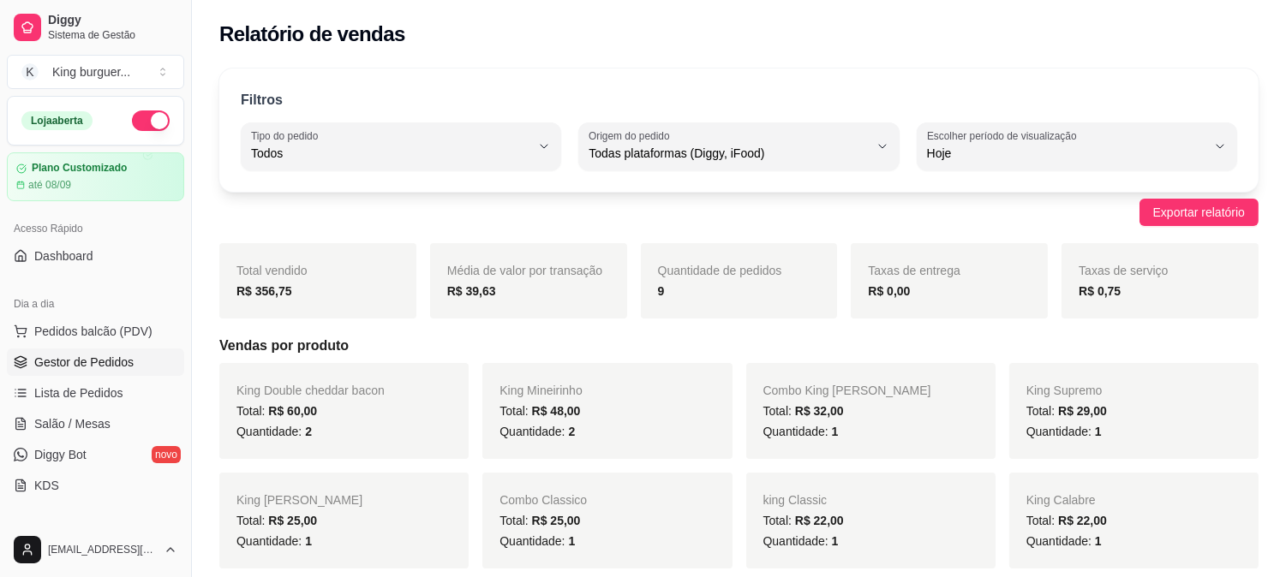
click at [103, 361] on span "Gestor de Pedidos" at bounding box center [83, 362] width 99 height 17
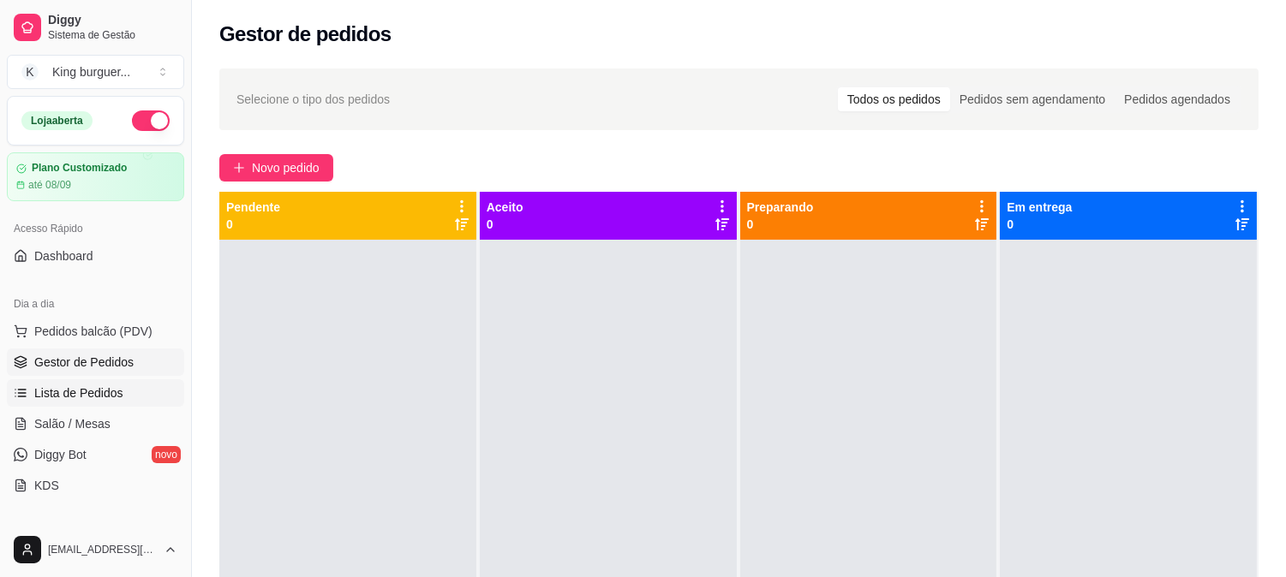
click at [77, 389] on span "Lista de Pedidos" at bounding box center [78, 393] width 89 height 17
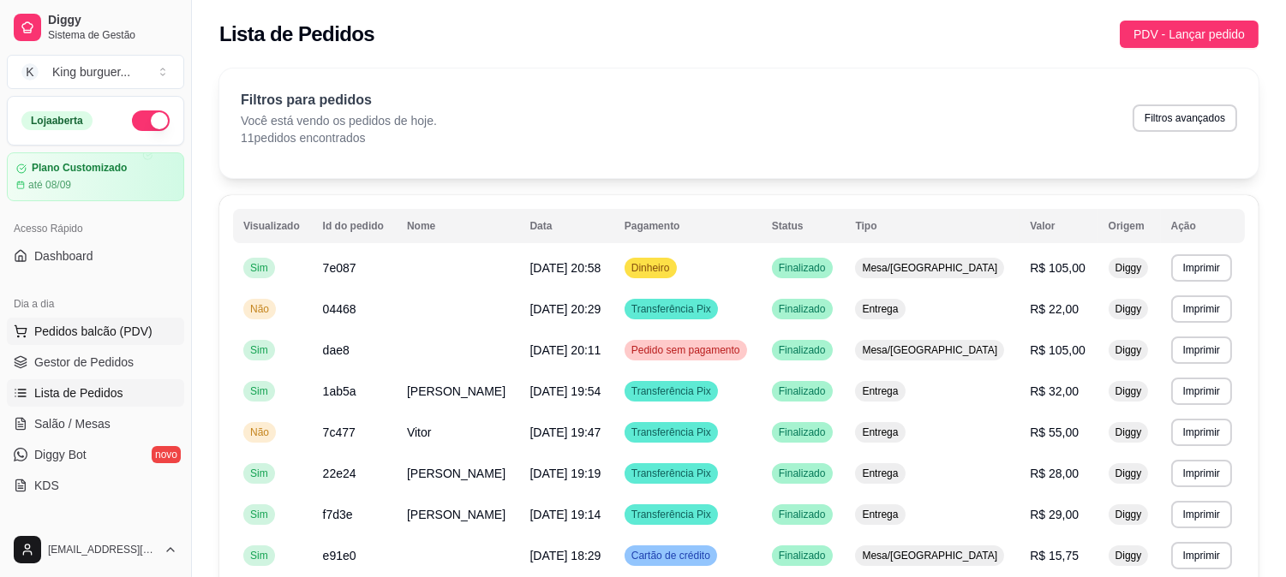
click at [105, 327] on span "Pedidos balcão (PDV)" at bounding box center [93, 331] width 118 height 17
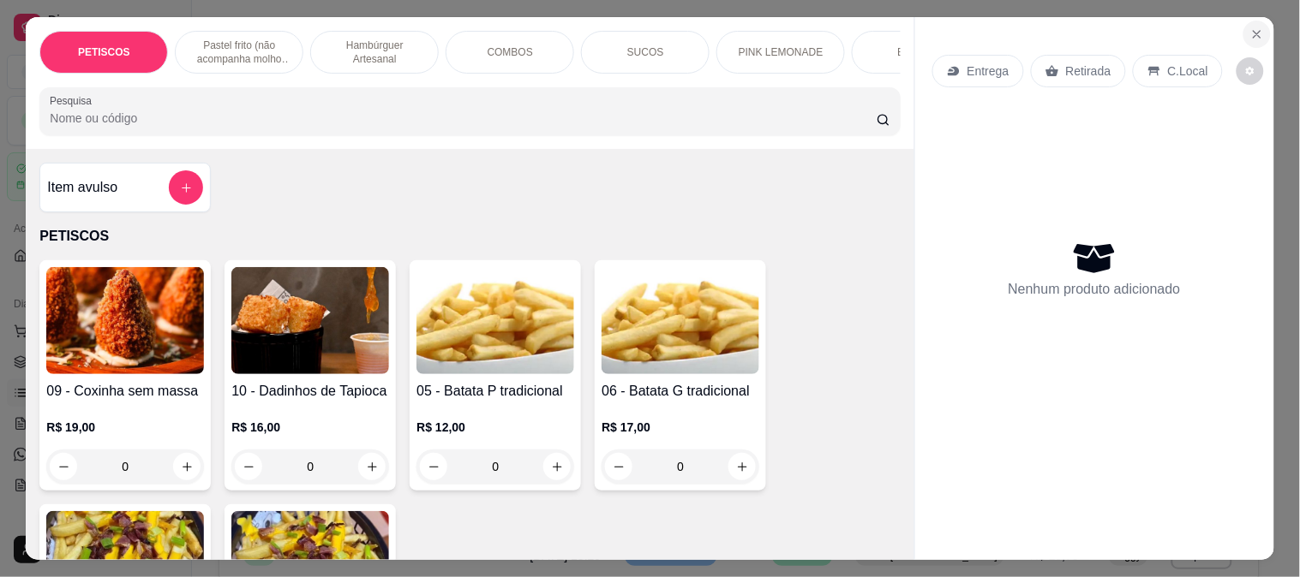
click at [1253, 31] on icon "Close" at bounding box center [1256, 34] width 7 height 7
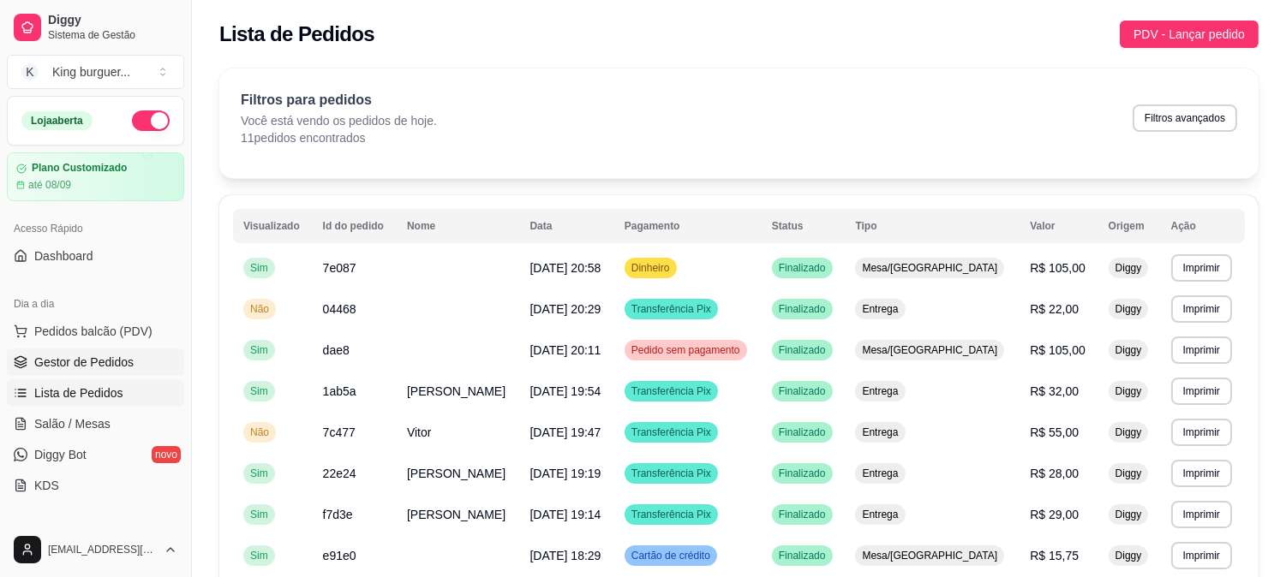
click at [114, 354] on span "Gestor de Pedidos" at bounding box center [83, 362] width 99 height 17
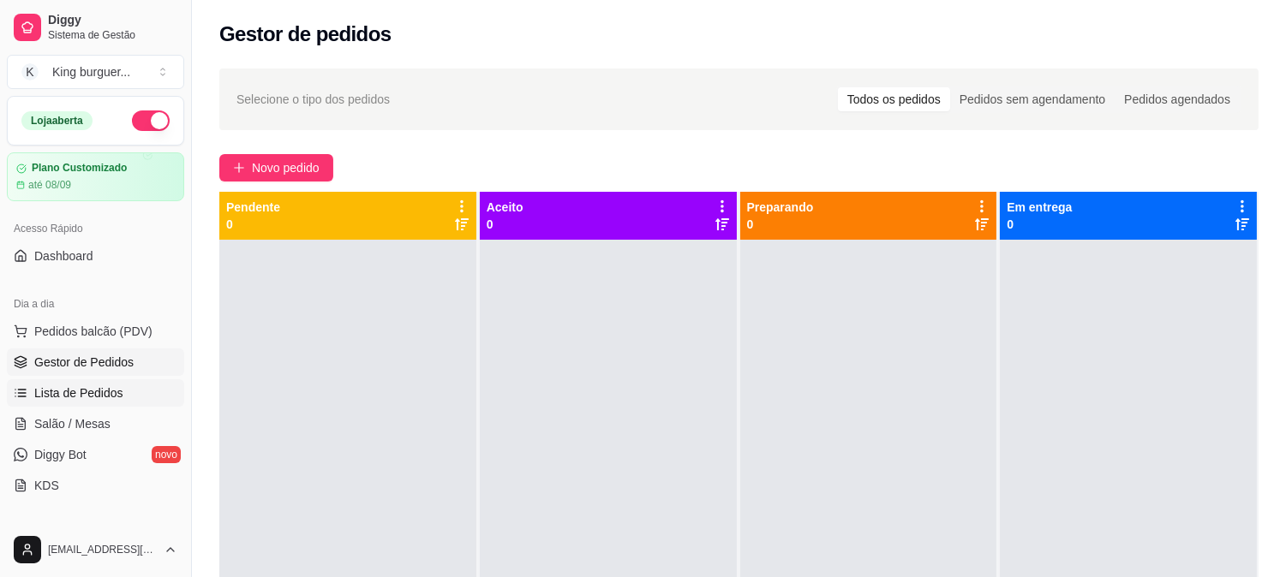
click at [65, 398] on span "Lista de Pedidos" at bounding box center [78, 393] width 89 height 17
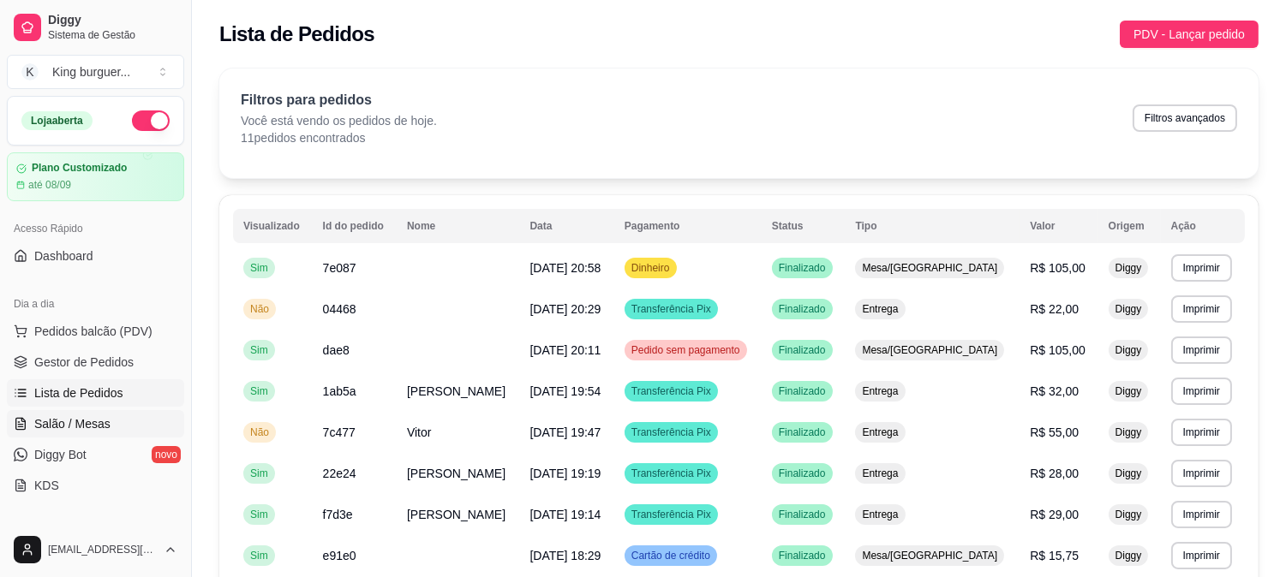
click at [65, 428] on span "Salão / Mesas" at bounding box center [72, 424] width 76 height 17
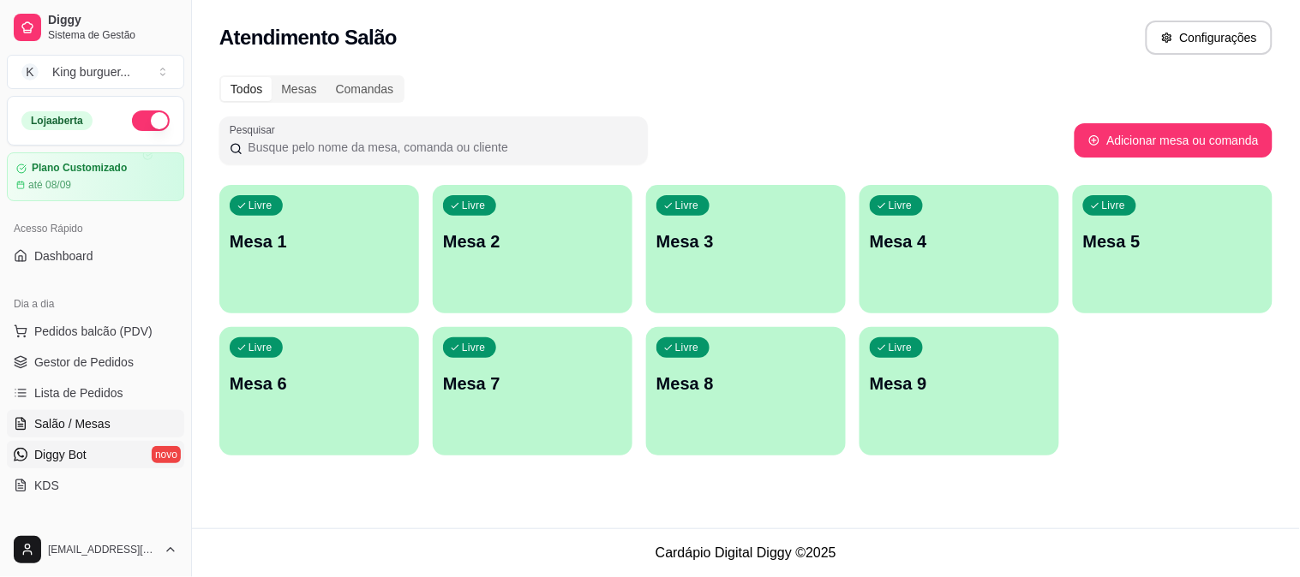
click at [88, 458] on link "Diggy Bot novo" at bounding box center [95, 454] width 177 height 27
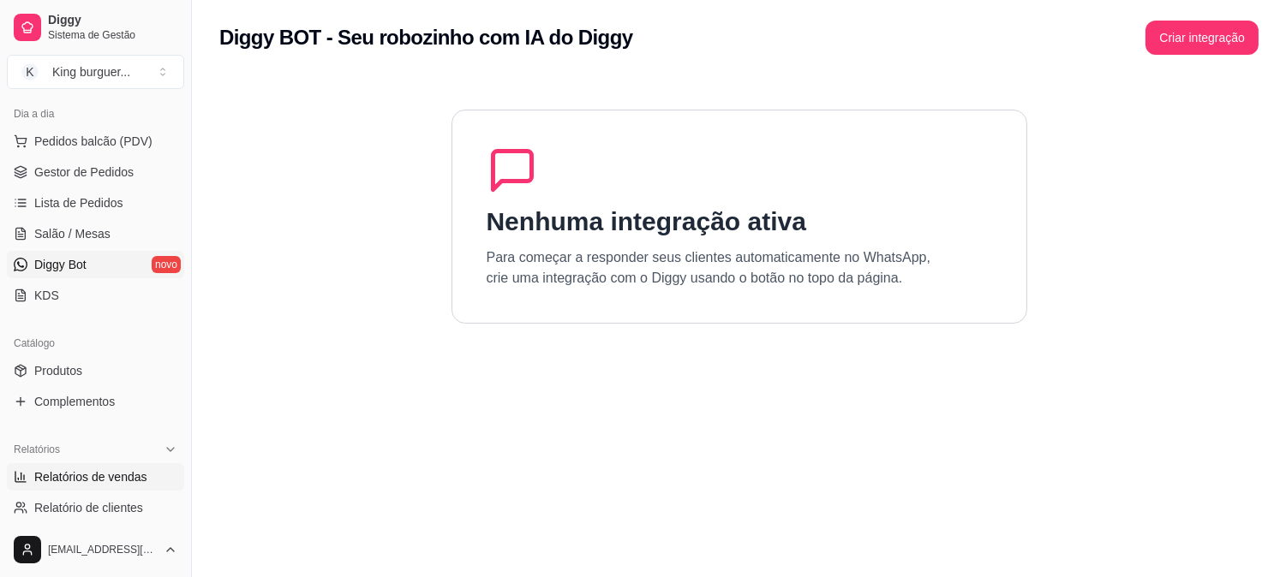
scroll to position [285, 0]
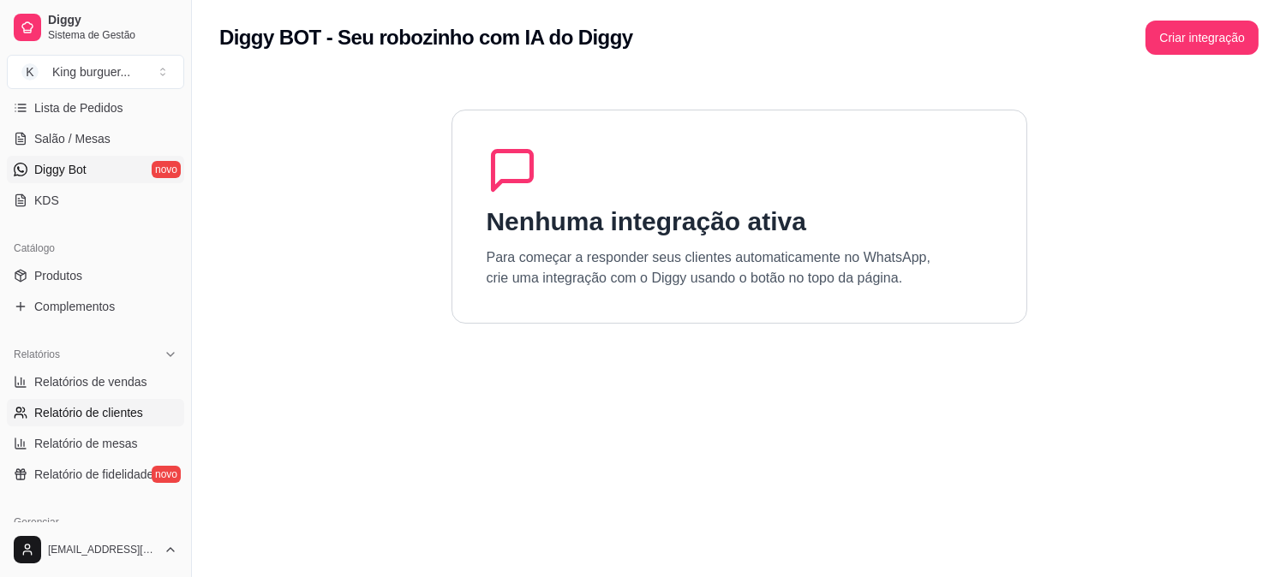
click at [115, 409] on span "Relatório de clientes" at bounding box center [88, 412] width 109 height 17
select select "30"
select select "HIGHEST_TOTAL_SPENT_WITH_ORDERS"
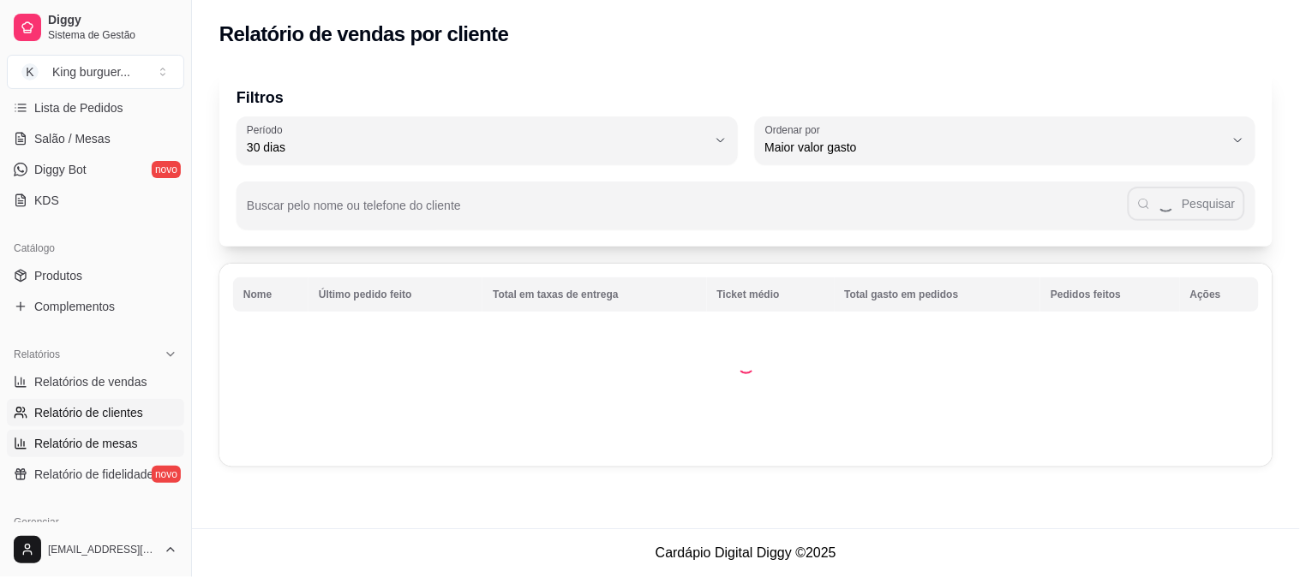
click at [111, 440] on span "Relatório de mesas" at bounding box center [86, 443] width 104 height 17
select select "TOTAL_OF_ORDERS"
select select "7"
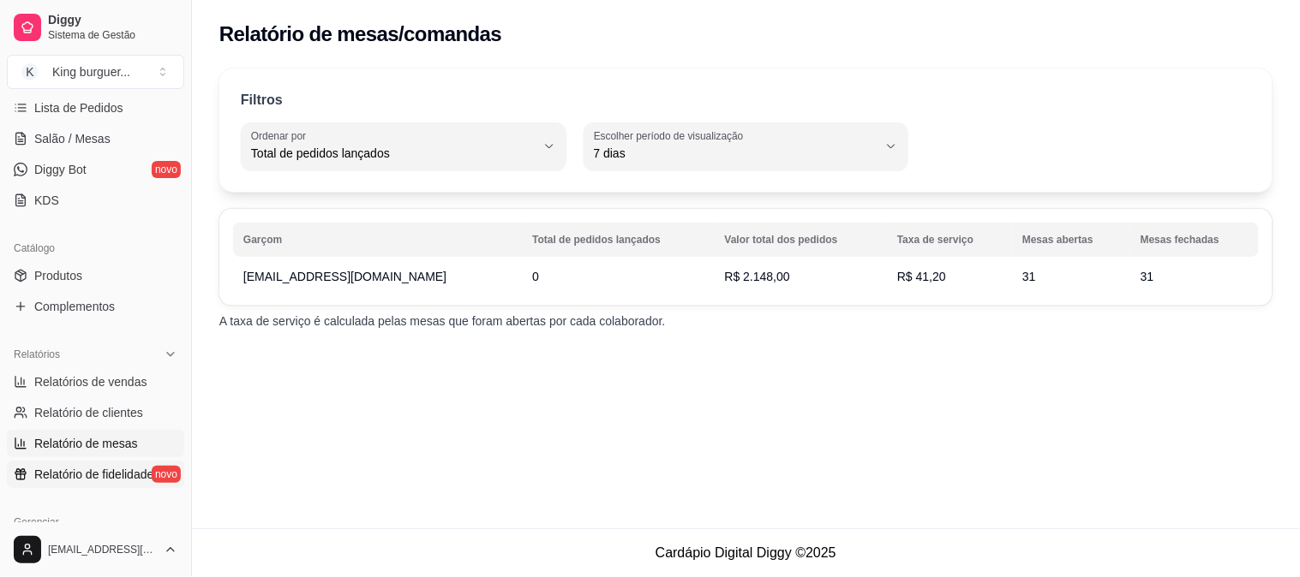
click at [104, 475] on span "Relatório de fidelidade" at bounding box center [93, 474] width 119 height 17
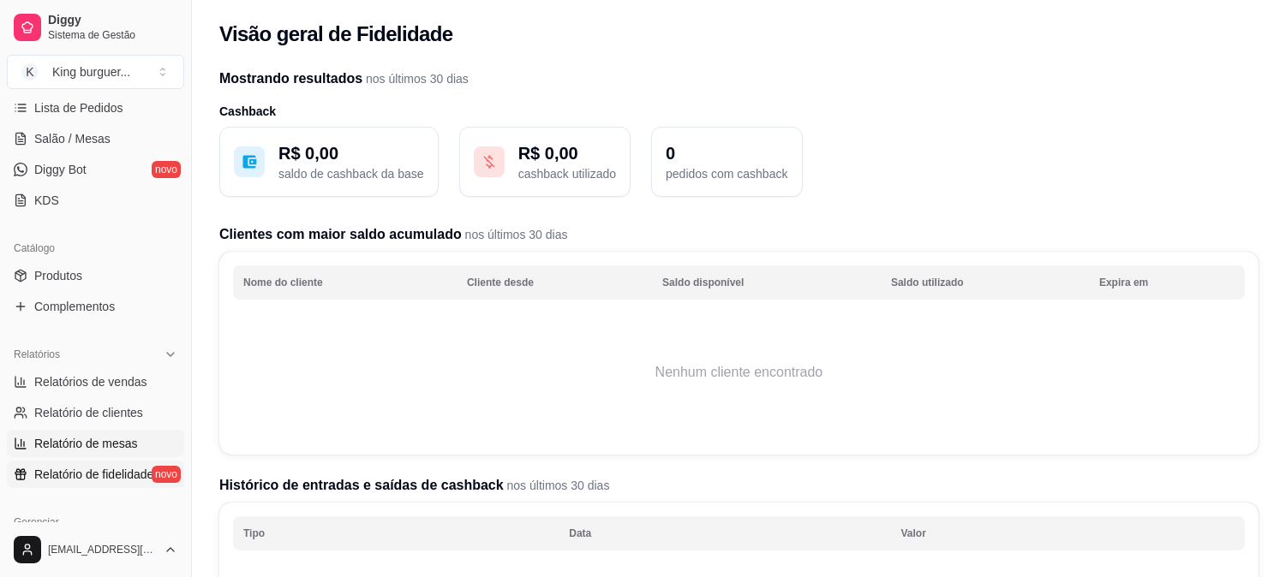
click at [99, 441] on span "Relatório de mesas" at bounding box center [86, 443] width 104 height 17
select select "TOTAL_OF_ORDERS"
select select "7"
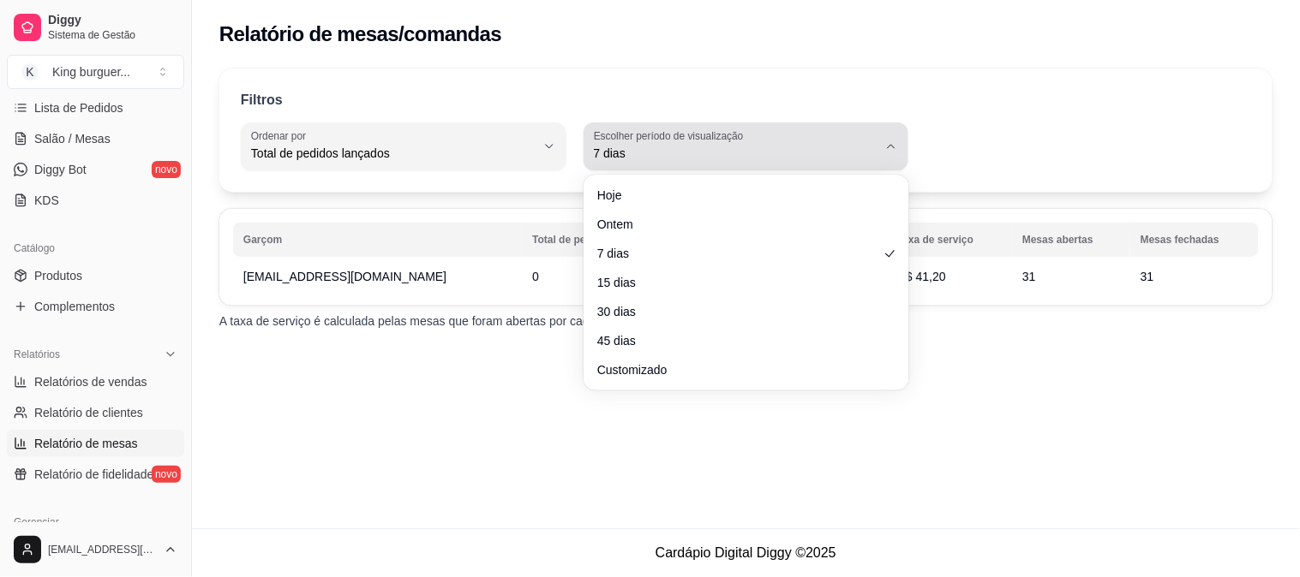
click at [892, 153] on icon "button" at bounding box center [891, 147] width 14 height 14
click at [888, 152] on icon "button" at bounding box center [891, 147] width 14 height 14
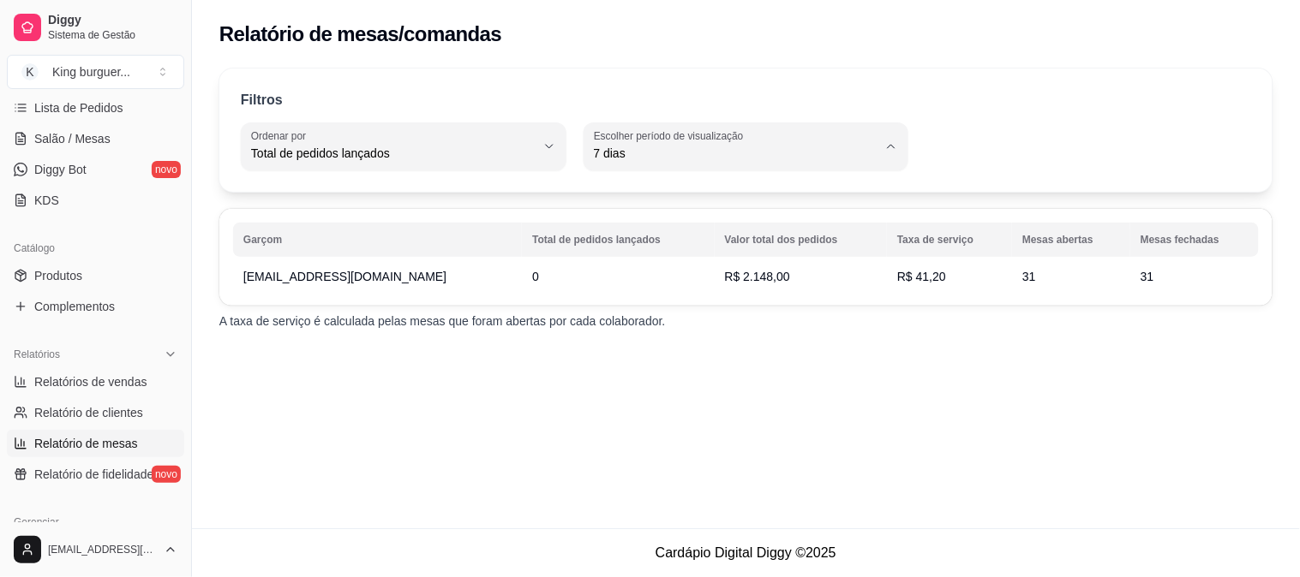
click at [799, 247] on span "7 dias" at bounding box center [738, 250] width 270 height 16
drag, startPoint x: 1043, startPoint y: 280, endPoint x: 1057, endPoint y: 281, distance: 14.6
click at [1057, 281] on td "31" at bounding box center [1071, 276] width 118 height 31
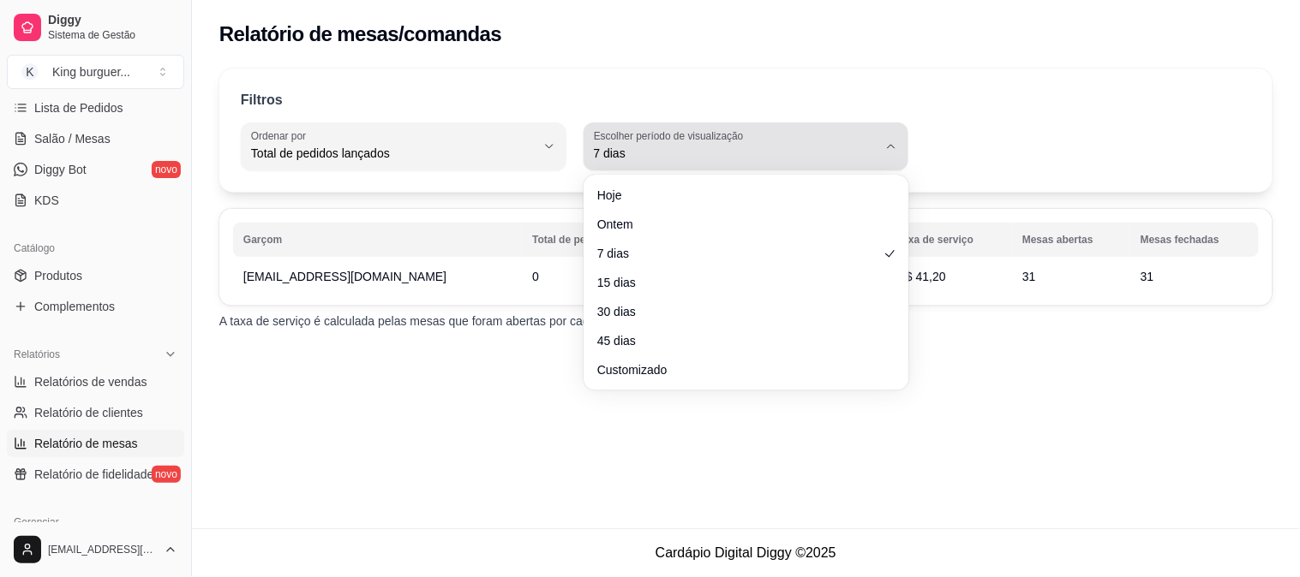
click at [896, 146] on icon "button" at bounding box center [891, 147] width 14 height 14
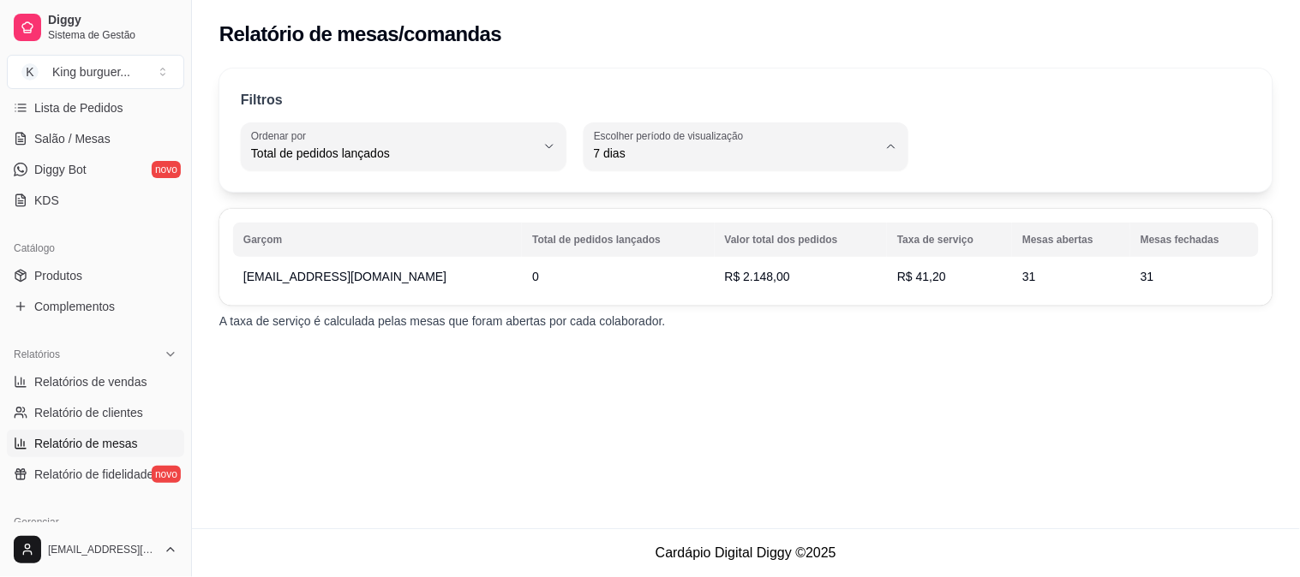
click at [766, 221] on span "Ontem" at bounding box center [738, 222] width 270 height 16
type input "1"
select select "1"
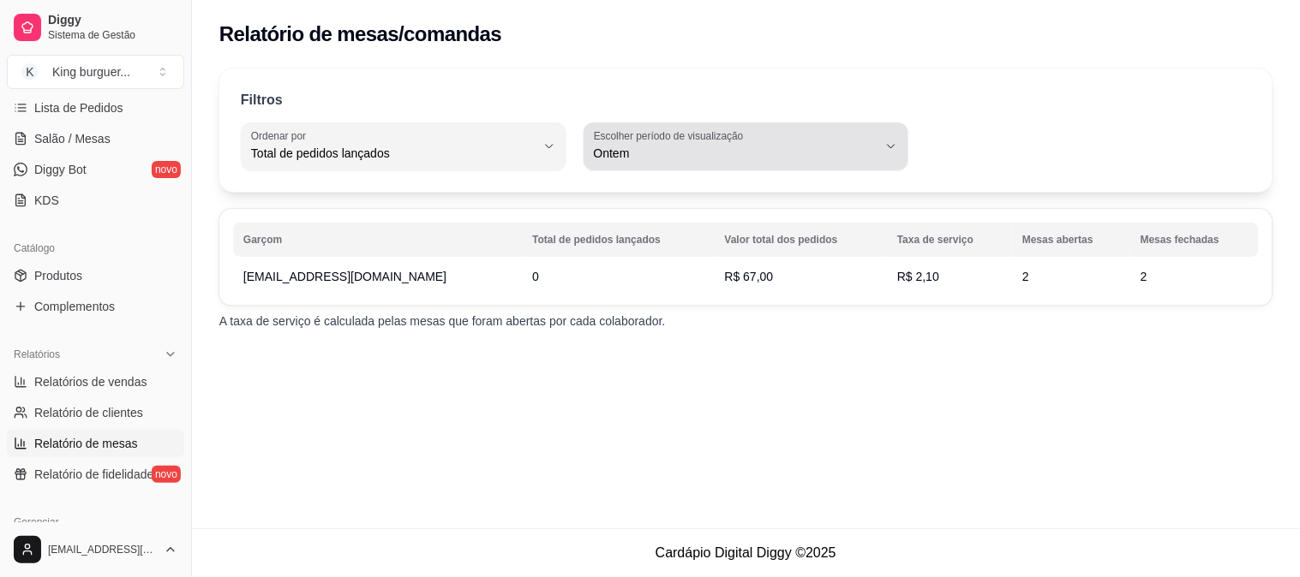
click at [883, 143] on button "Escolher período de visualização Ontem" at bounding box center [746, 147] width 326 height 48
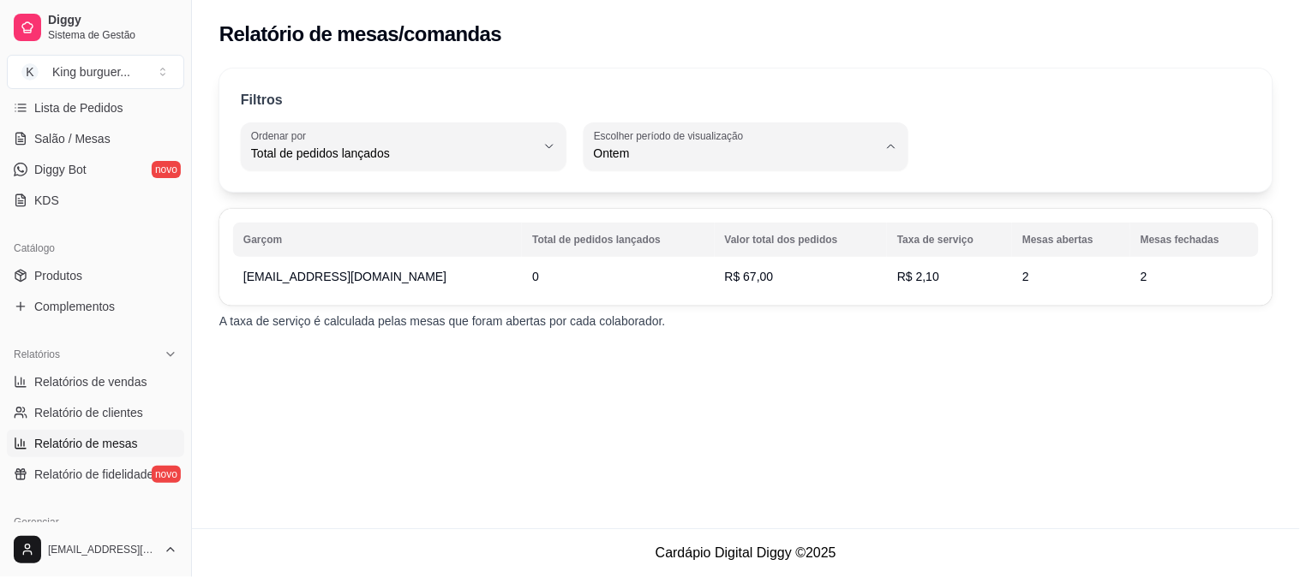
click at [694, 200] on span "Hoje" at bounding box center [738, 194] width 270 height 16
type input "0"
select select "0"
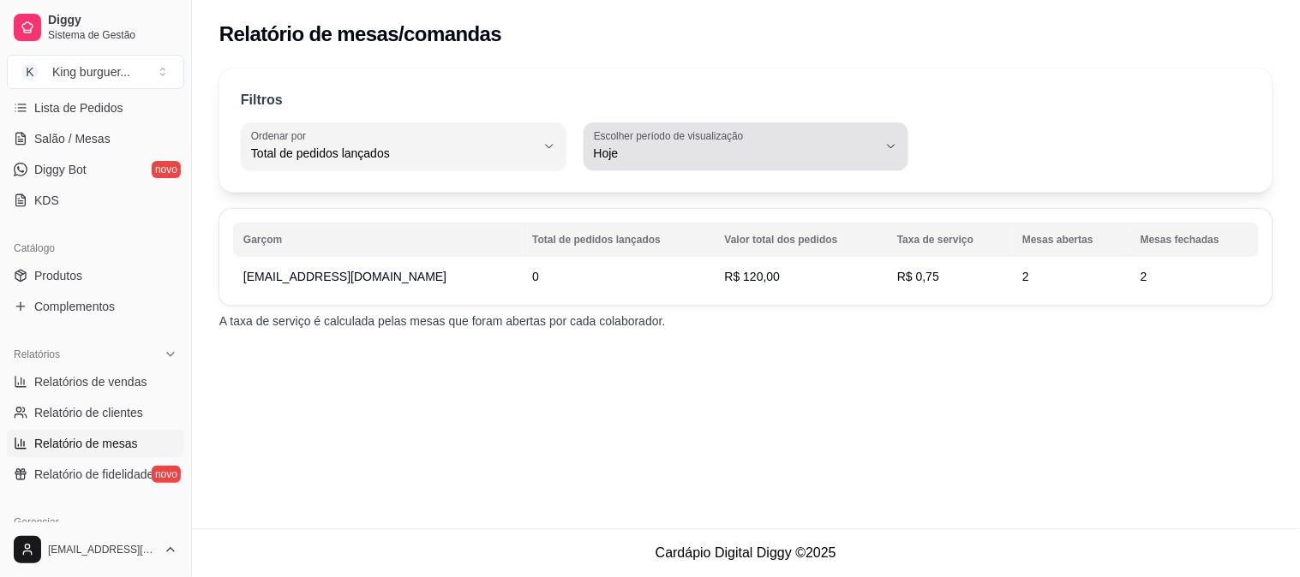
click at [897, 147] on icon "button" at bounding box center [891, 147] width 14 height 14
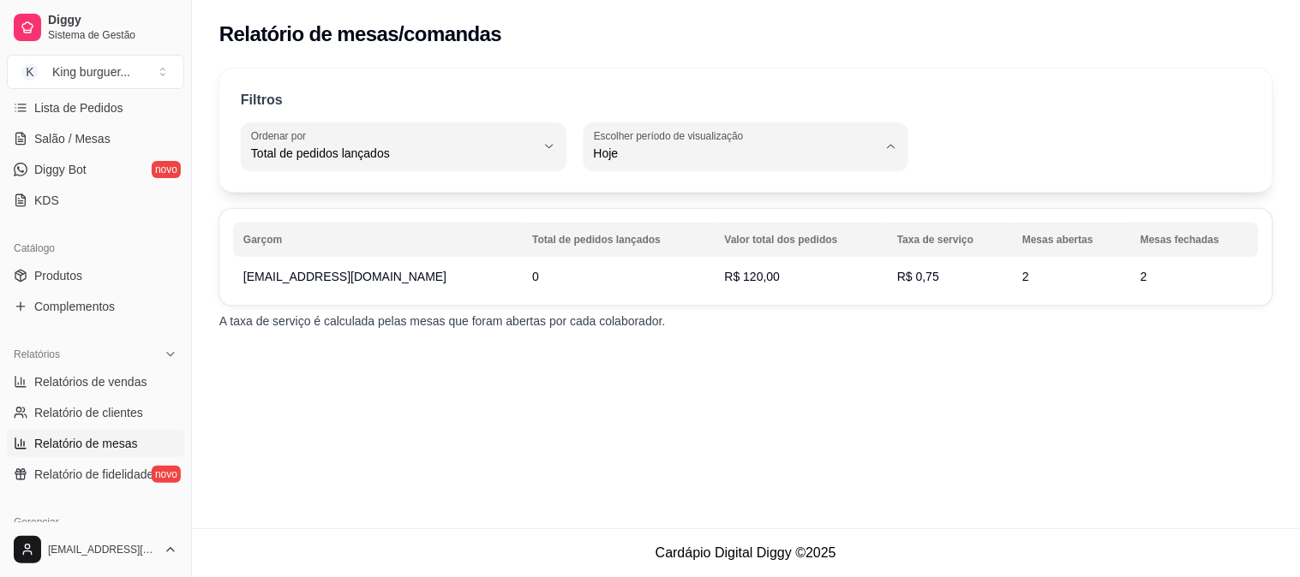
click at [691, 314] on span "30 dias" at bounding box center [738, 306] width 270 height 16
type input "30"
select select "30"
drag, startPoint x: 1041, startPoint y: 284, endPoint x: 1056, endPoint y: 284, distance: 15.4
click at [1056, 284] on td "104" at bounding box center [1071, 276] width 118 height 31
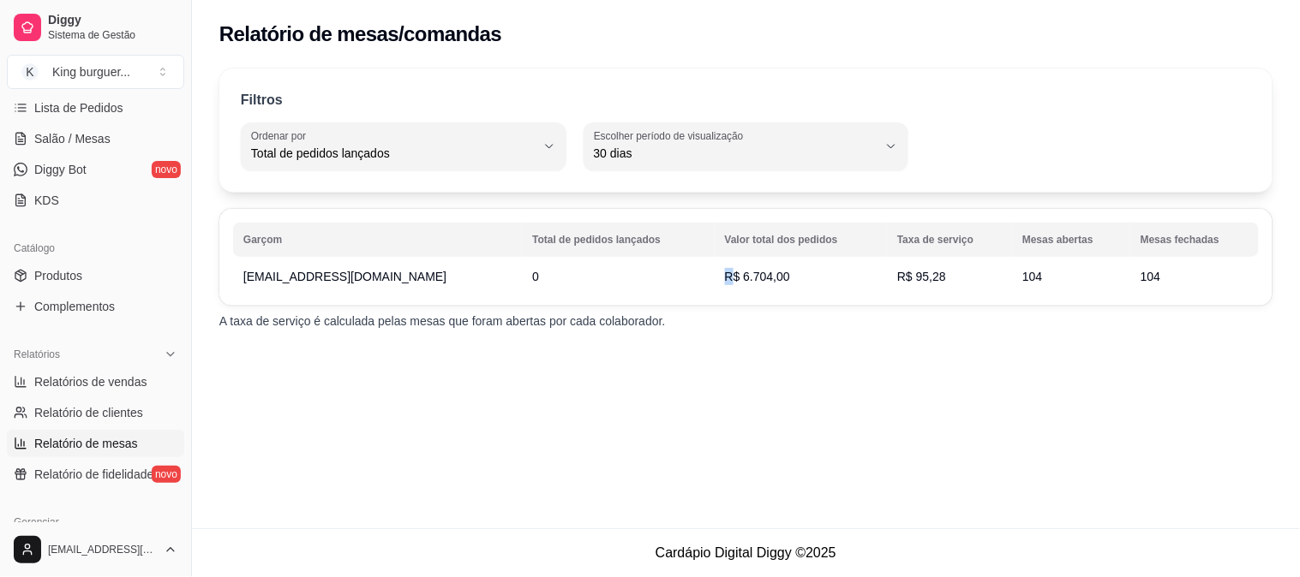
drag, startPoint x: 733, startPoint y: 276, endPoint x: 820, endPoint y: 278, distance: 87.4
click at [820, 278] on td "R$ 6.704,00" at bounding box center [801, 276] width 172 height 31
click at [828, 308] on div "Filtros TOTAL_OF_ORDERS Ordenar por Total de pedidos lançados Valor total dos p…" at bounding box center [746, 204] width 1108 height 292
click at [121, 409] on span "Relatório de clientes" at bounding box center [88, 412] width 109 height 17
select select "30"
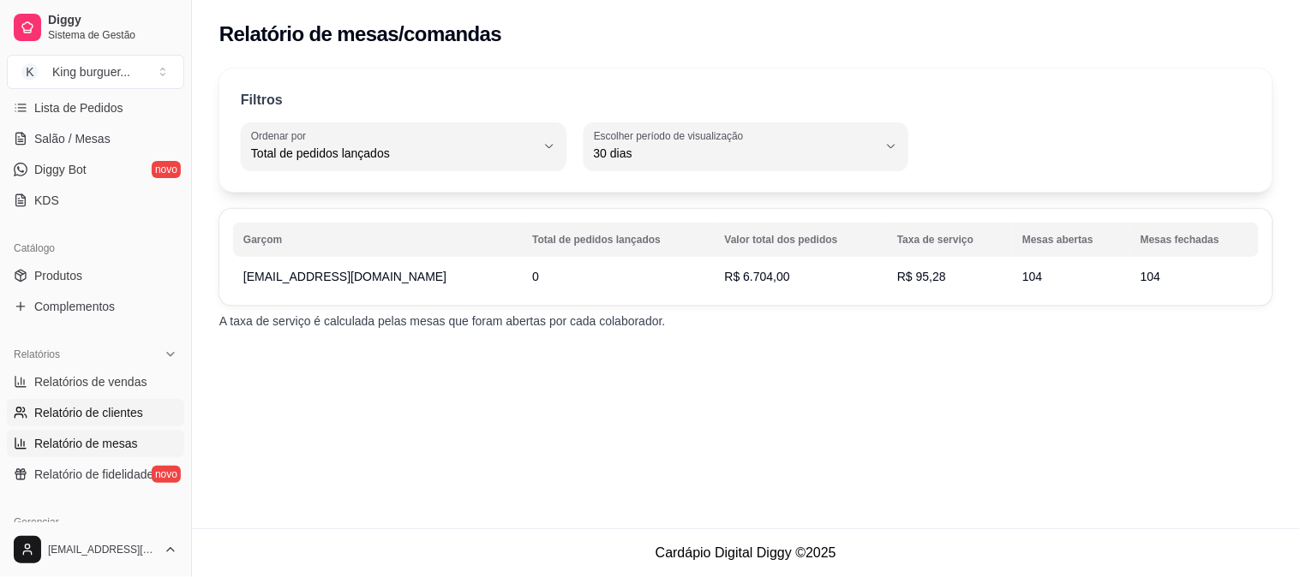
select select "HIGHEST_TOTAL_SPENT_WITH_ORDERS"
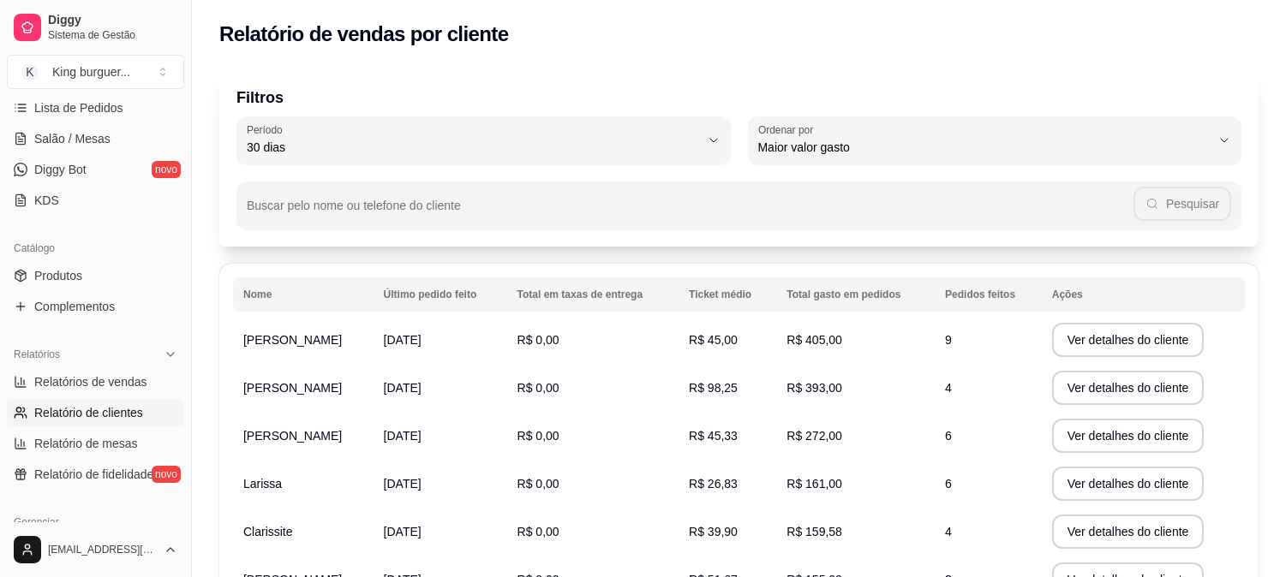
drag, startPoint x: 738, startPoint y: 384, endPoint x: 848, endPoint y: 380, distance: 110.6
click at [790, 392] on tr "Annyele Vitória [DATE] R$ 0,00 R$ 98,25 R$ 393,00 4 Ver detalhes do cliente" at bounding box center [739, 388] width 1012 height 48
drag, startPoint x: 951, startPoint y: 386, endPoint x: 975, endPoint y: 390, distance: 24.2
click at [975, 390] on td "4" at bounding box center [988, 388] width 107 height 48
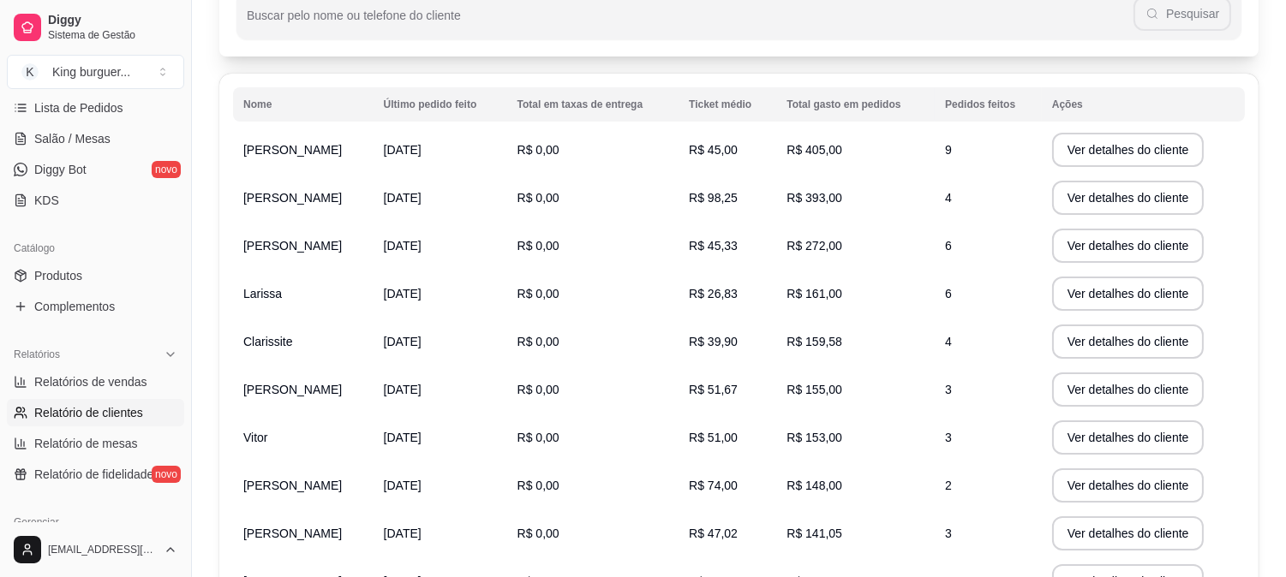
scroll to position [285, 0]
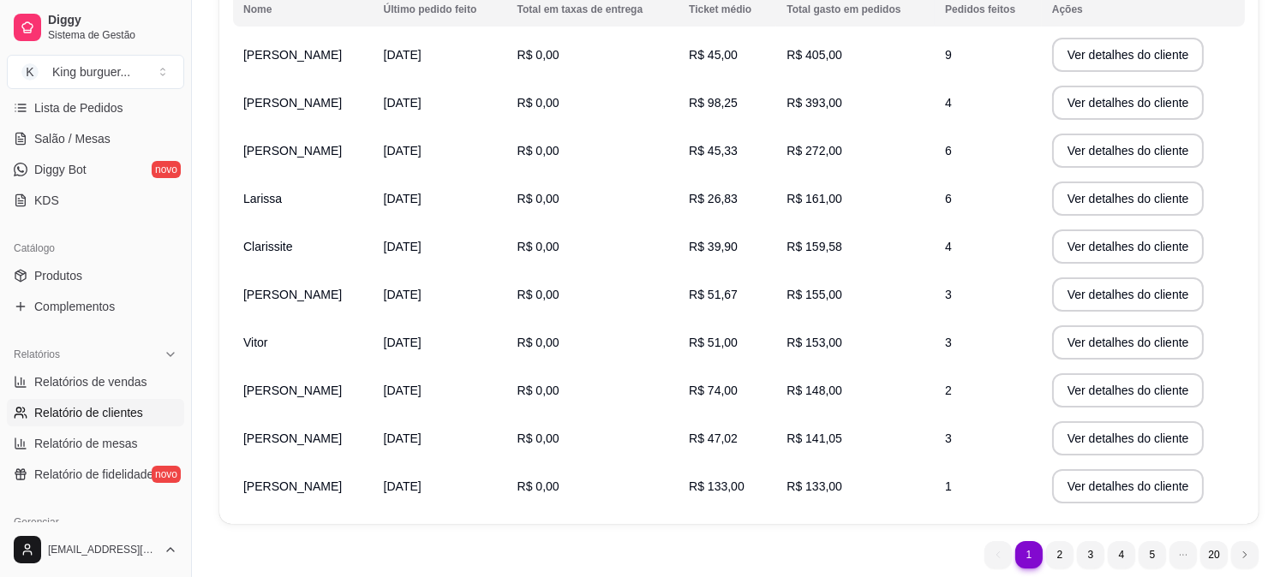
drag, startPoint x: 735, startPoint y: 392, endPoint x: 727, endPoint y: 397, distance: 9.6
click at [726, 397] on td "R$ 74,00" at bounding box center [728, 391] width 98 height 48
click at [742, 390] on td "R$ 74,00" at bounding box center [728, 391] width 98 height 48
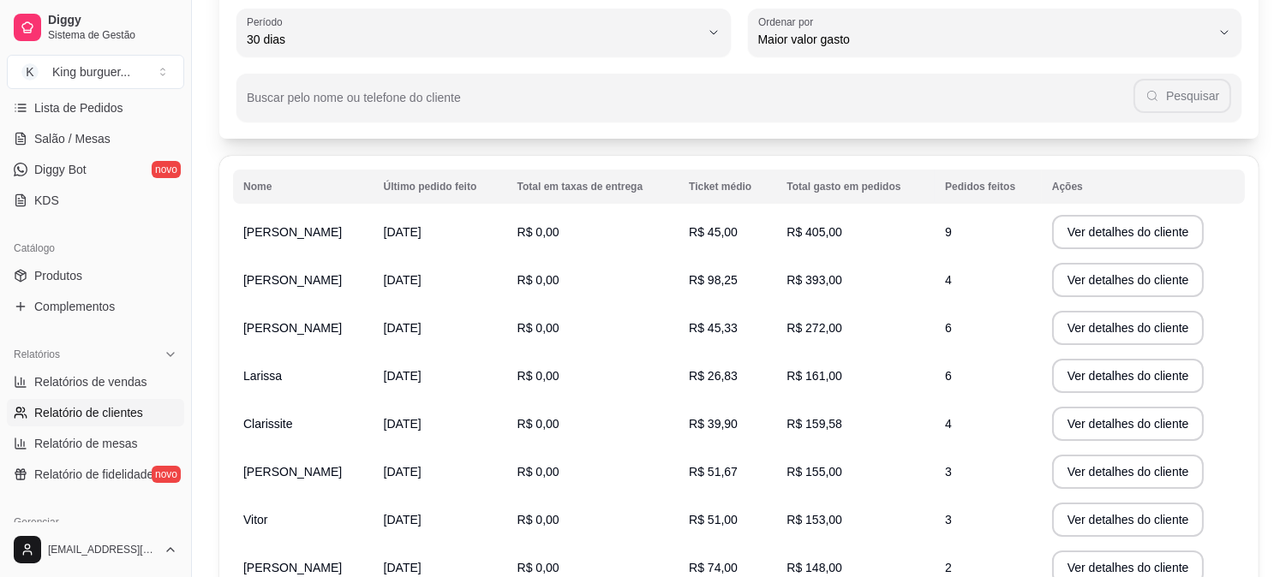
scroll to position [95, 0]
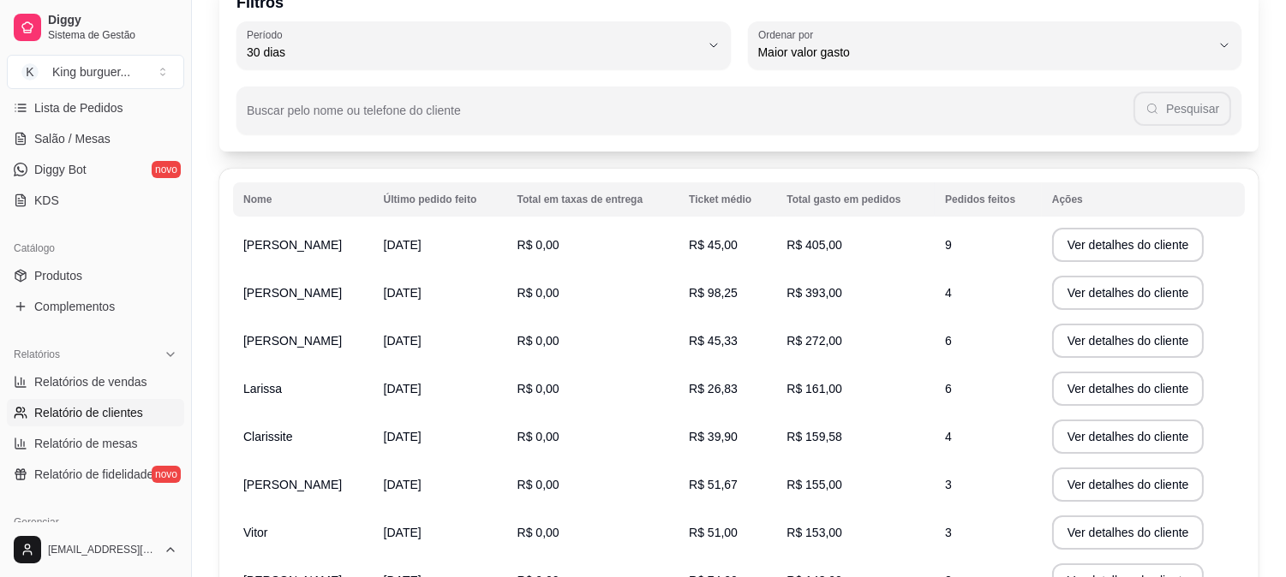
drag, startPoint x: 739, startPoint y: 291, endPoint x: 758, endPoint y: 302, distance: 21.5
click at [758, 302] on td "R$ 98,25" at bounding box center [728, 293] width 98 height 48
drag, startPoint x: 712, startPoint y: 296, endPoint x: 763, endPoint y: 297, distance: 50.6
click at [763, 297] on td "R$ 98,25" at bounding box center [728, 293] width 98 height 48
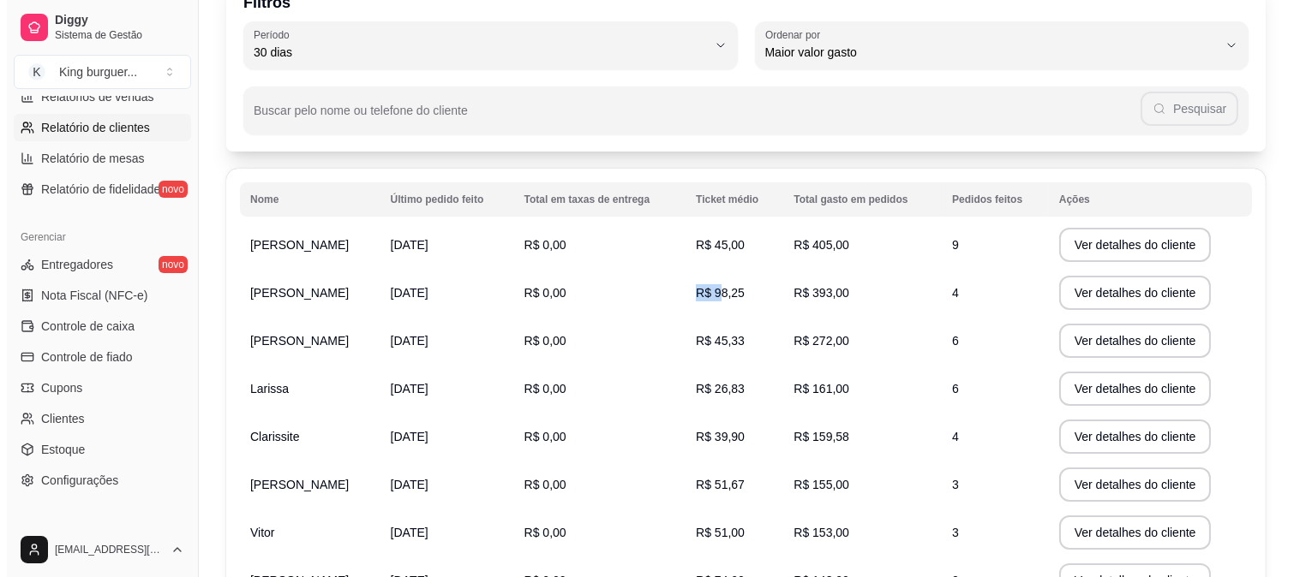
scroll to position [0, 0]
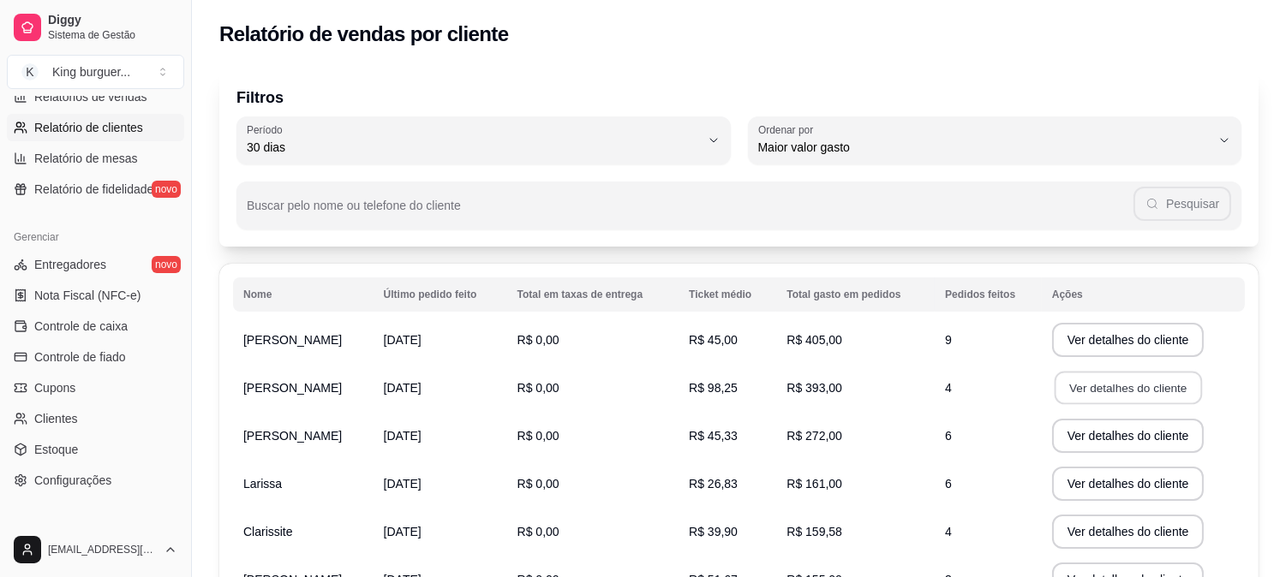
click at [1092, 392] on button "Ver detalhes do cliente" at bounding box center [1127, 388] width 147 height 33
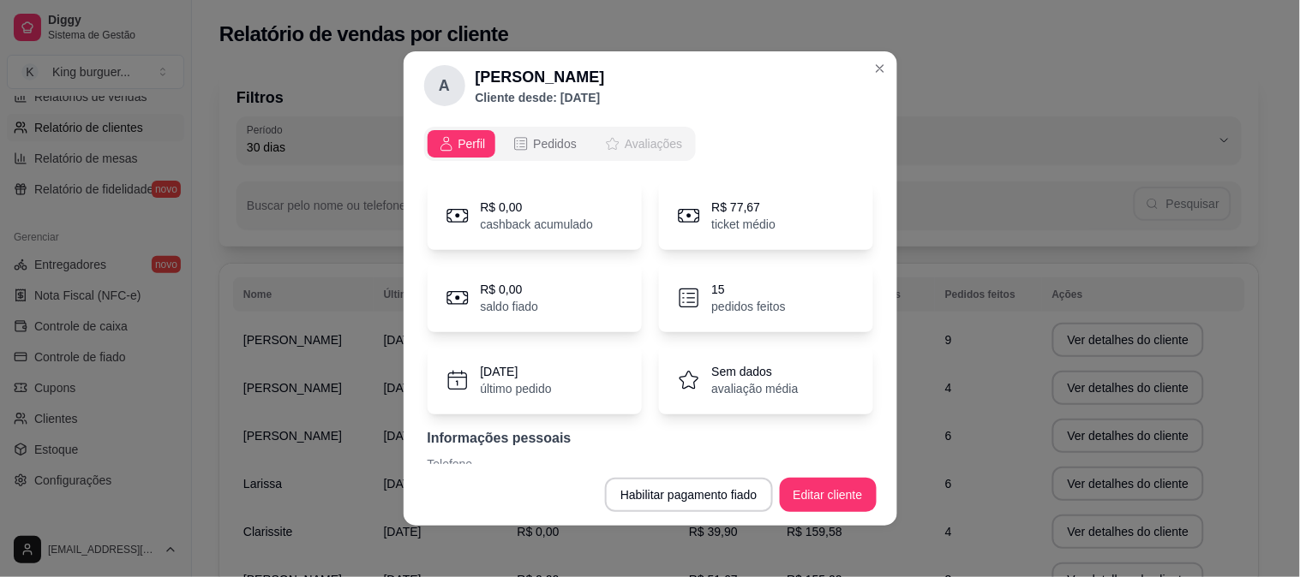
click at [635, 146] on span "Avaliações" at bounding box center [653, 143] width 57 height 17
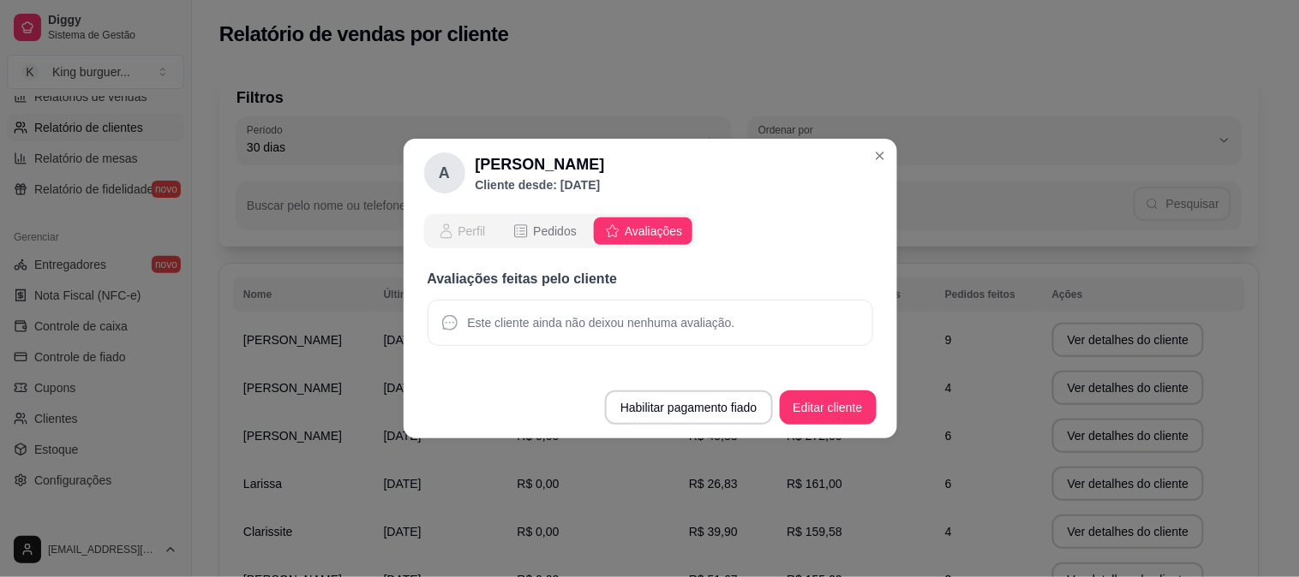
click at [482, 233] on span "Perfil" at bounding box center [471, 231] width 27 height 17
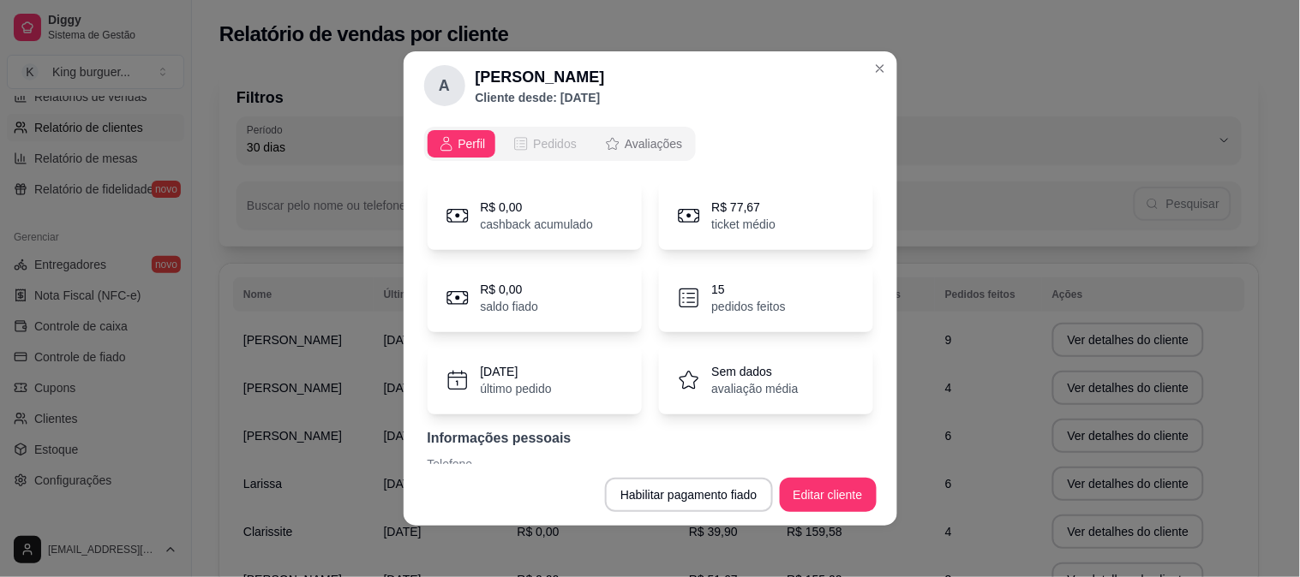
click at [550, 141] on span "Pedidos" at bounding box center [555, 143] width 44 height 17
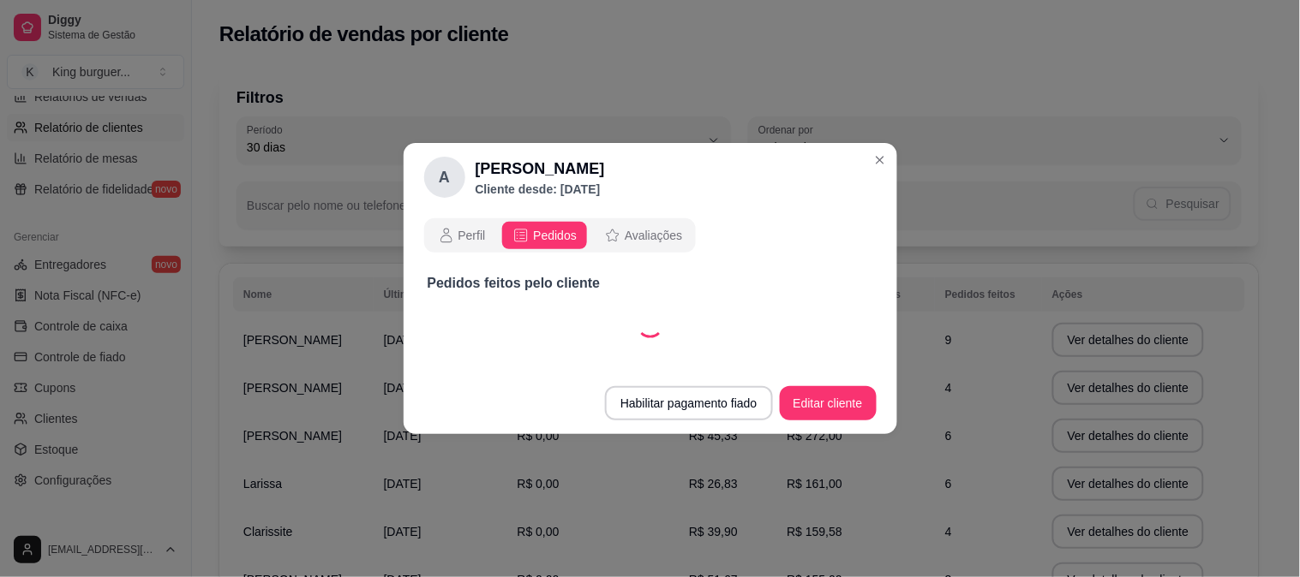
select select "30"
select select "ALL"
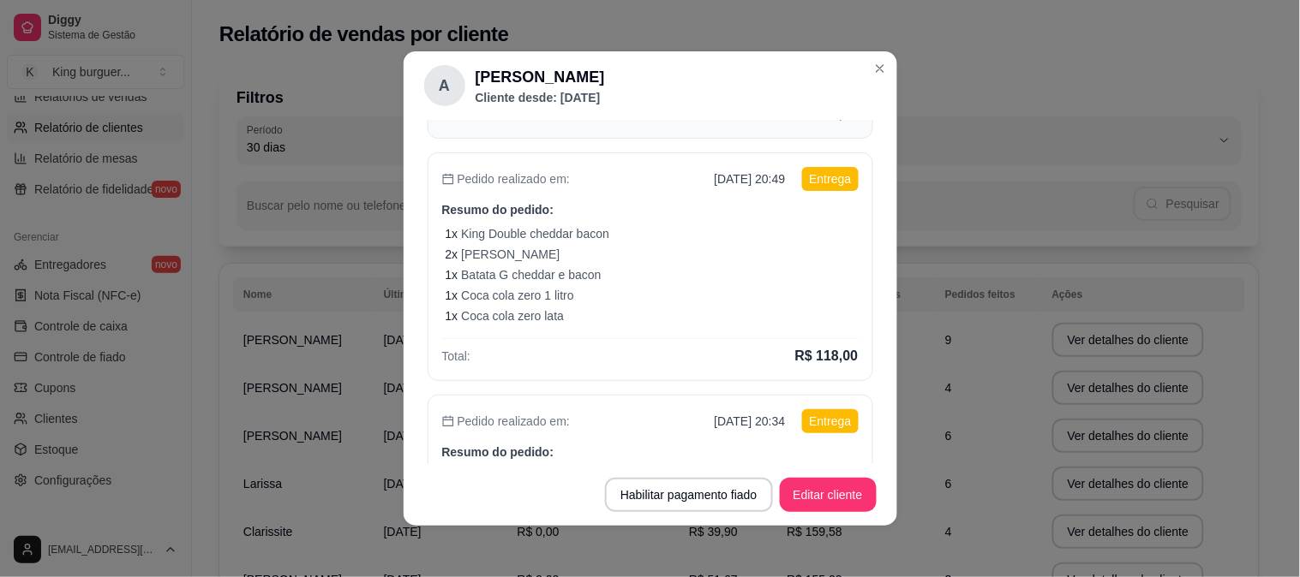
scroll to position [571, 0]
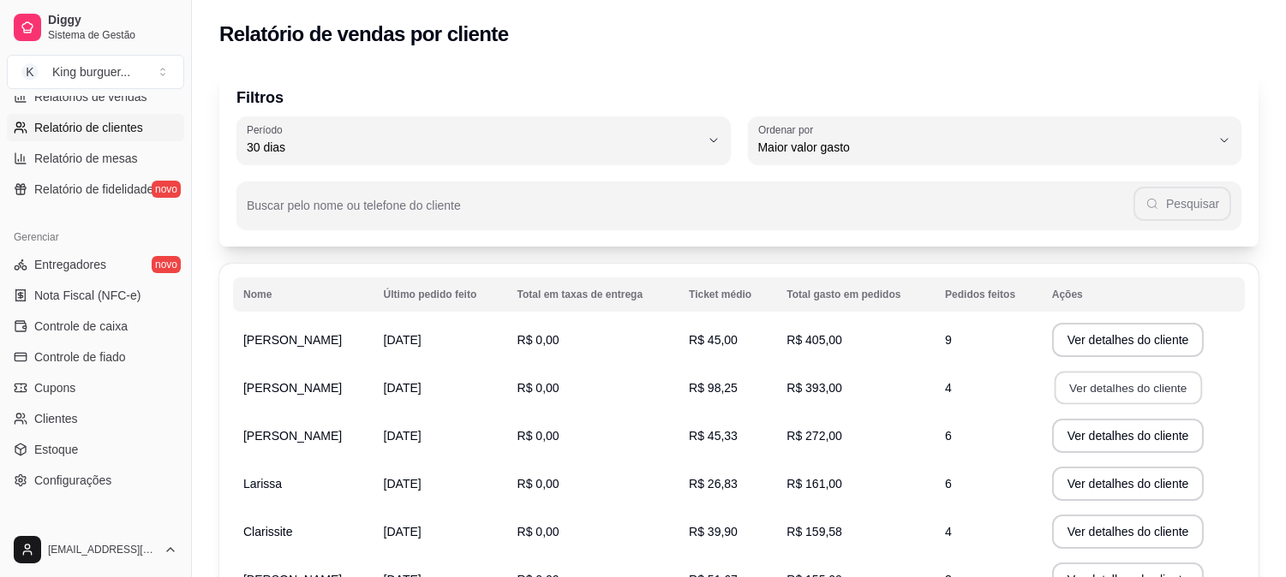
click at [1071, 390] on button "Ver detalhes do cliente" at bounding box center [1127, 388] width 147 height 33
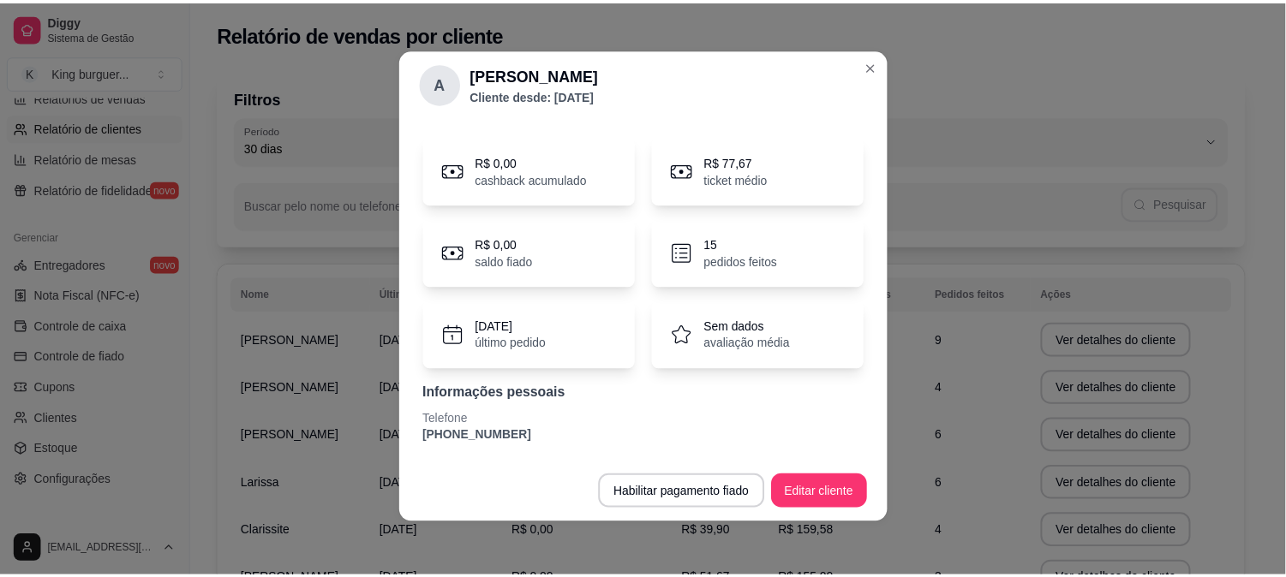
scroll to position [3, 0]
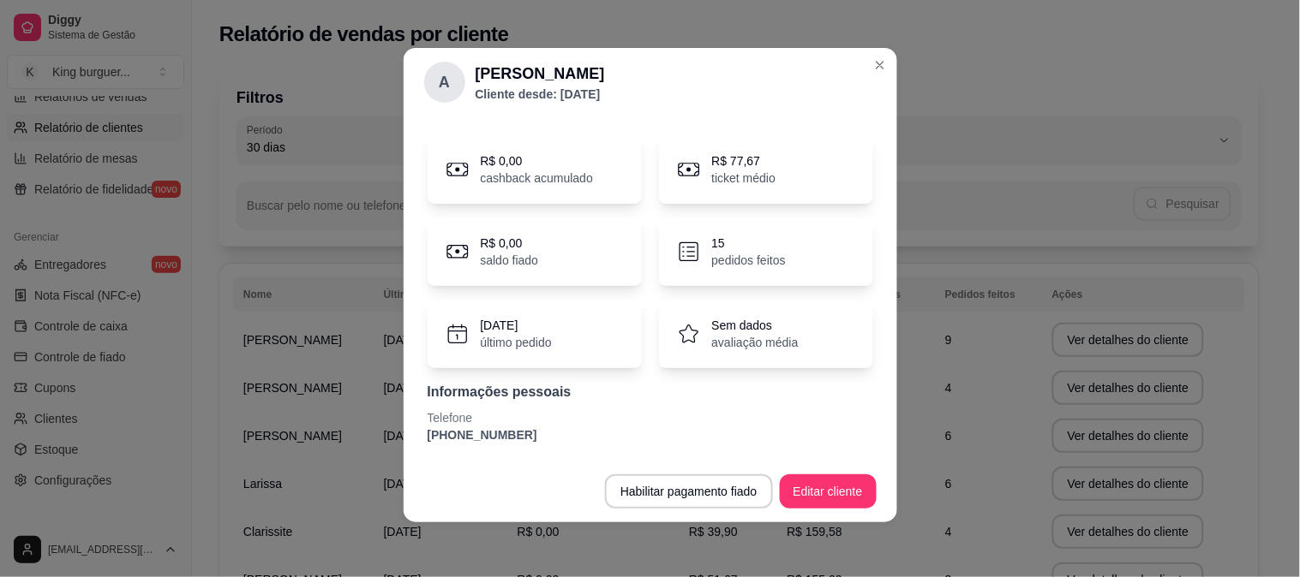
click at [497, 176] on p "cashback acumulado" at bounding box center [537, 178] width 113 height 17
drag, startPoint x: 526, startPoint y: 161, endPoint x: 493, endPoint y: 167, distance: 33.9
click at [523, 161] on p "R$ 0,00" at bounding box center [537, 161] width 113 height 17
click at [458, 176] on icon at bounding box center [458, 170] width 26 height 26
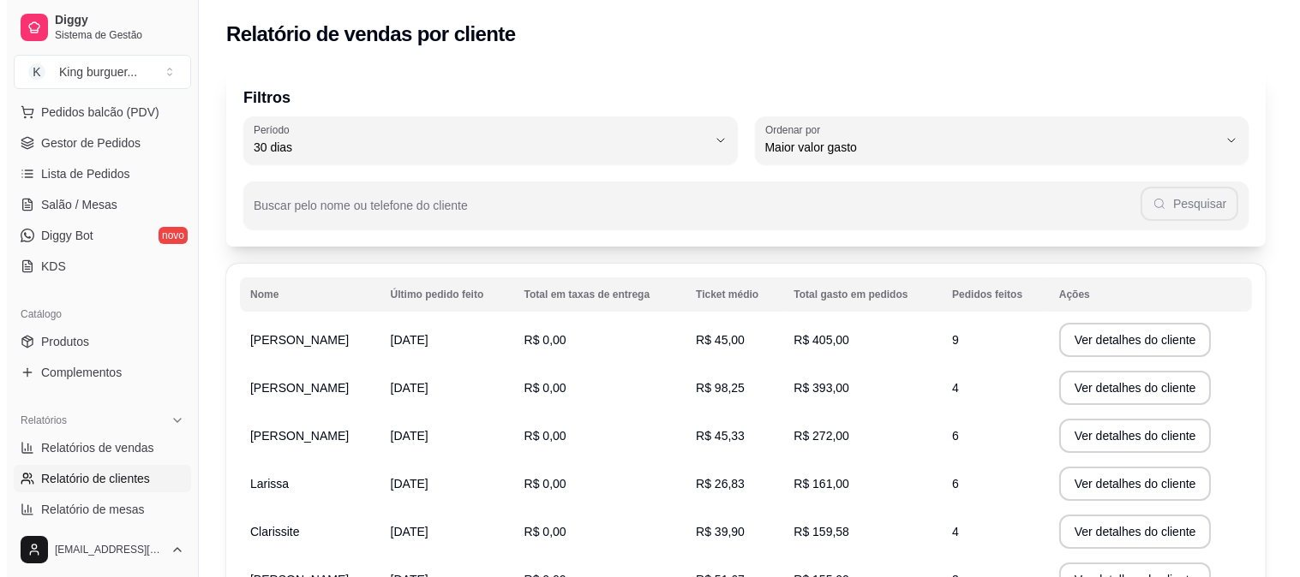
scroll to position [95, 0]
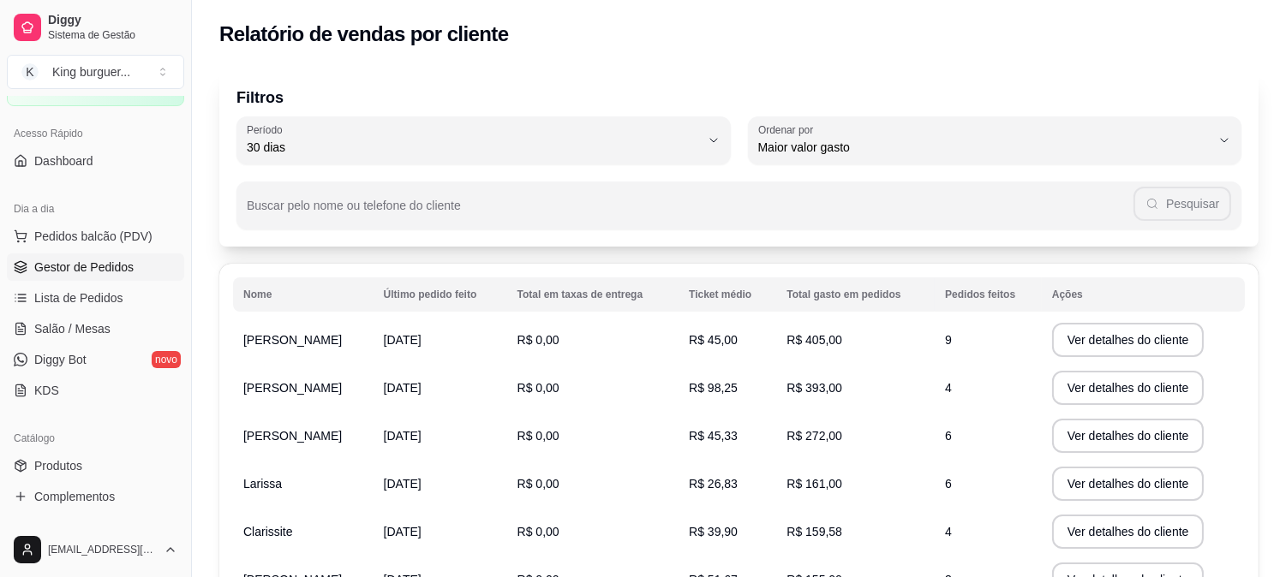
click at [92, 266] on span "Gestor de Pedidos" at bounding box center [83, 267] width 99 height 17
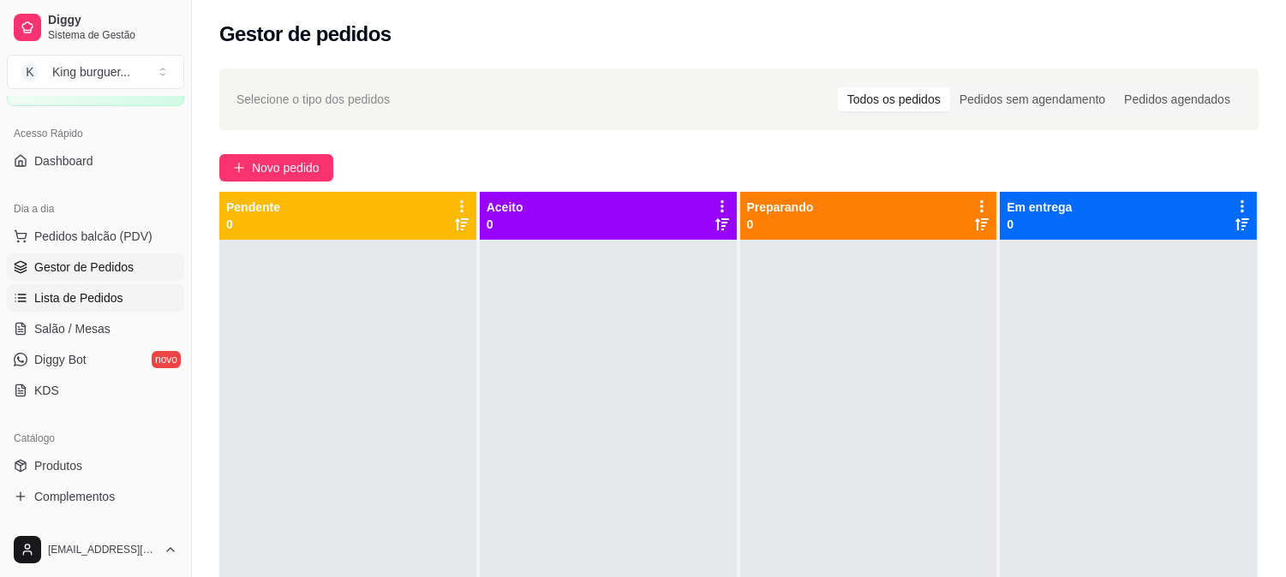
click at [99, 298] on span "Lista de Pedidos" at bounding box center [78, 298] width 89 height 17
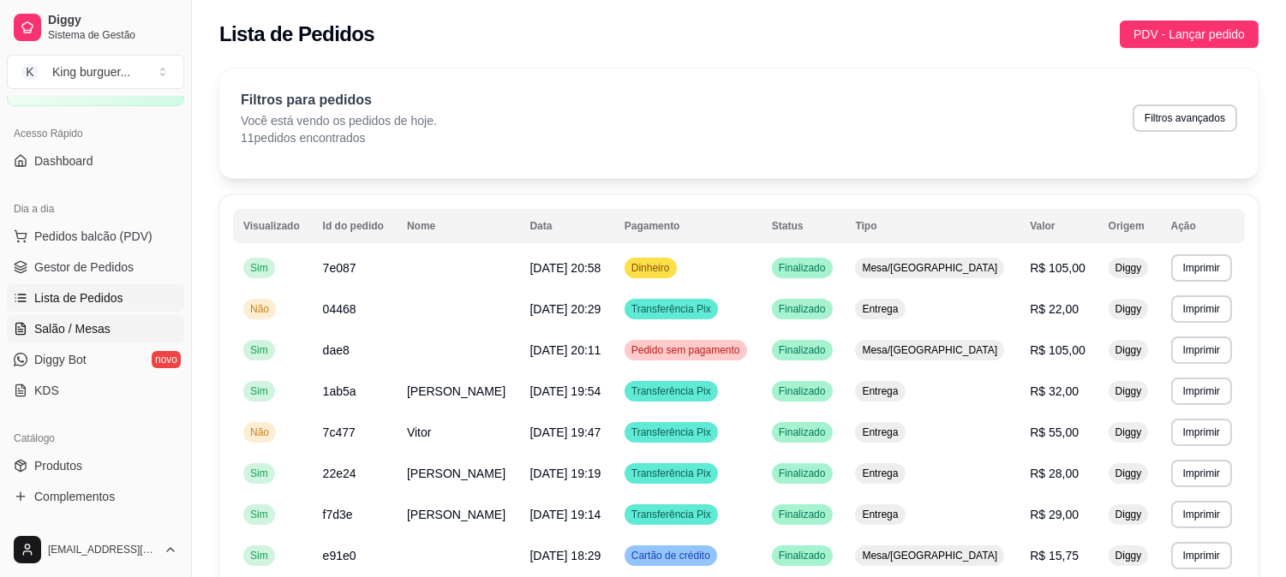
click at [93, 332] on span "Salão / Mesas" at bounding box center [72, 328] width 76 height 17
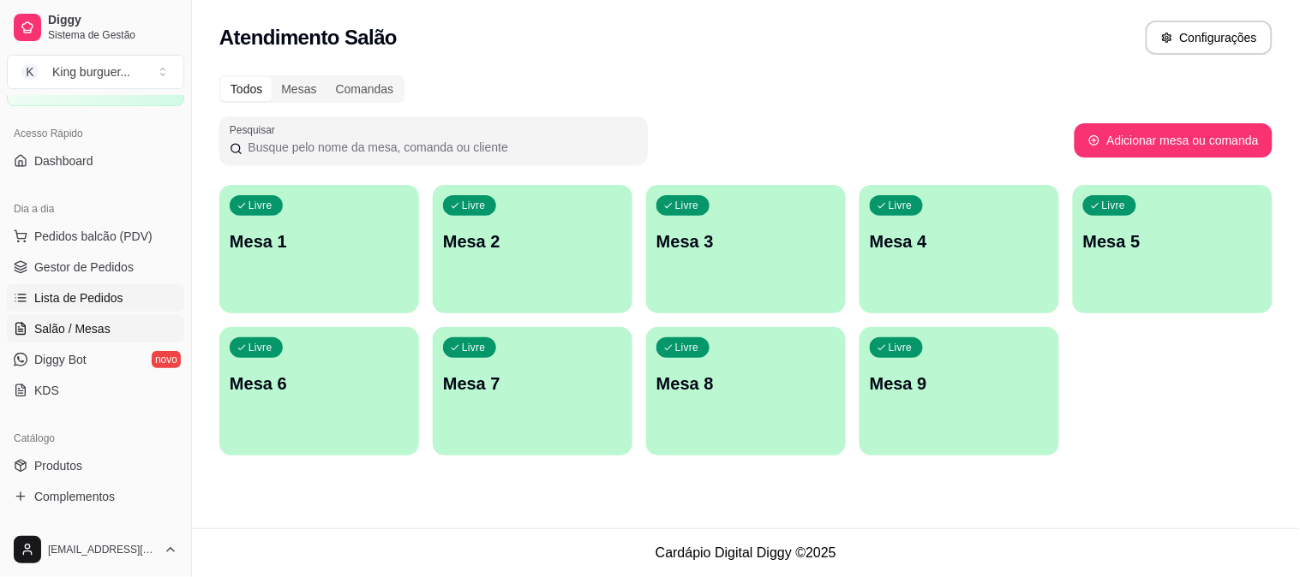
click at [125, 289] on link "Lista de Pedidos" at bounding box center [95, 297] width 177 height 27
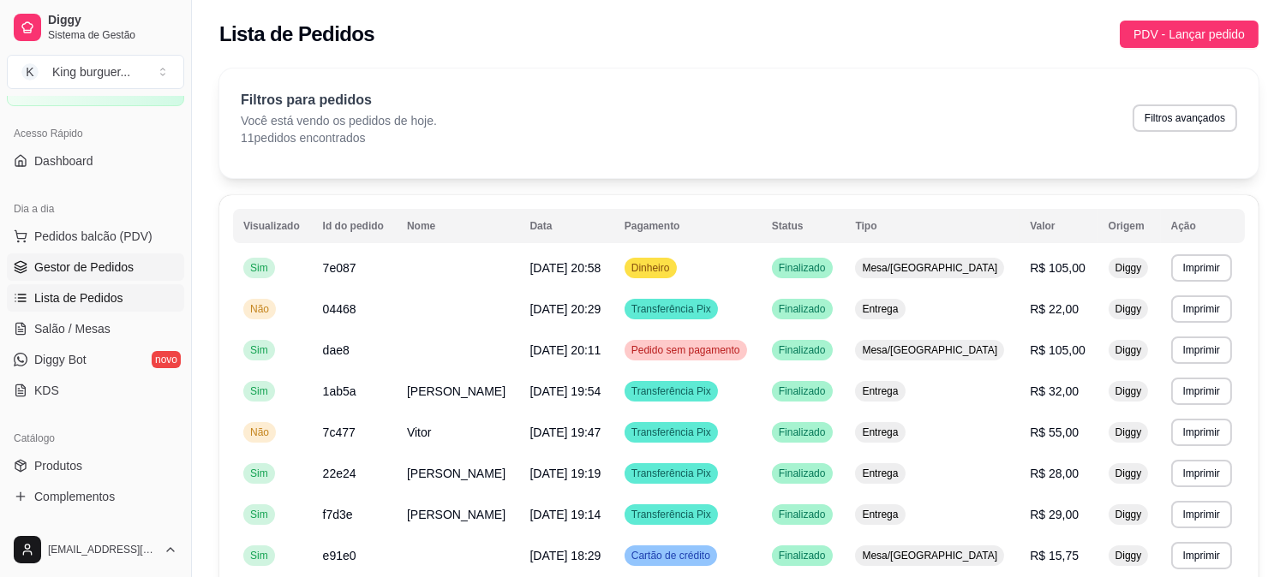
click at [132, 268] on link "Gestor de Pedidos" at bounding box center [95, 267] width 177 height 27
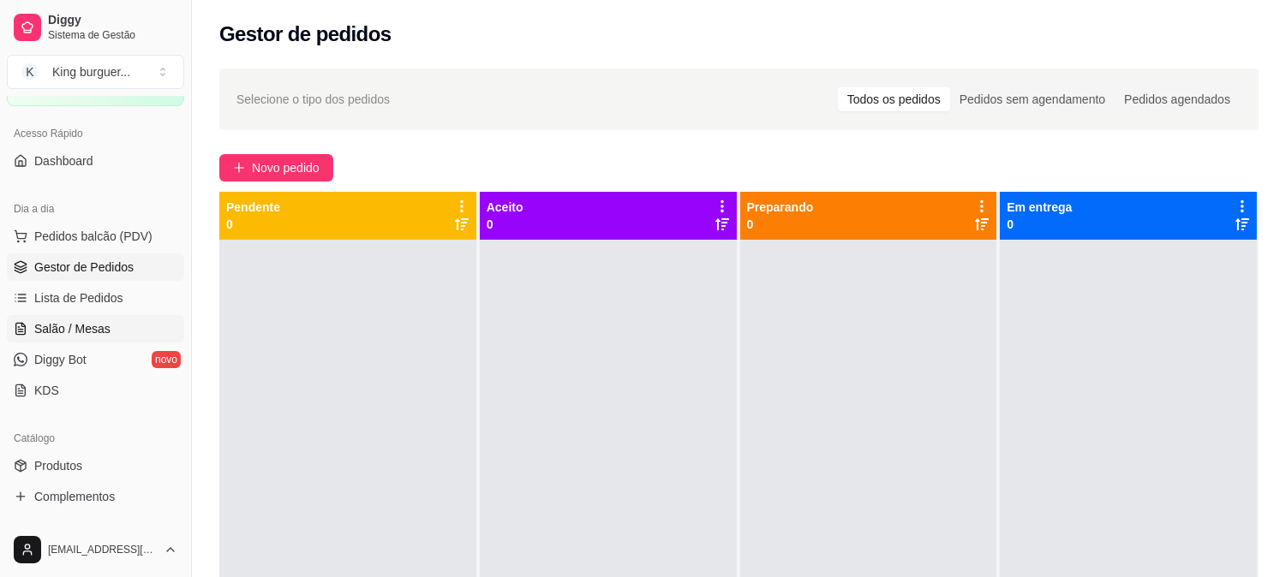
click at [107, 332] on link "Salão / Mesas" at bounding box center [95, 328] width 177 height 27
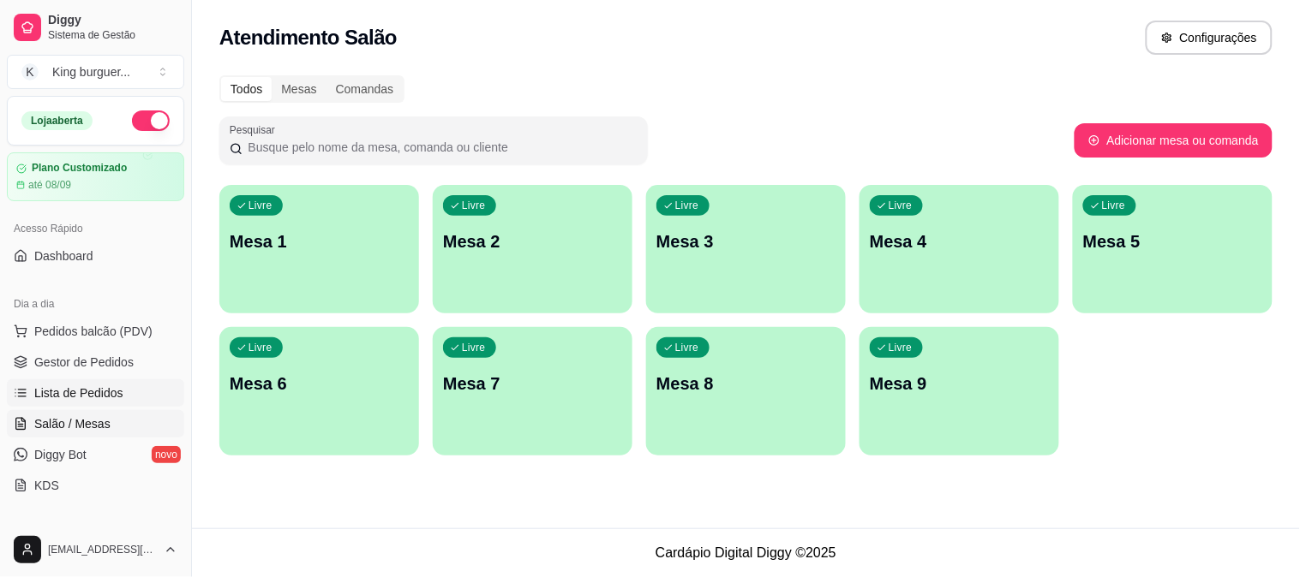
click at [106, 388] on span "Lista de Pedidos" at bounding box center [78, 393] width 89 height 17
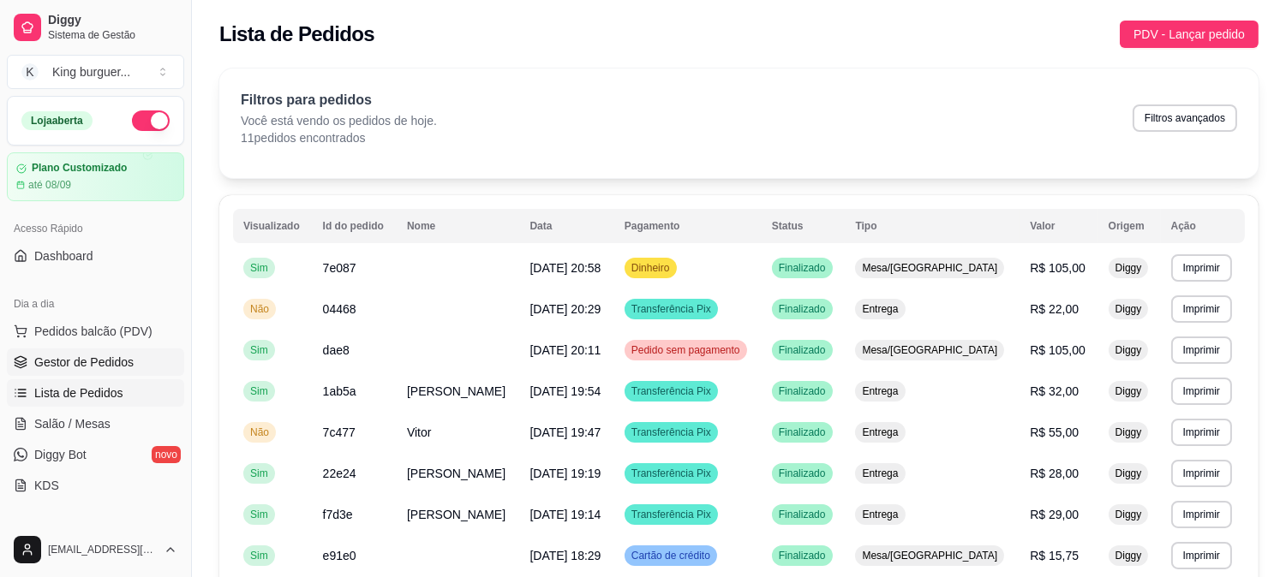
click at [114, 354] on span "Gestor de Pedidos" at bounding box center [83, 362] width 99 height 17
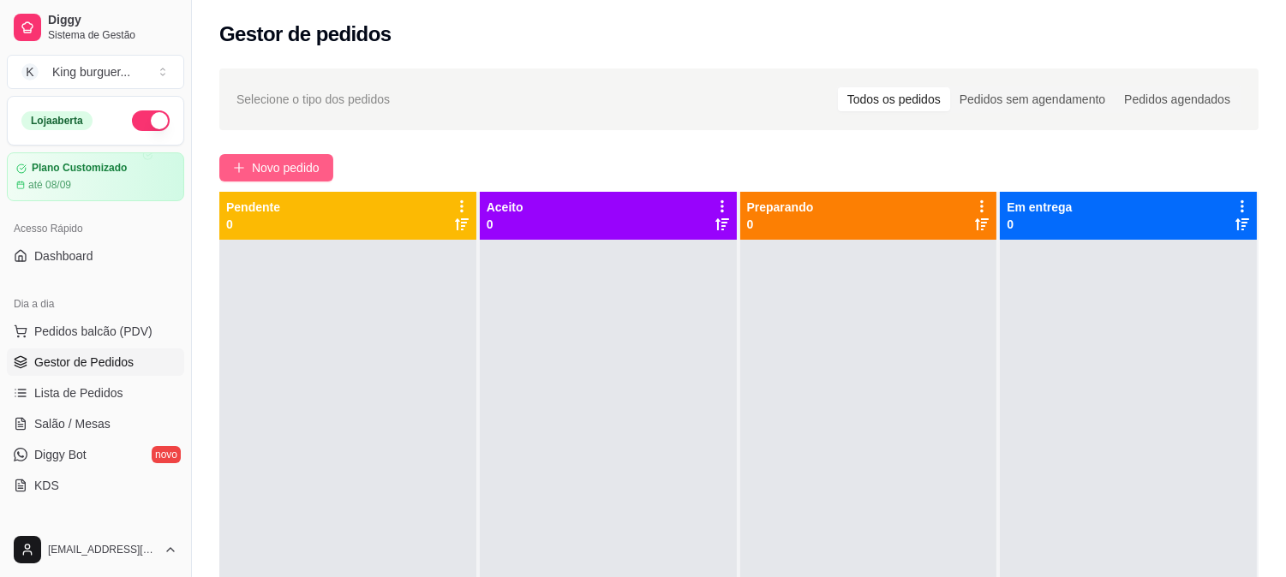
click at [312, 170] on span "Novo pedido" at bounding box center [286, 167] width 68 height 19
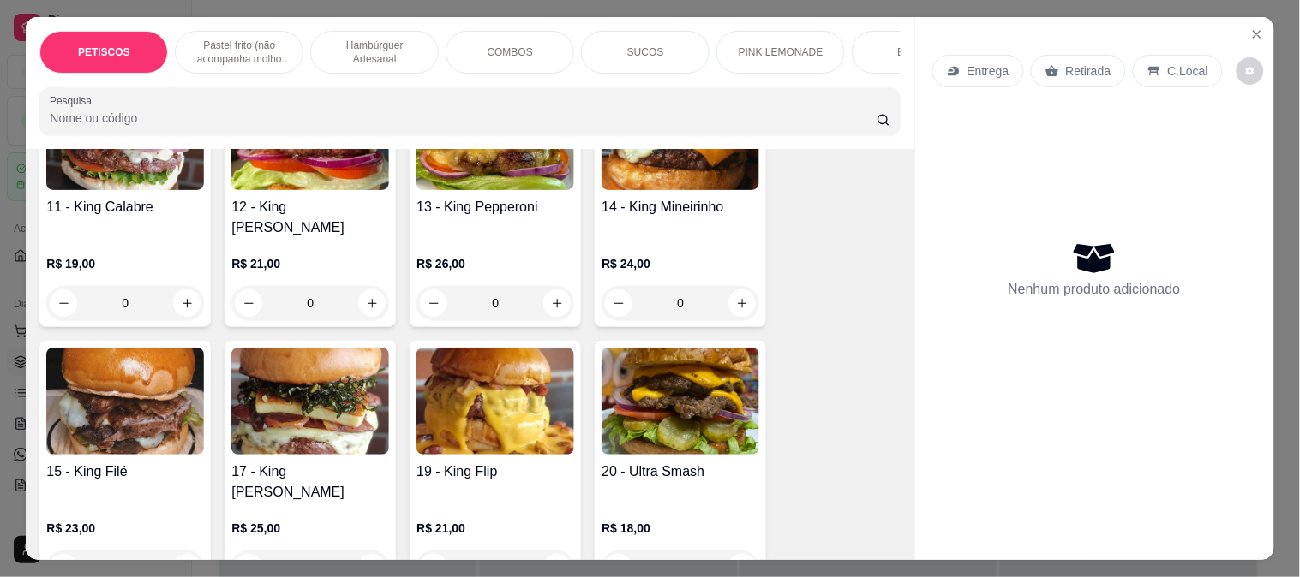
scroll to position [1809, 0]
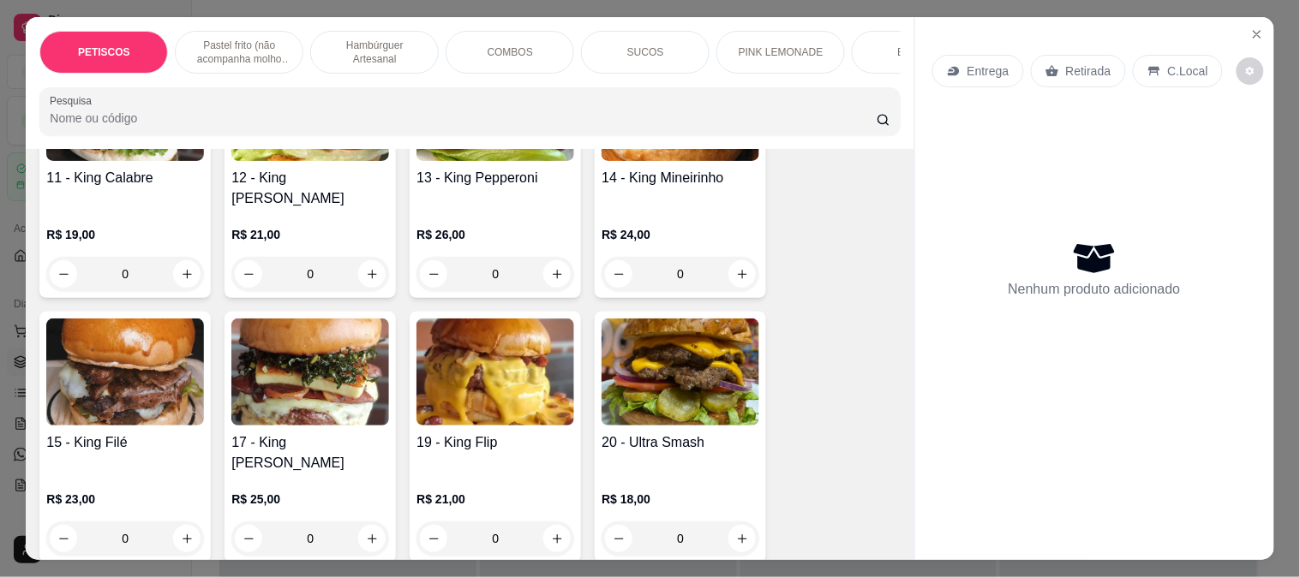
click at [296, 351] on img at bounding box center [310, 372] width 158 height 107
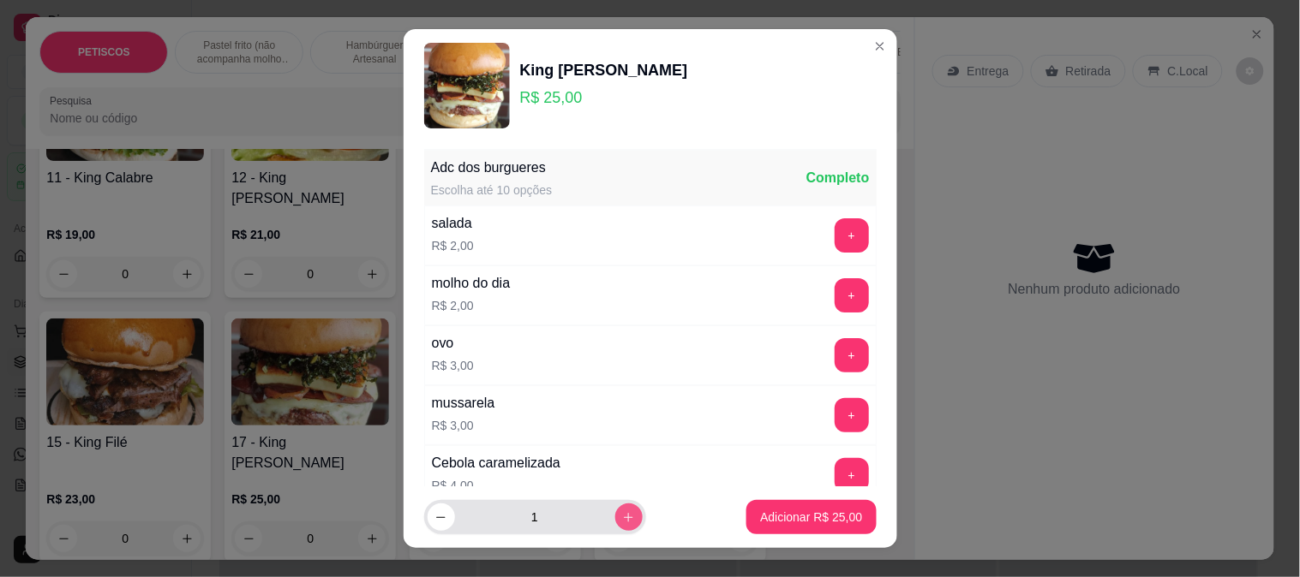
click at [618, 514] on button "increase-product-quantity" at bounding box center [628, 517] width 27 height 27
type input "2"
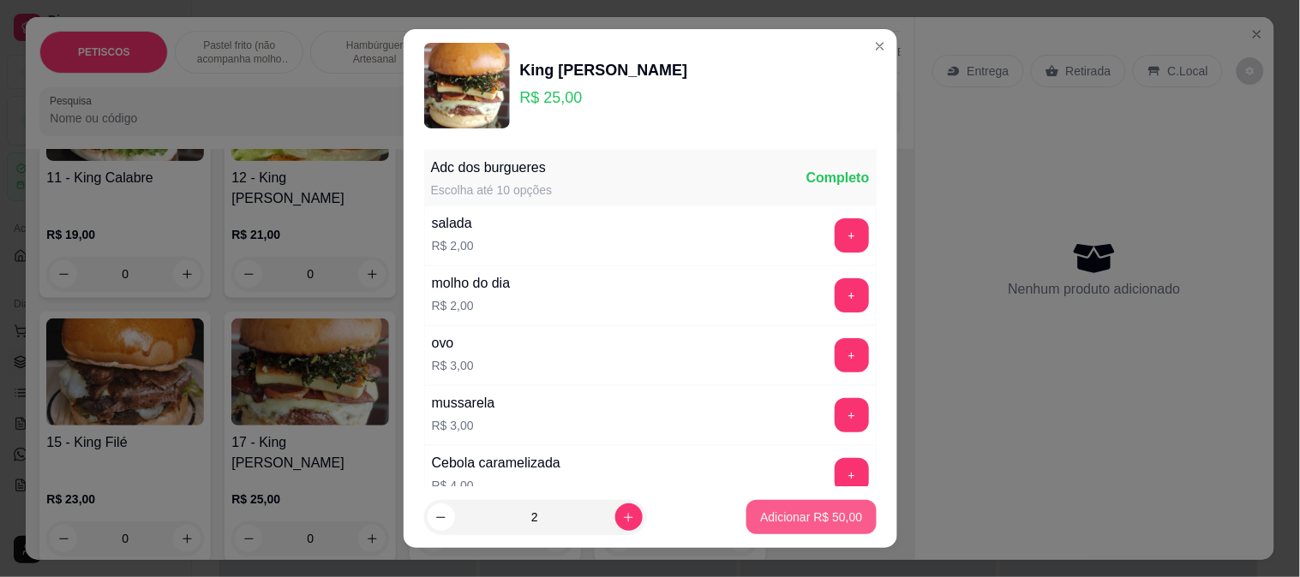
click at [760, 509] on p "Adicionar R$ 50,00" at bounding box center [811, 517] width 102 height 17
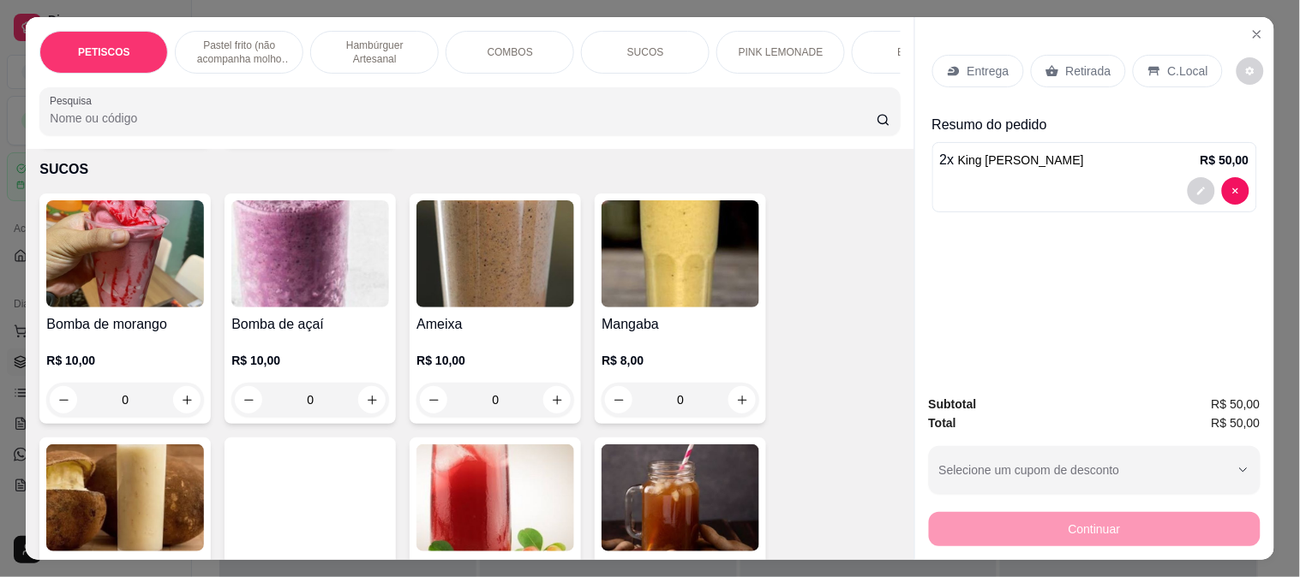
scroll to position [3046, 0]
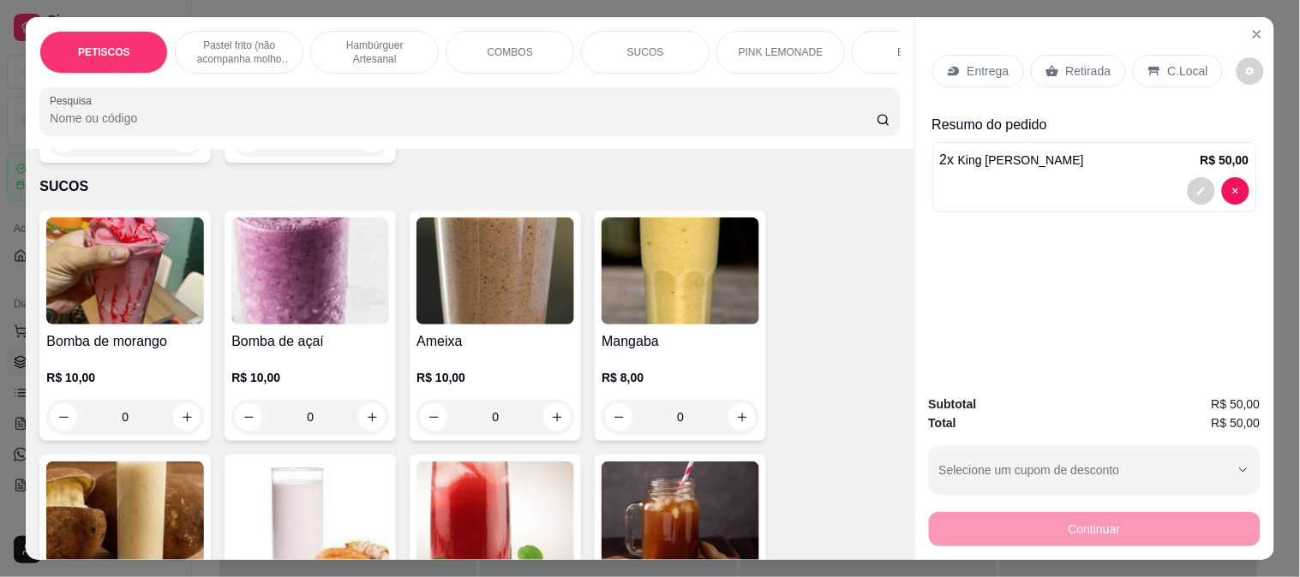
click at [664, 238] on img at bounding box center [680, 271] width 158 height 107
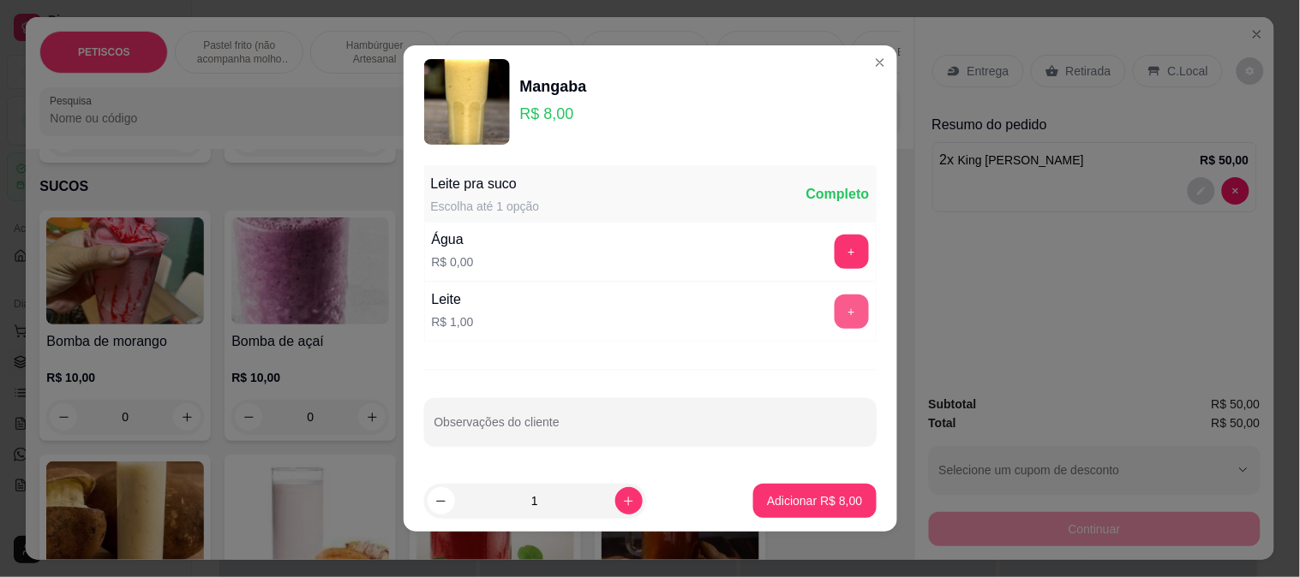
click at [834, 313] on button "+" at bounding box center [851, 312] width 34 height 34
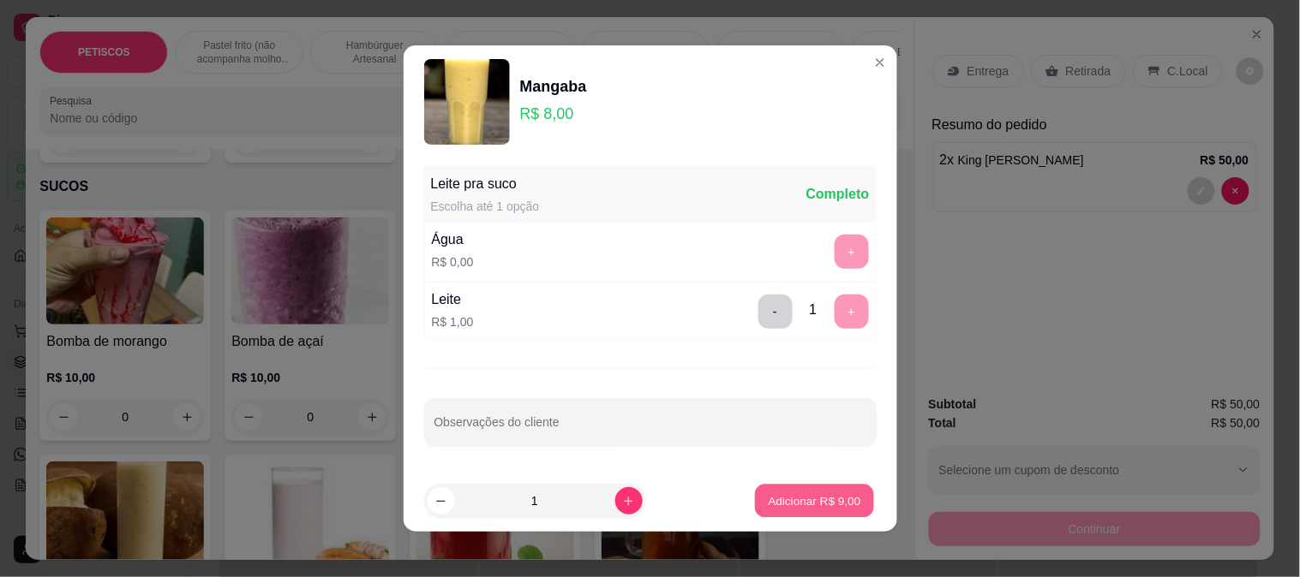
click at [806, 494] on p "Adicionar R$ 9,00" at bounding box center [815, 501] width 93 height 16
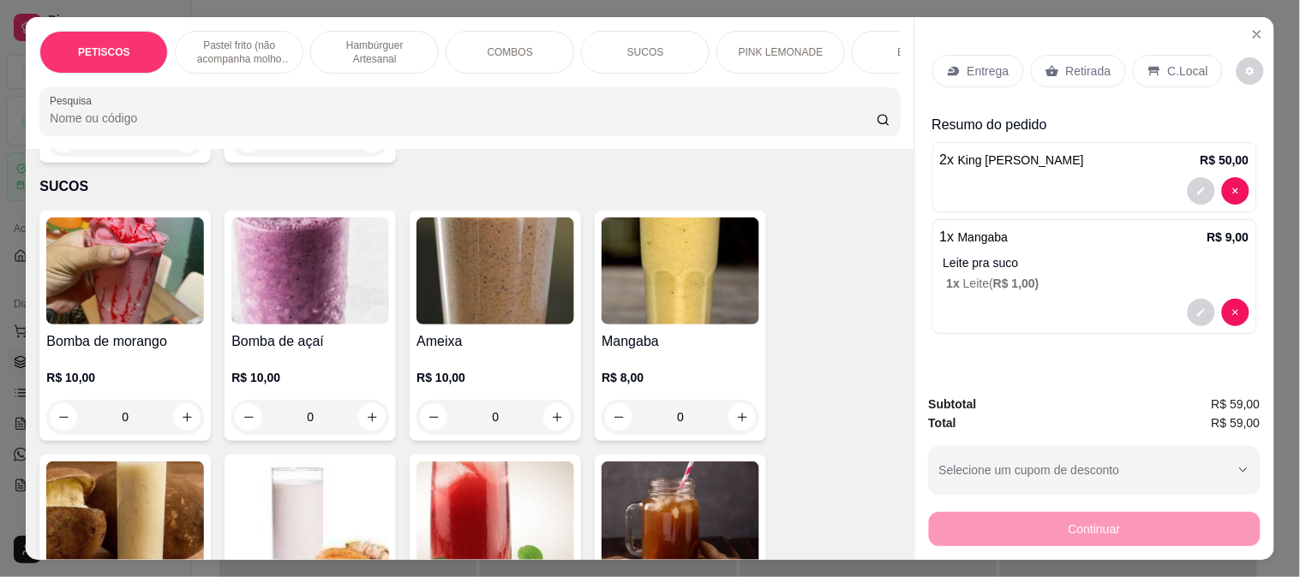
click at [1051, 70] on div "Retirada" at bounding box center [1078, 71] width 95 height 33
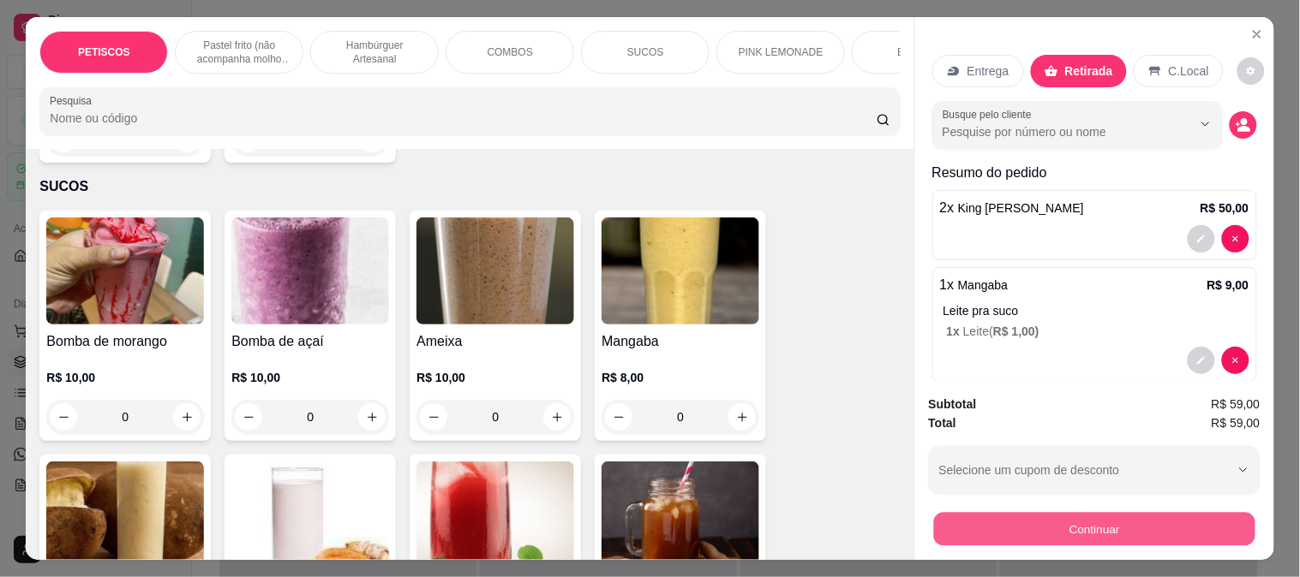
click at [990, 518] on button "Continuar" at bounding box center [1093, 528] width 321 height 33
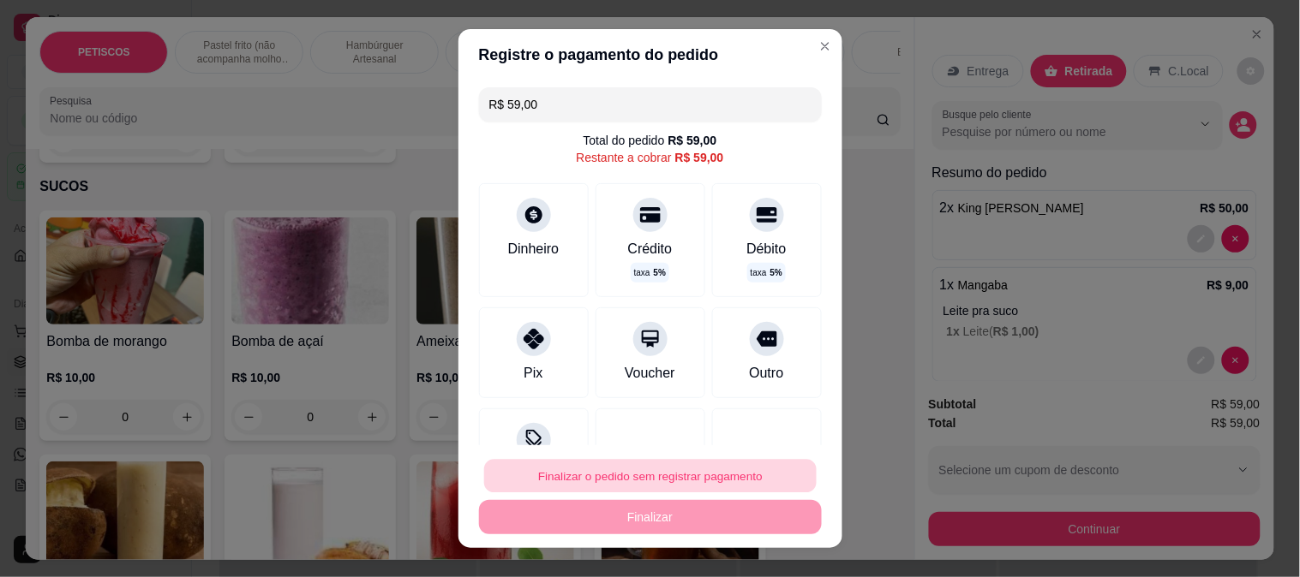
click at [641, 478] on button "Finalizar o pedido sem registrar pagamento" at bounding box center [650, 476] width 332 height 33
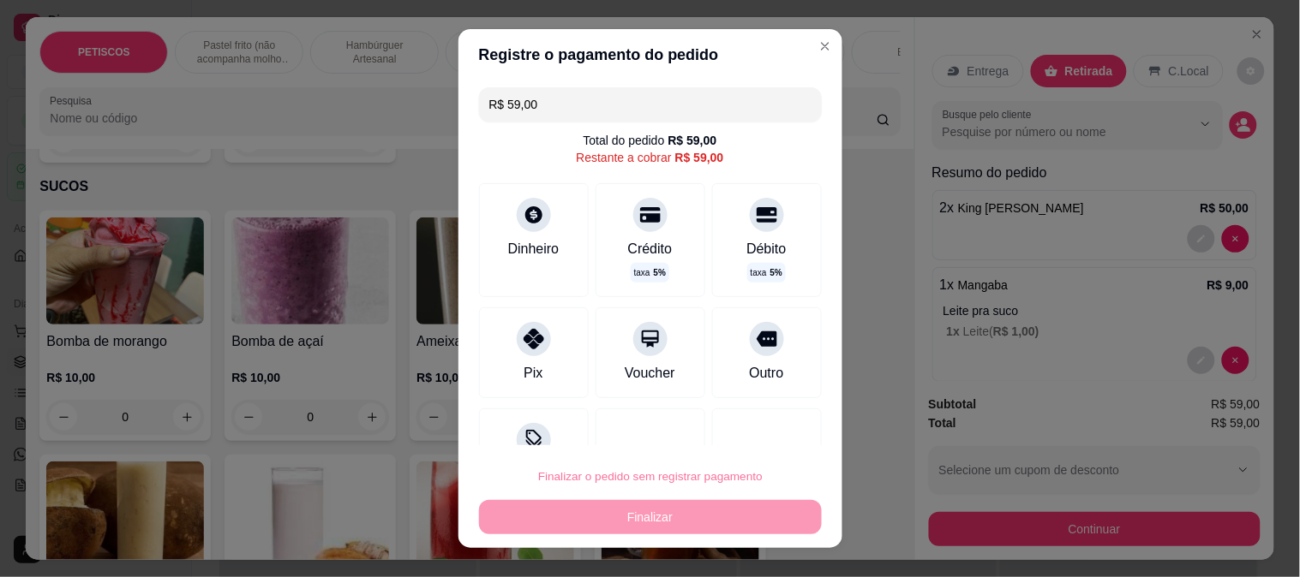
click at [764, 427] on button "Confirmar" at bounding box center [748, 429] width 61 height 26
type input "0"
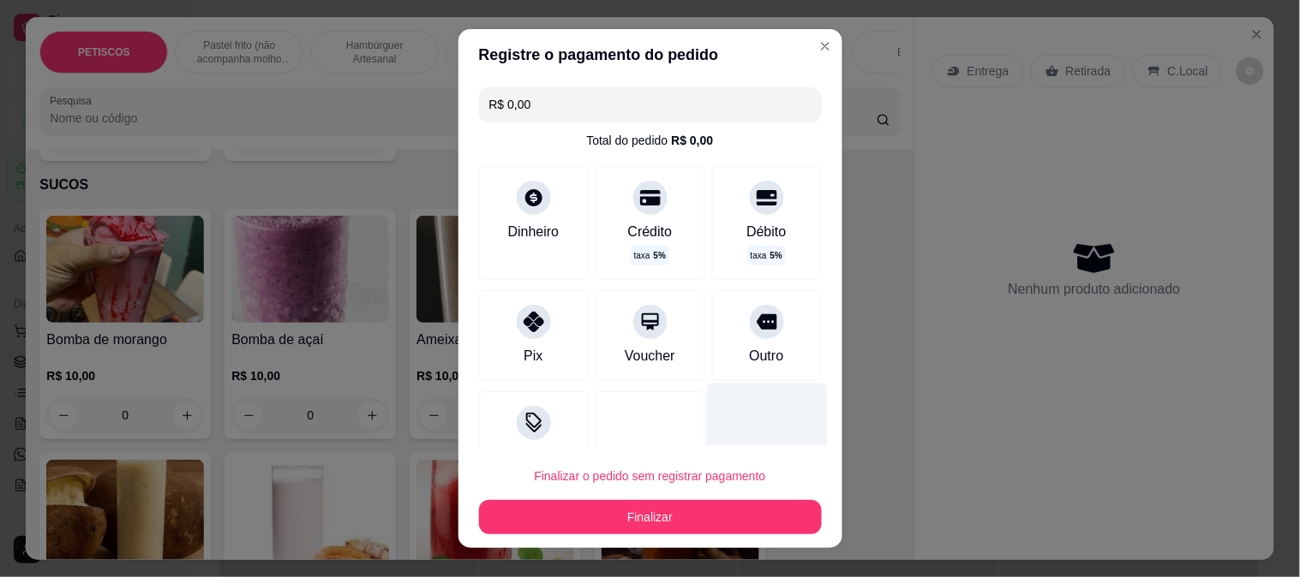
type input "R$ 0,00"
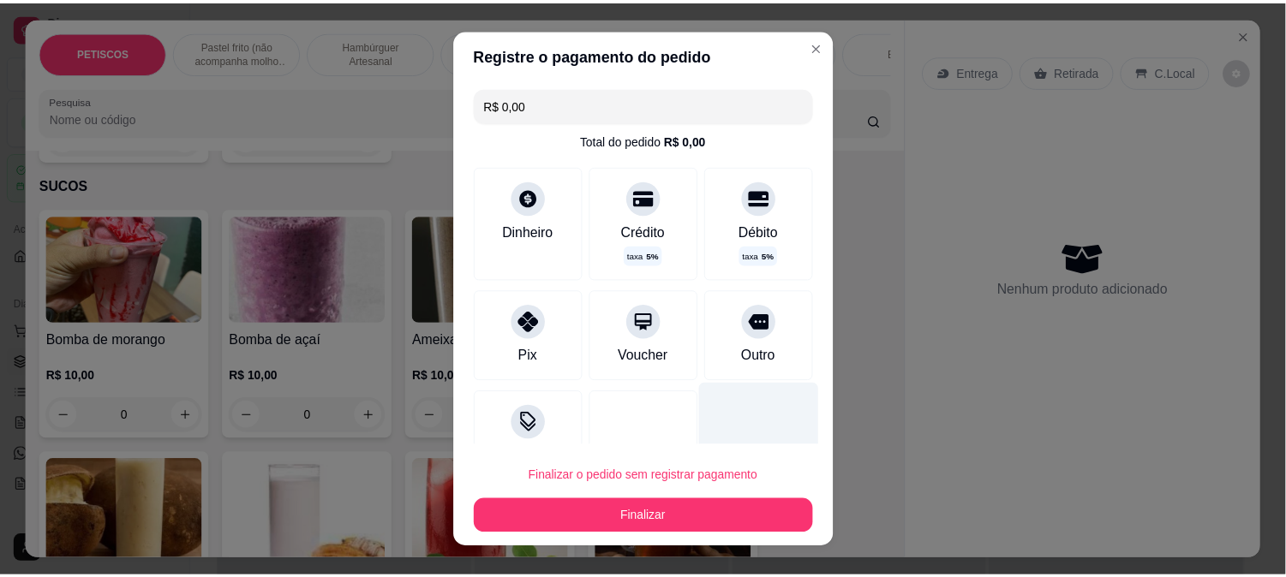
scroll to position [3044, 0]
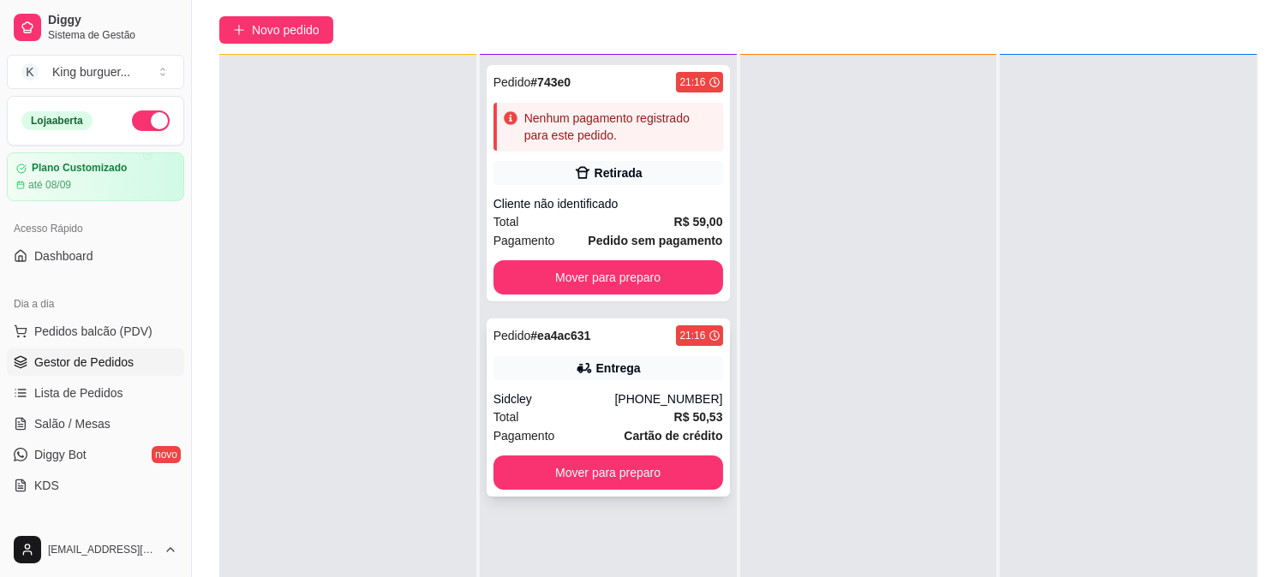
scroll to position [261, 0]
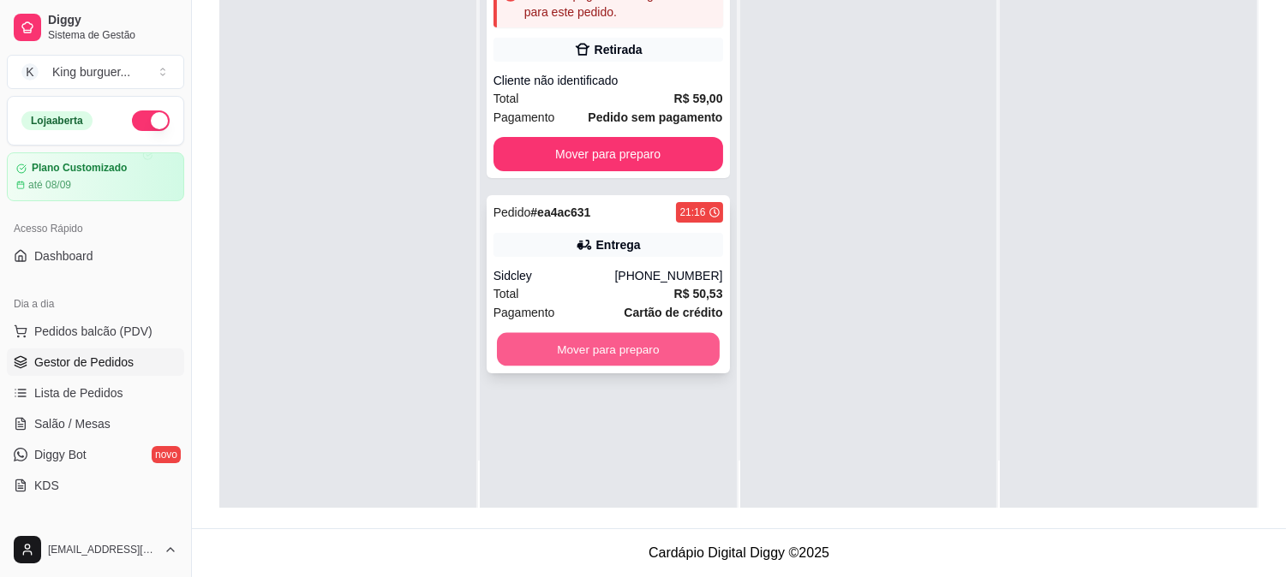
click at [674, 338] on button "Mover para preparo" at bounding box center [608, 349] width 223 height 33
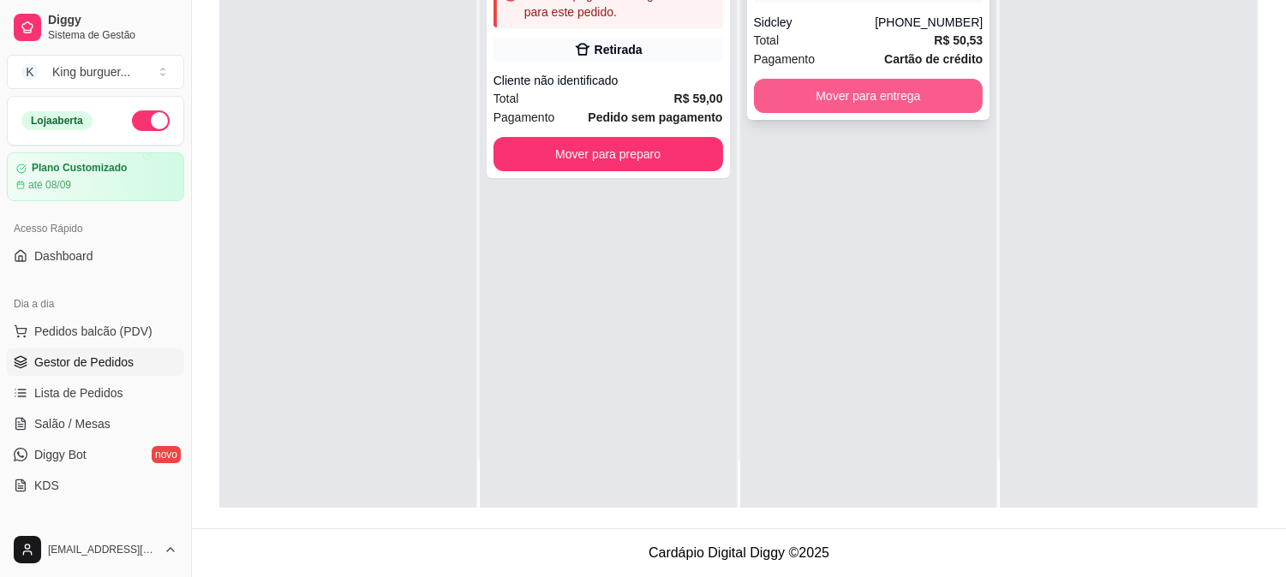
click at [945, 91] on button "Mover para entrega" at bounding box center [869, 96] width 230 height 34
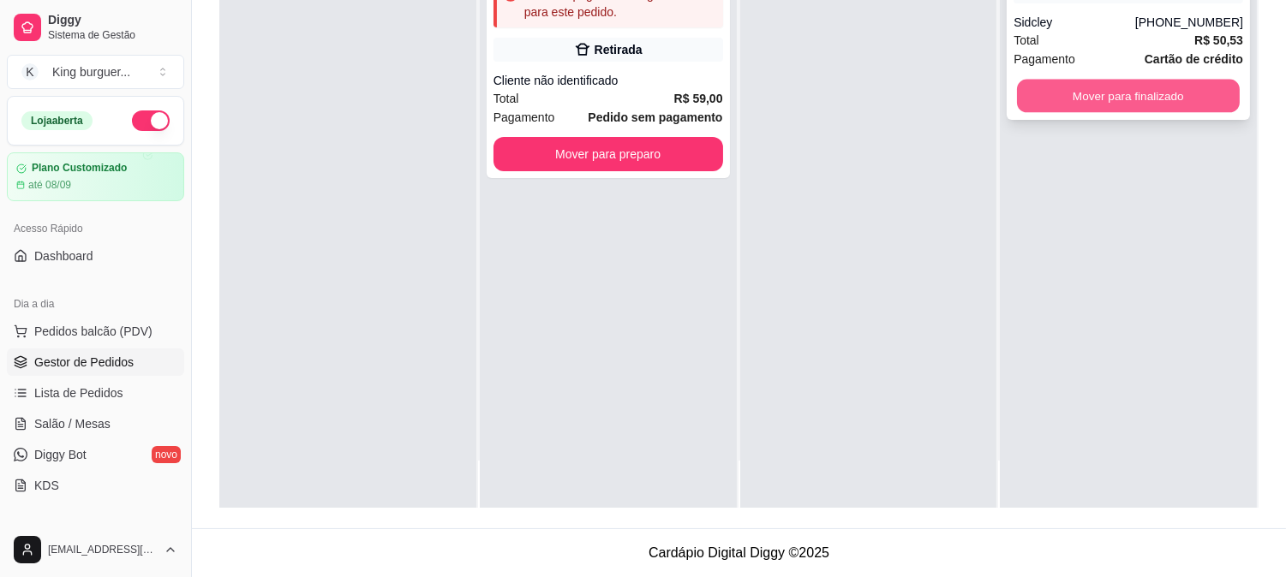
click at [1097, 104] on button "Mover para finalizado" at bounding box center [1128, 96] width 223 height 33
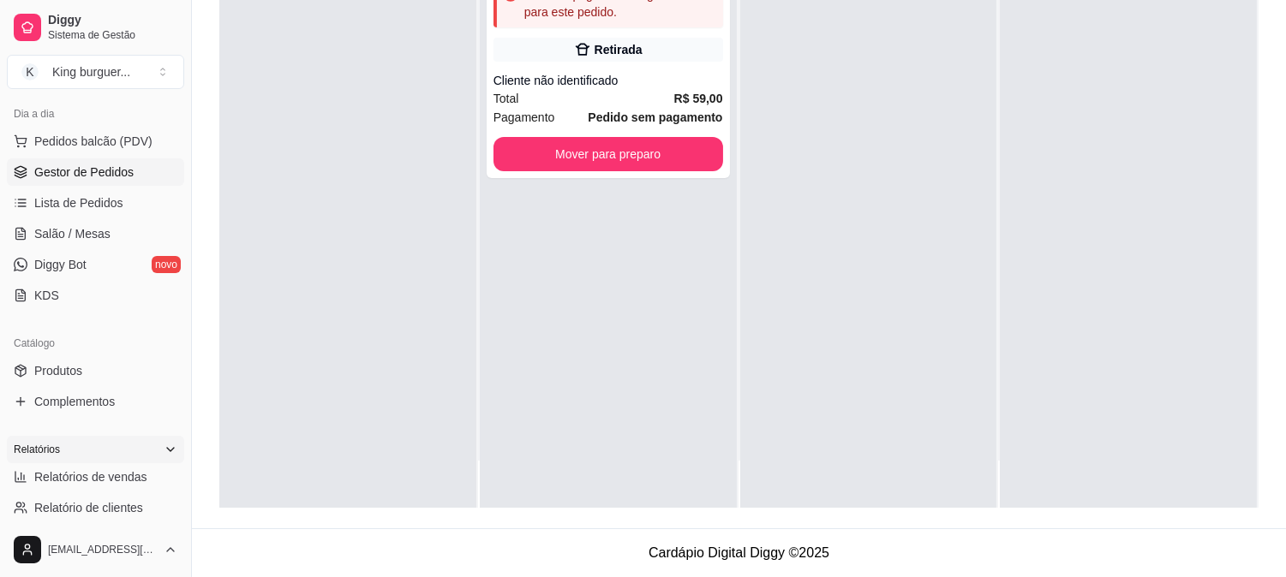
scroll to position [285, 0]
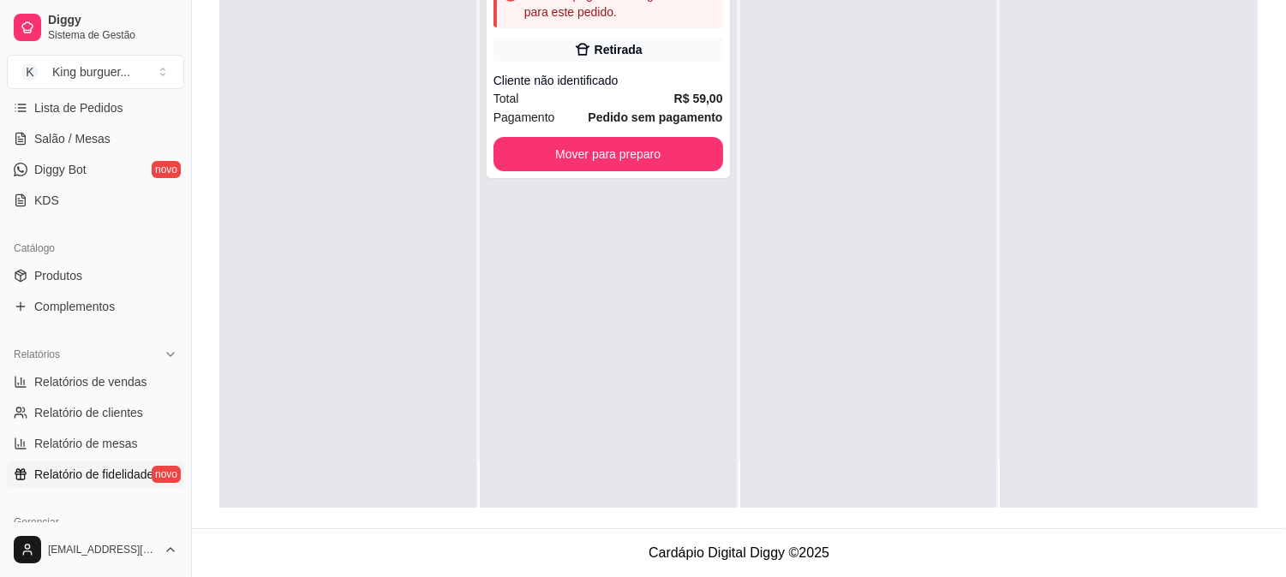
click at [104, 471] on span "Relatório de fidelidade" at bounding box center [93, 474] width 119 height 17
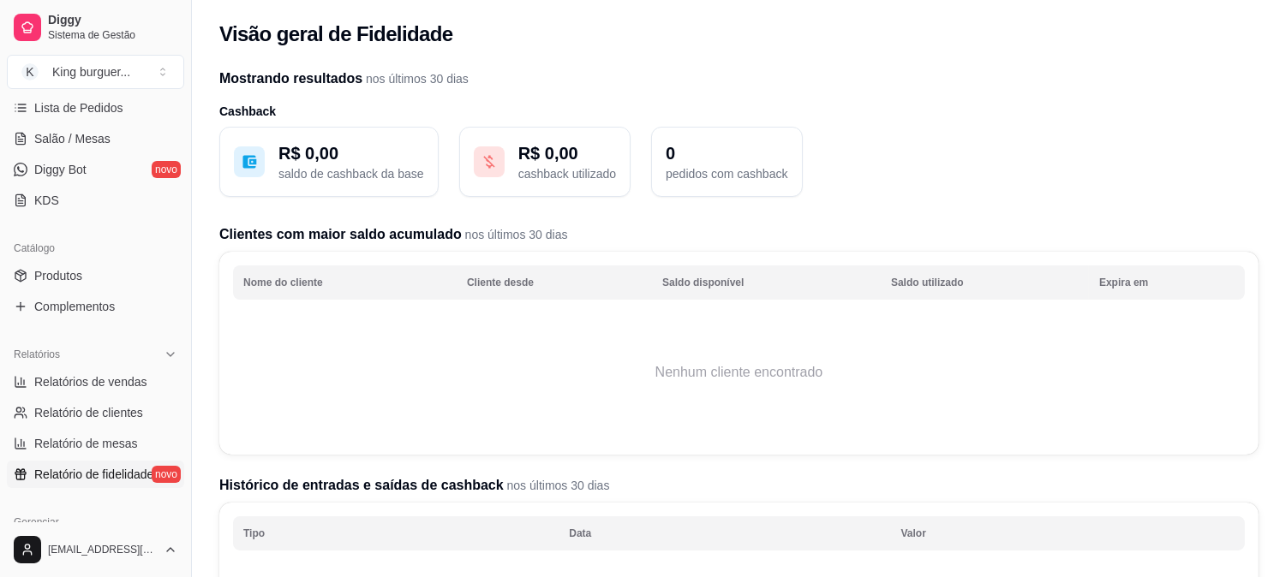
click at [278, 176] on p "saldo de cashback da base" at bounding box center [351, 173] width 146 height 17
click at [117, 441] on span "Relatório de mesas" at bounding box center [86, 443] width 104 height 17
select select "TOTAL_OF_ORDERS"
select select "7"
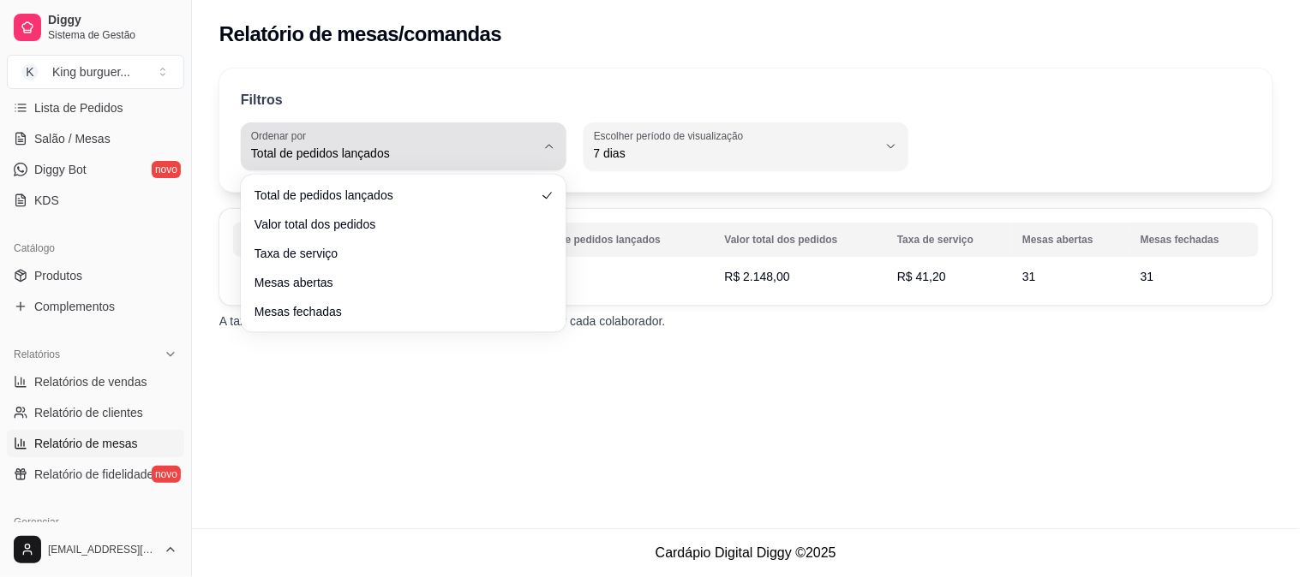
click at [498, 154] on span "Total de pedidos lançados" at bounding box center [393, 153] width 284 height 17
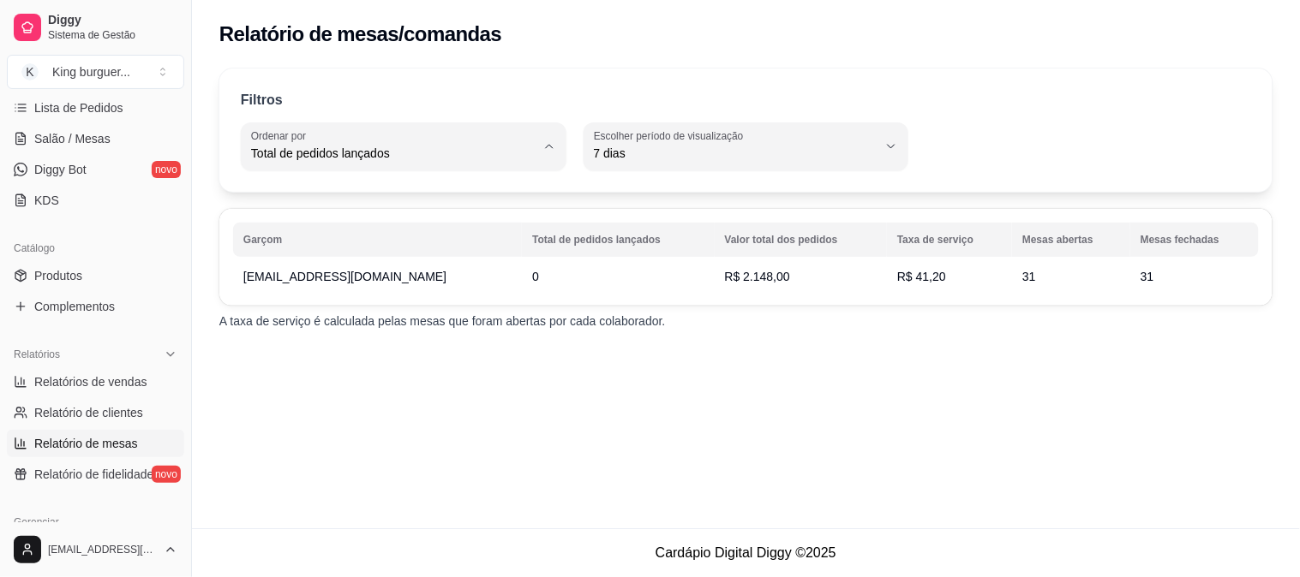
click at [486, 229] on span "Valor total dos pedidos" at bounding box center [395, 222] width 270 height 16
type input "TOTAL_AMOUNT_OF_ORDERS"
select select "TOTAL_AMOUNT_OF_ORDERS"
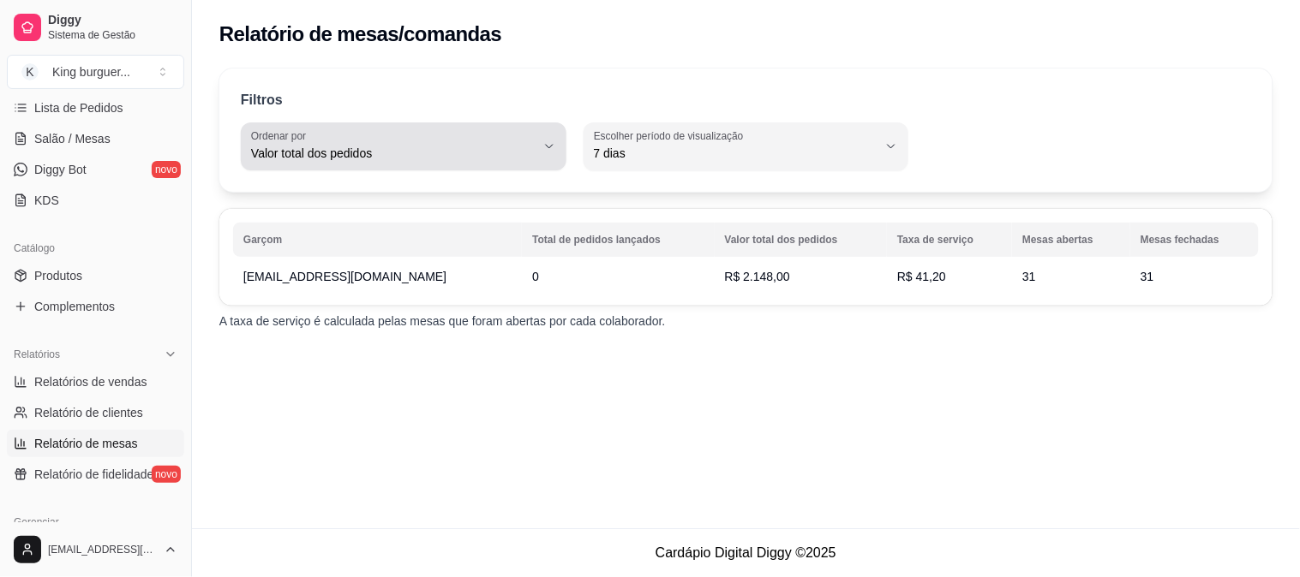
click at [548, 149] on icon "button" at bounding box center [549, 147] width 14 height 14
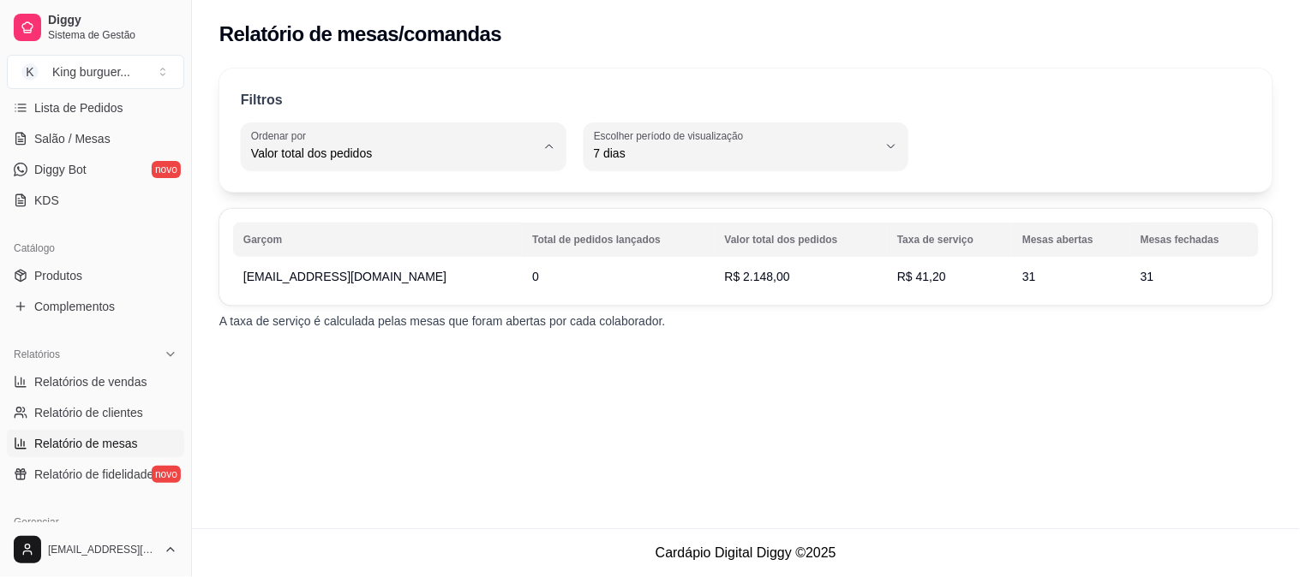
click at [423, 187] on span "Total de pedidos lançados" at bounding box center [395, 194] width 270 height 16
type input "TOTAL_OF_ORDERS"
select select "TOTAL_OF_ORDERS"
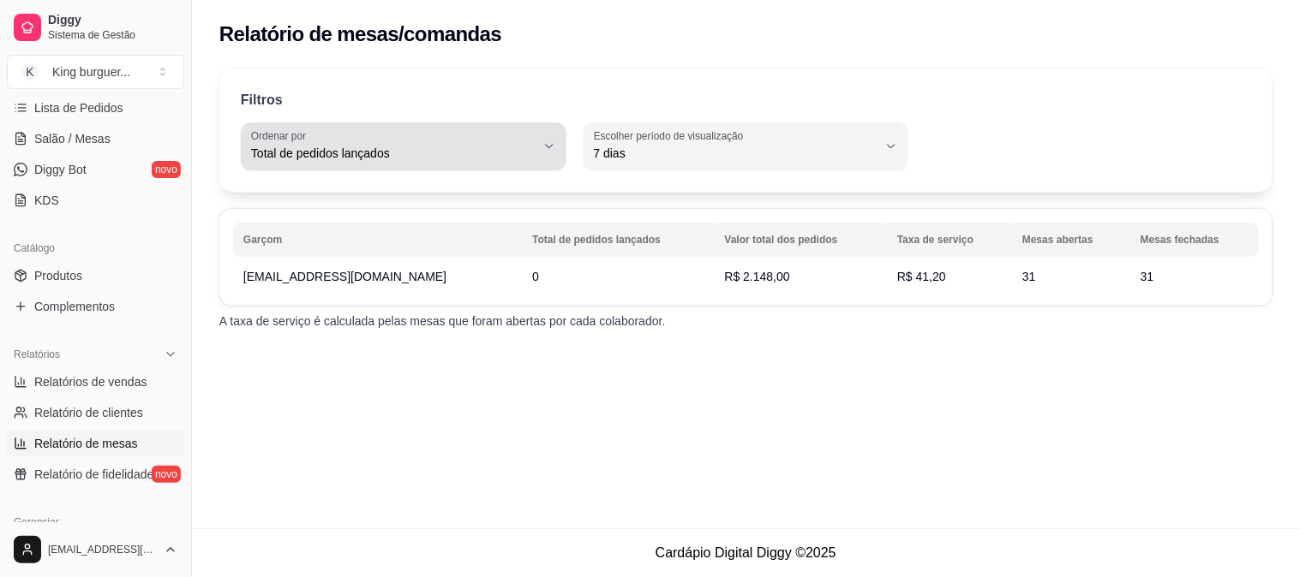
click at [544, 141] on icon "button" at bounding box center [549, 147] width 14 height 14
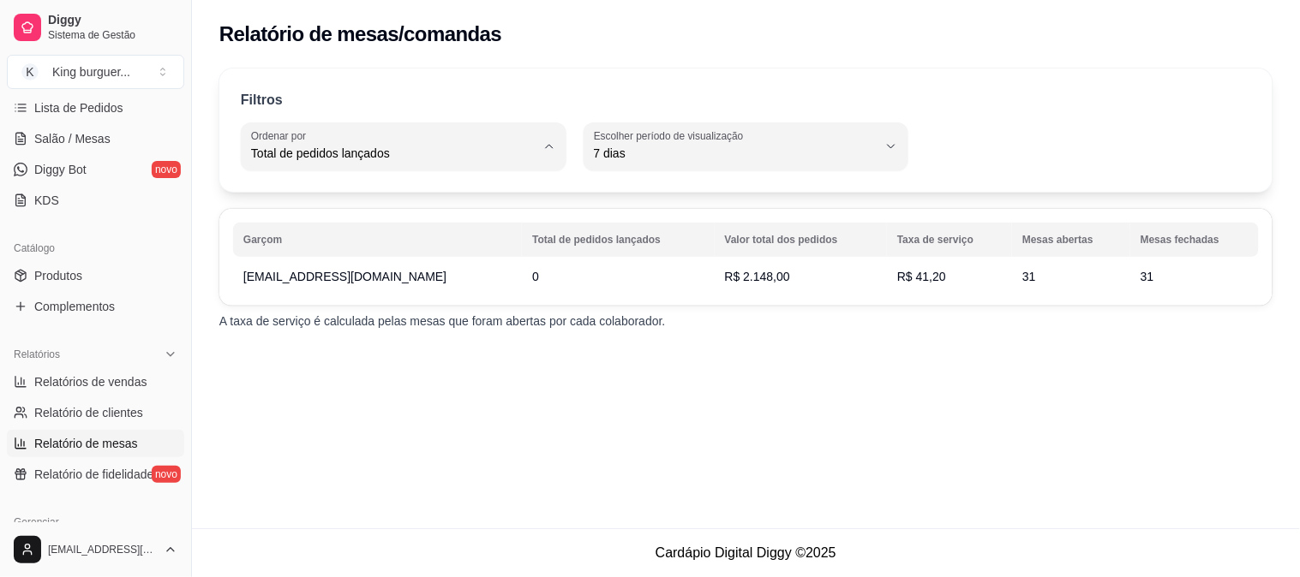
click at [468, 225] on span "Valor total dos pedidos" at bounding box center [395, 222] width 270 height 16
type input "TOTAL_AMOUNT_OF_ORDERS"
select select "TOTAL_AMOUNT_OF_ORDERS"
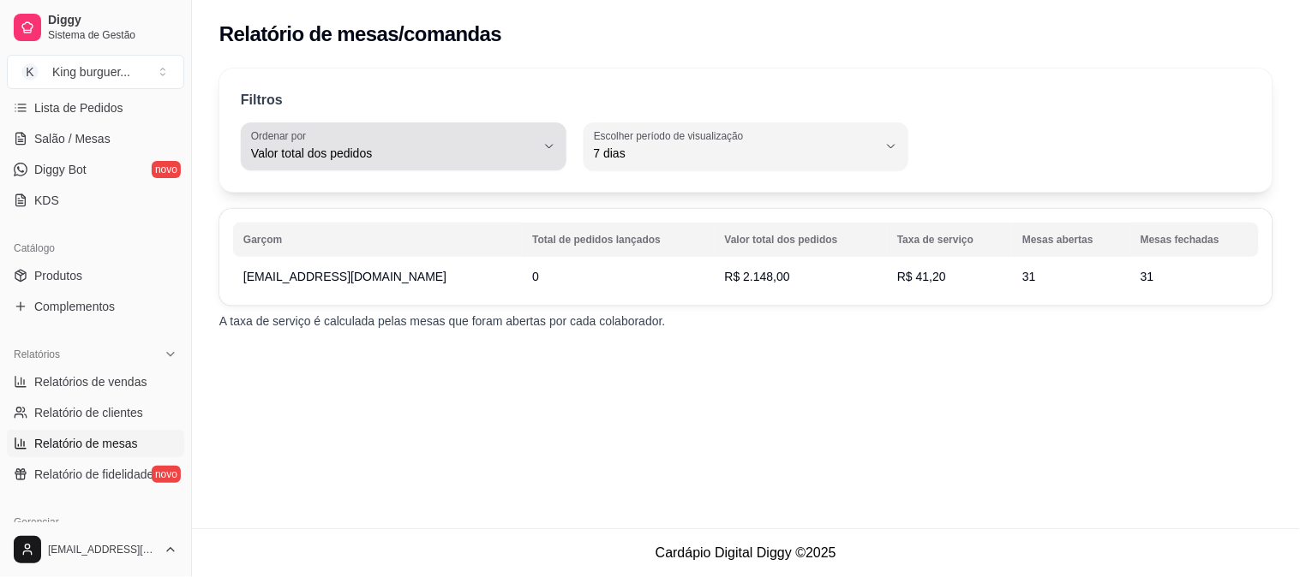
click at [551, 141] on icon "button" at bounding box center [549, 147] width 14 height 14
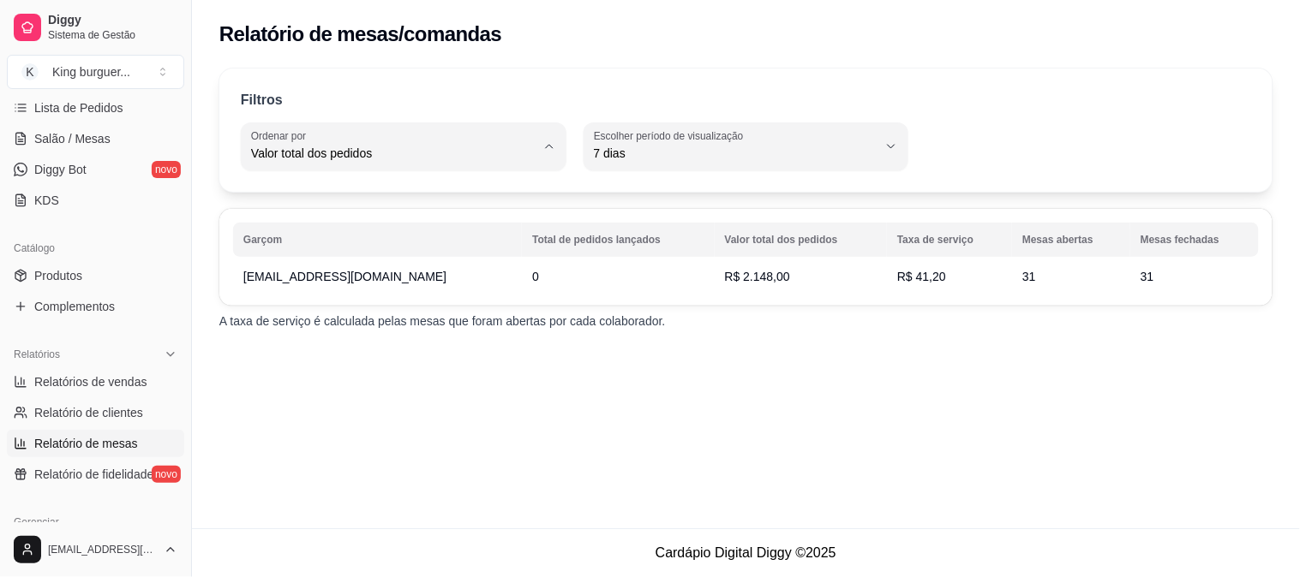
click at [438, 259] on span "Taxa de serviço" at bounding box center [395, 250] width 270 height 16
type input "SERVICE_FEE"
select select "SERVICE_FEE"
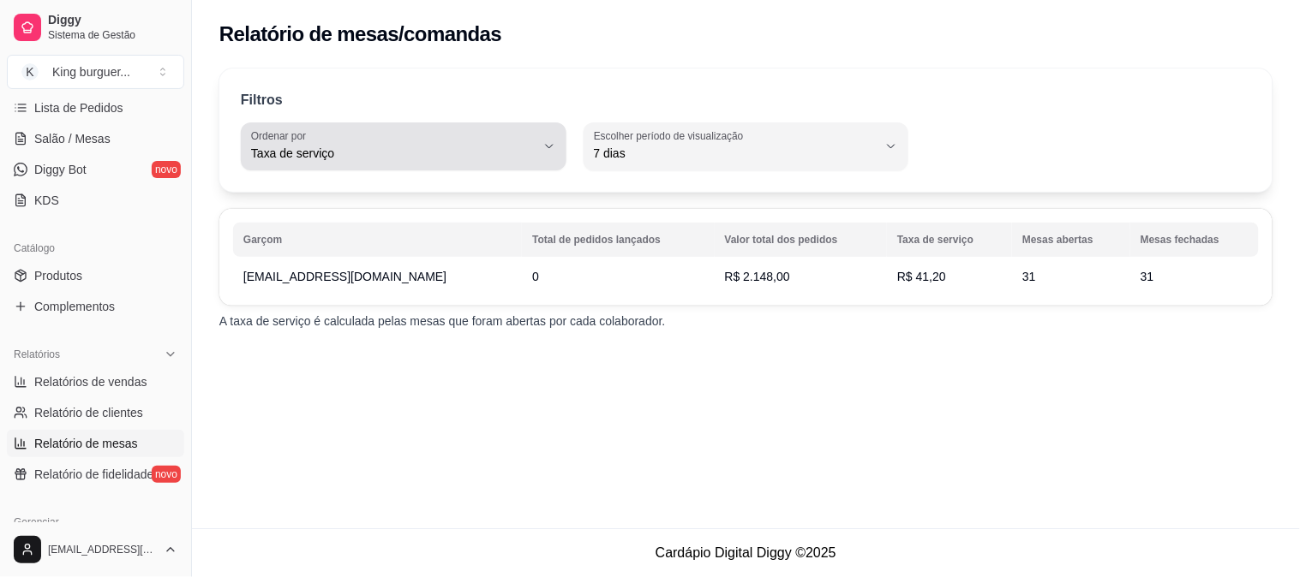
click at [543, 148] on icon "button" at bounding box center [549, 147] width 14 height 14
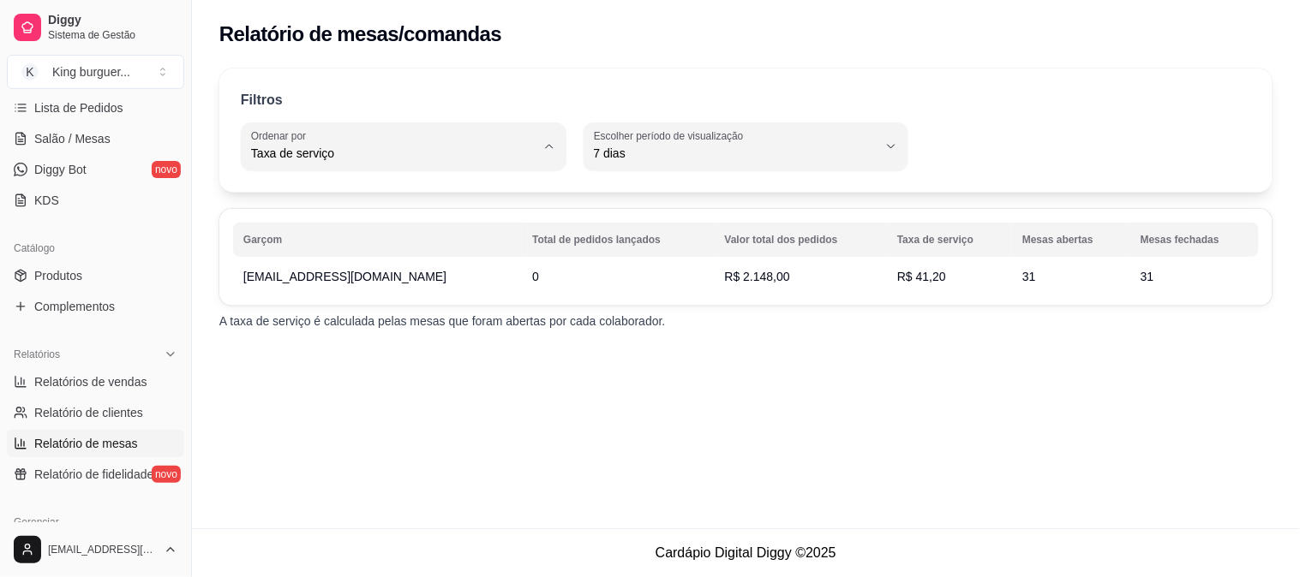
click at [427, 277] on span "Mesas abertas" at bounding box center [395, 278] width 270 height 16
type input "TOTAL_OF_OPENED_ORIGINS"
select select "TOTAL_OF_OPENED_ORIGINS"
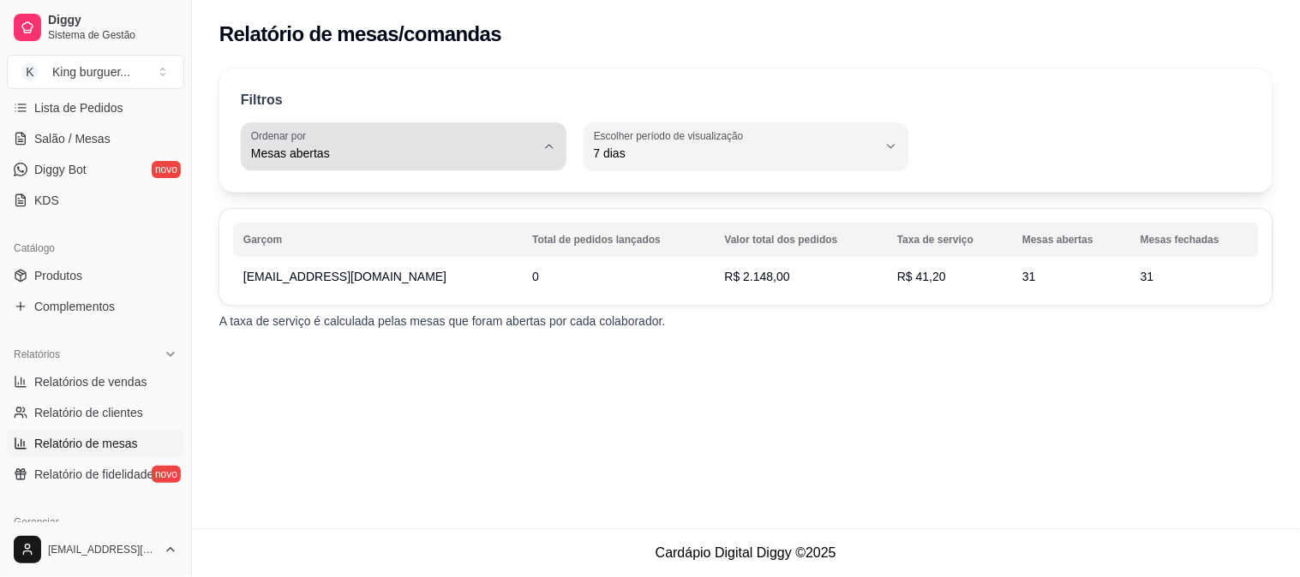
click at [551, 143] on icon "button" at bounding box center [549, 147] width 14 height 14
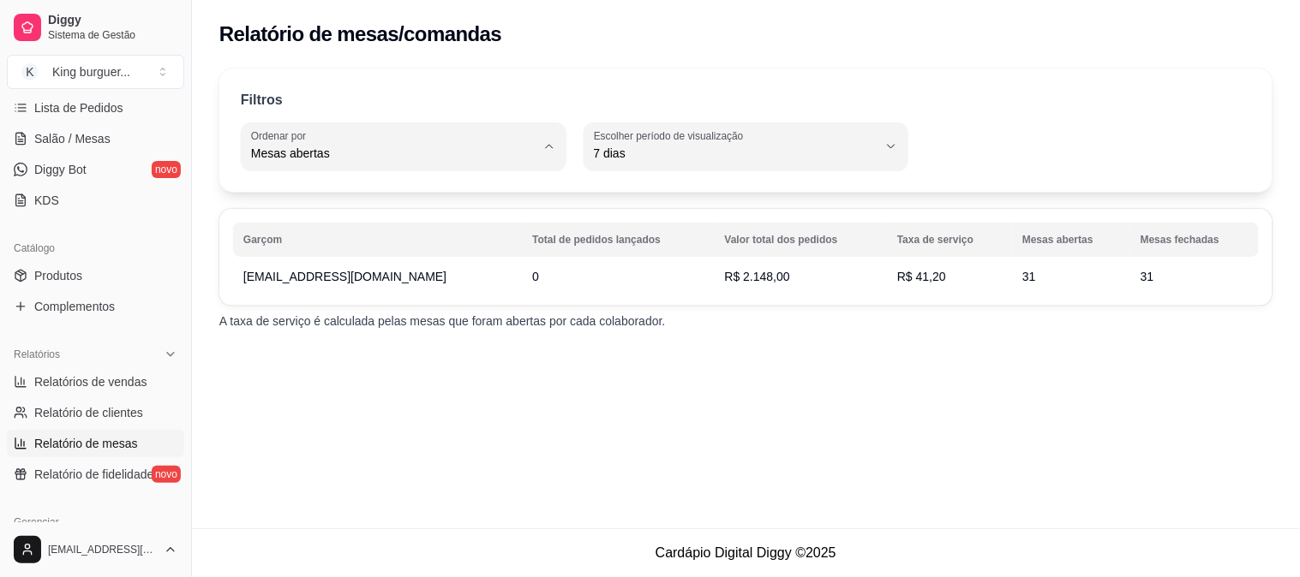
click at [434, 304] on span "Mesas fechadas" at bounding box center [395, 306] width 270 height 16
type input "TOTAL_OF_CLOSED_ORIGINS"
select select "TOTAL_OF_CLOSED_ORIGINS"
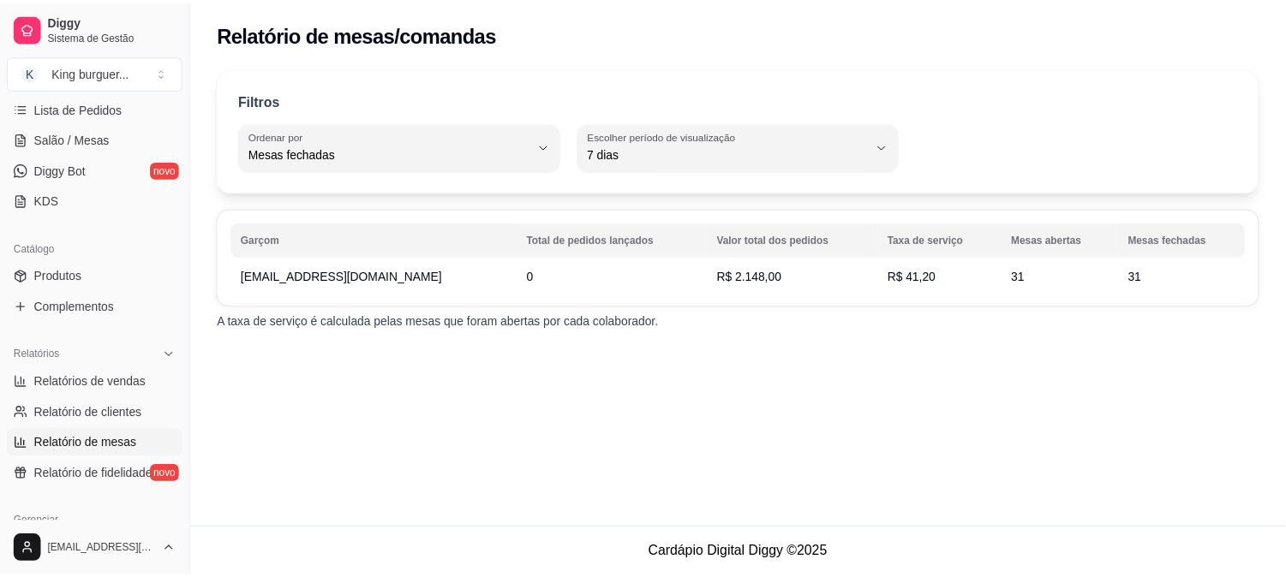
scroll to position [15, 0]
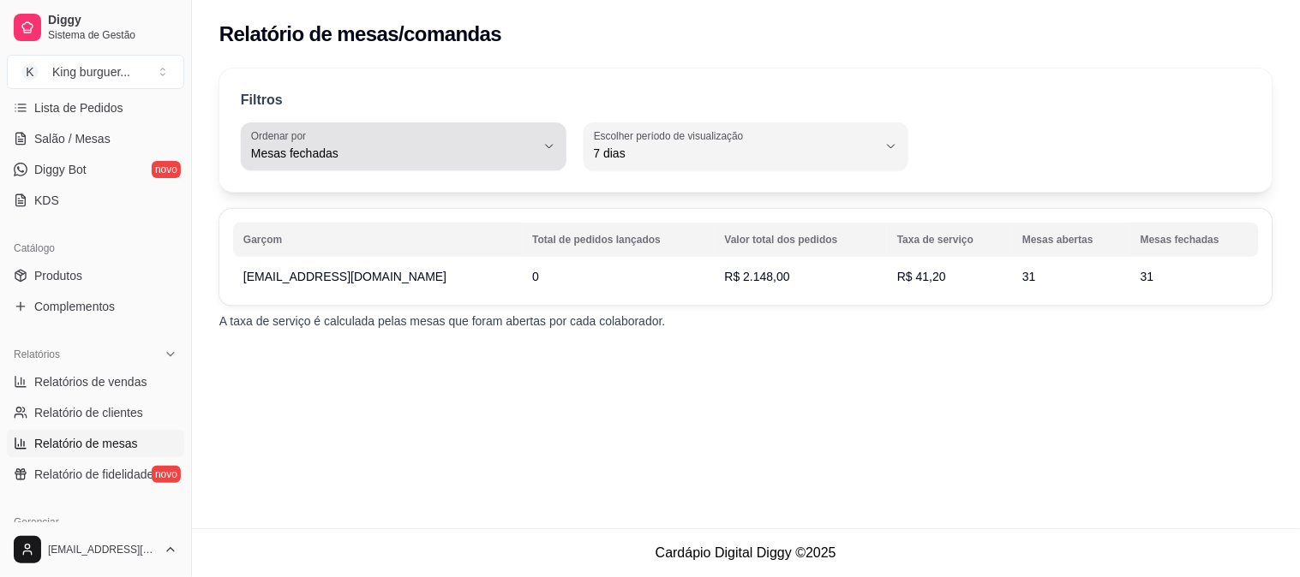
click at [540, 148] on button "Ordenar por Mesas fechadas" at bounding box center [404, 147] width 326 height 48
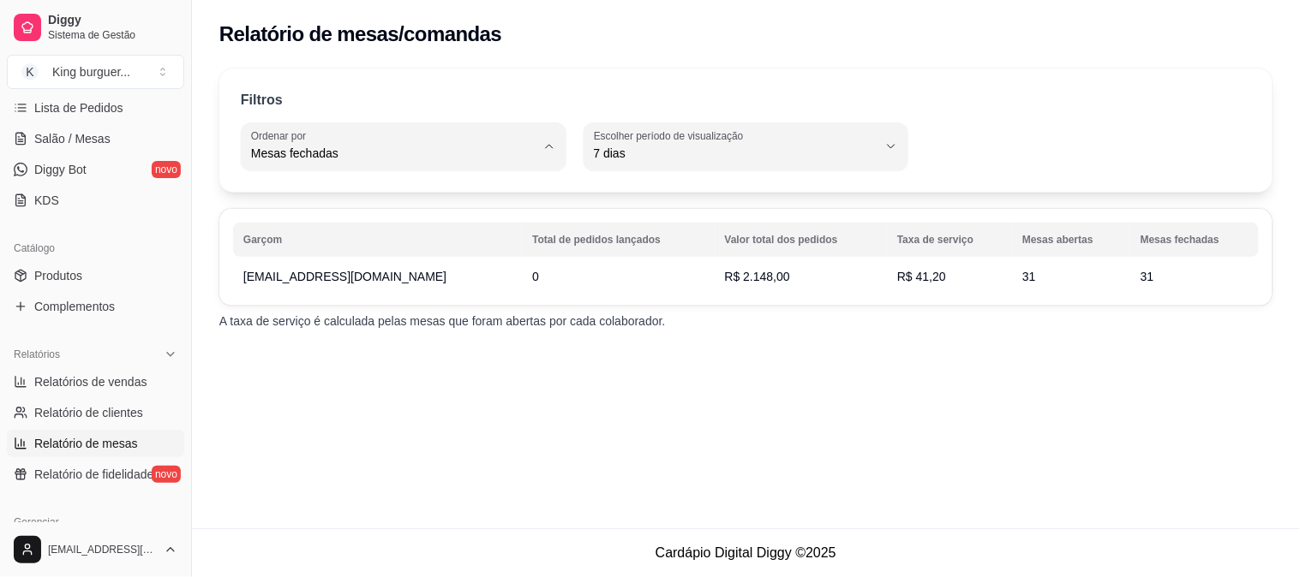
click at [457, 198] on span "Total de pedidos lançados" at bounding box center [395, 194] width 270 height 16
type input "TOTAL_OF_ORDERS"
select select "TOTAL_OF_ORDERS"
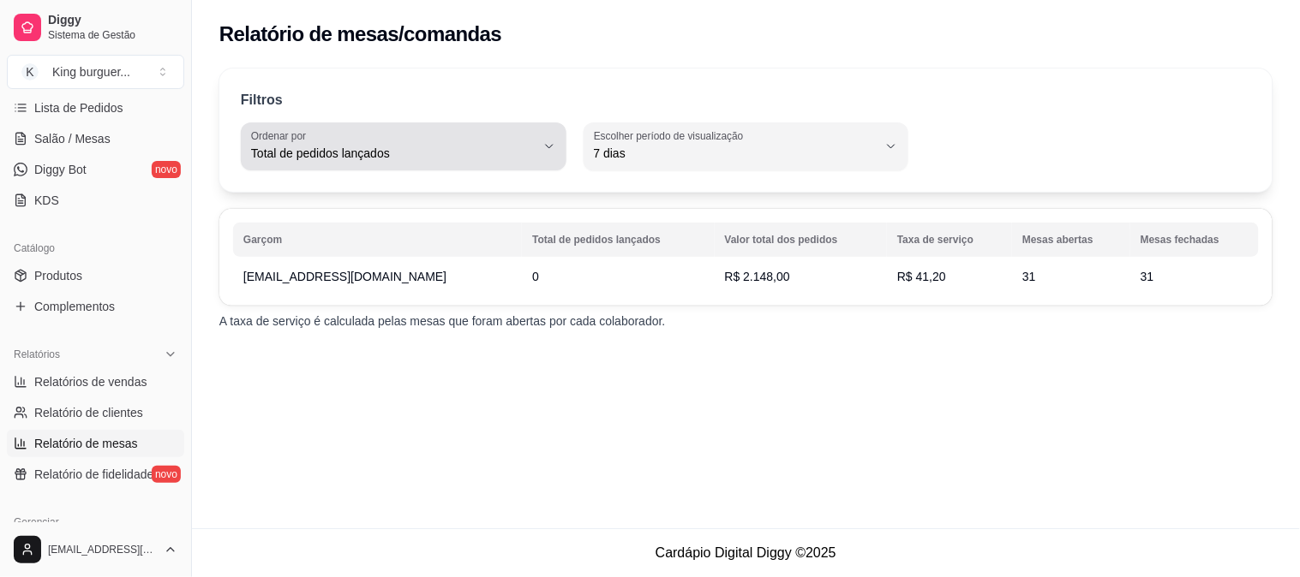
click at [548, 147] on icon "button" at bounding box center [549, 146] width 7 height 3
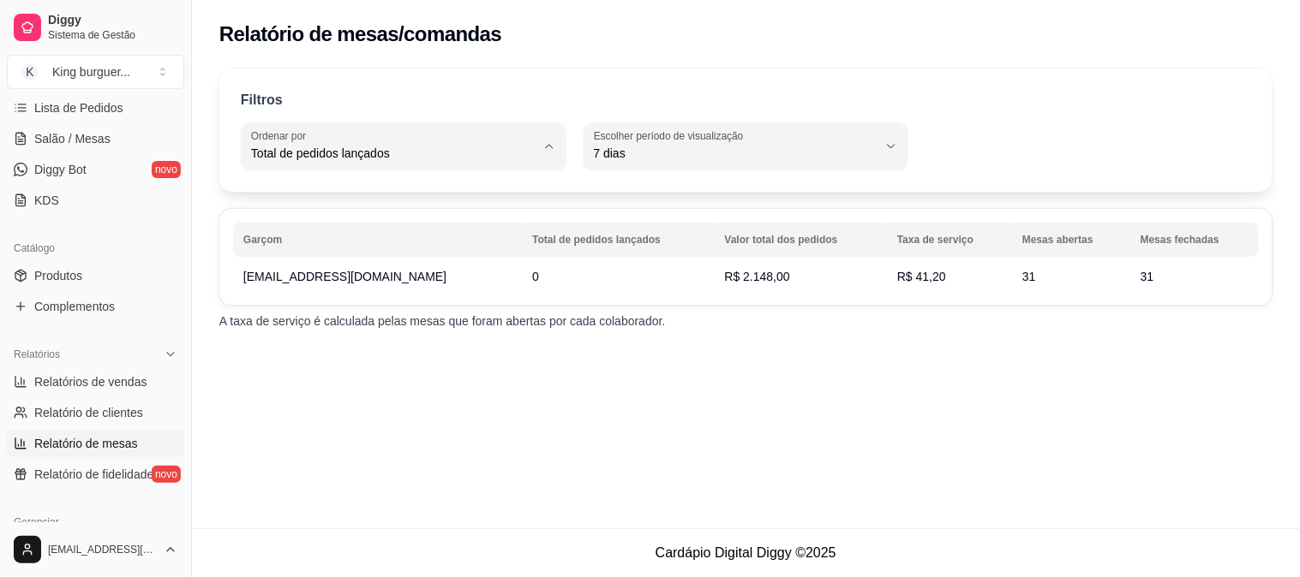
click at [468, 194] on span "Total de pedidos lançados" at bounding box center [395, 194] width 270 height 16
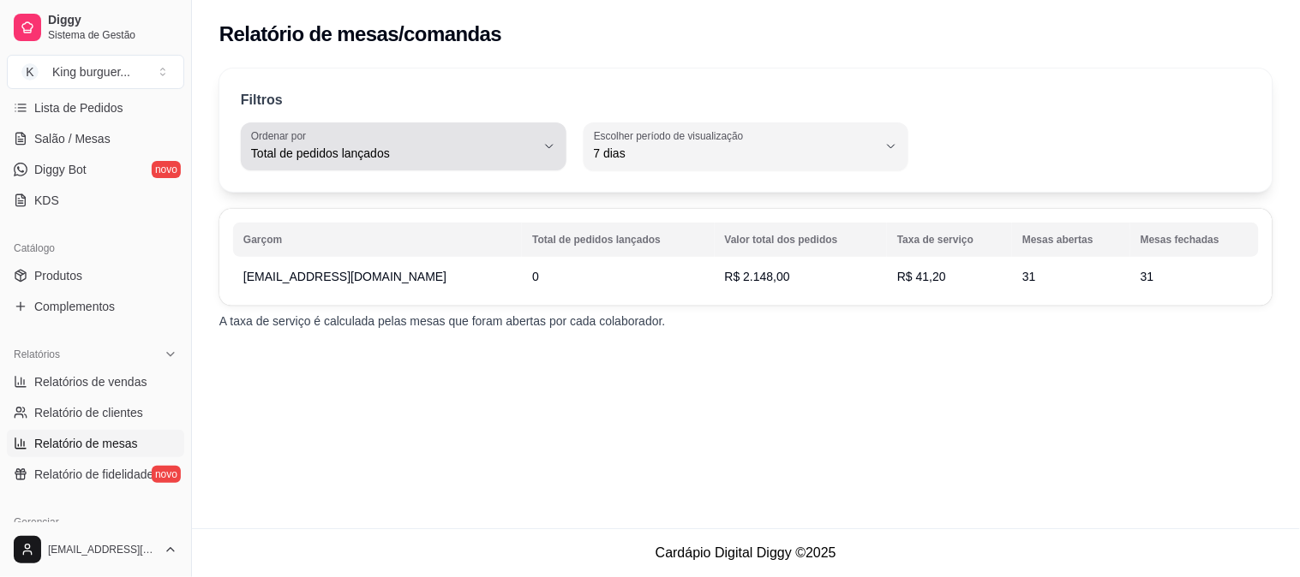
click at [537, 146] on button "Ordenar por Total de pedidos lançados" at bounding box center [404, 147] width 326 height 48
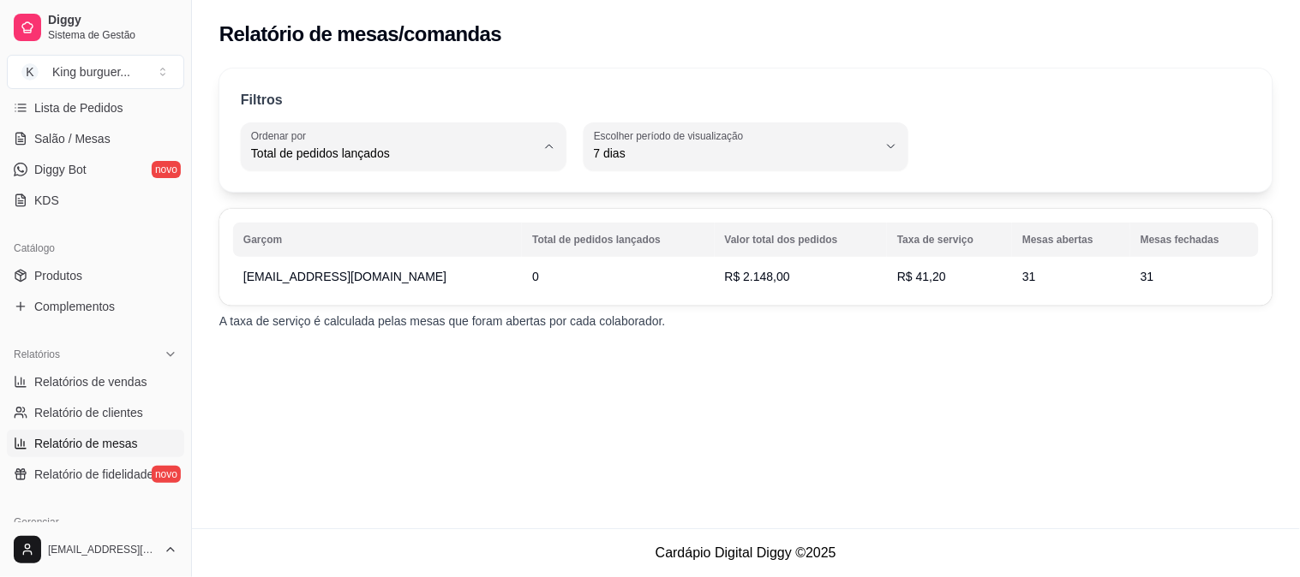
click at [481, 224] on span "Valor total dos pedidos" at bounding box center [395, 222] width 270 height 16
type input "TOTAL_AMOUNT_OF_ORDERS"
select select "TOTAL_AMOUNT_OF_ORDERS"
click at [141, 310] on link "Complementos" at bounding box center [95, 306] width 177 height 27
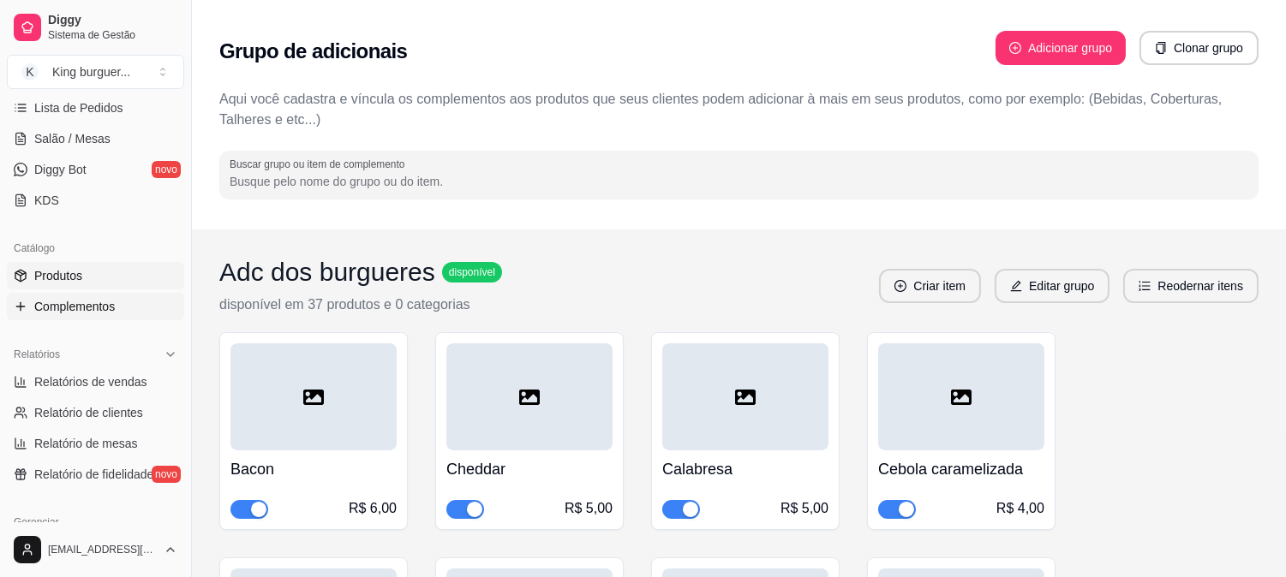
click at [124, 274] on link "Produtos" at bounding box center [95, 275] width 177 height 27
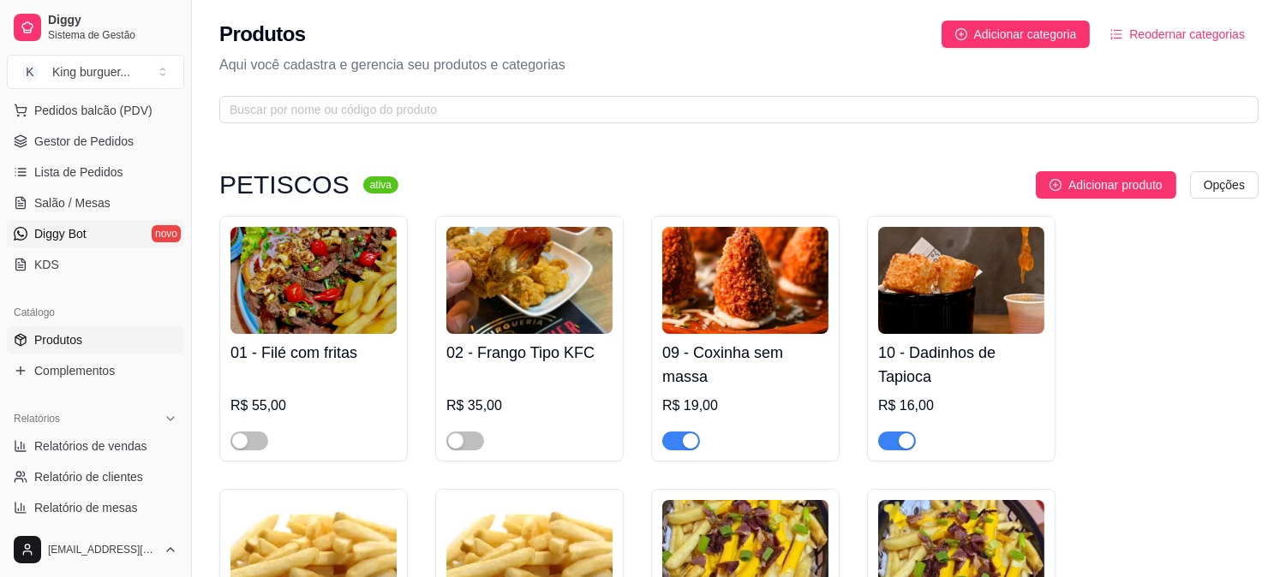
scroll to position [190, 0]
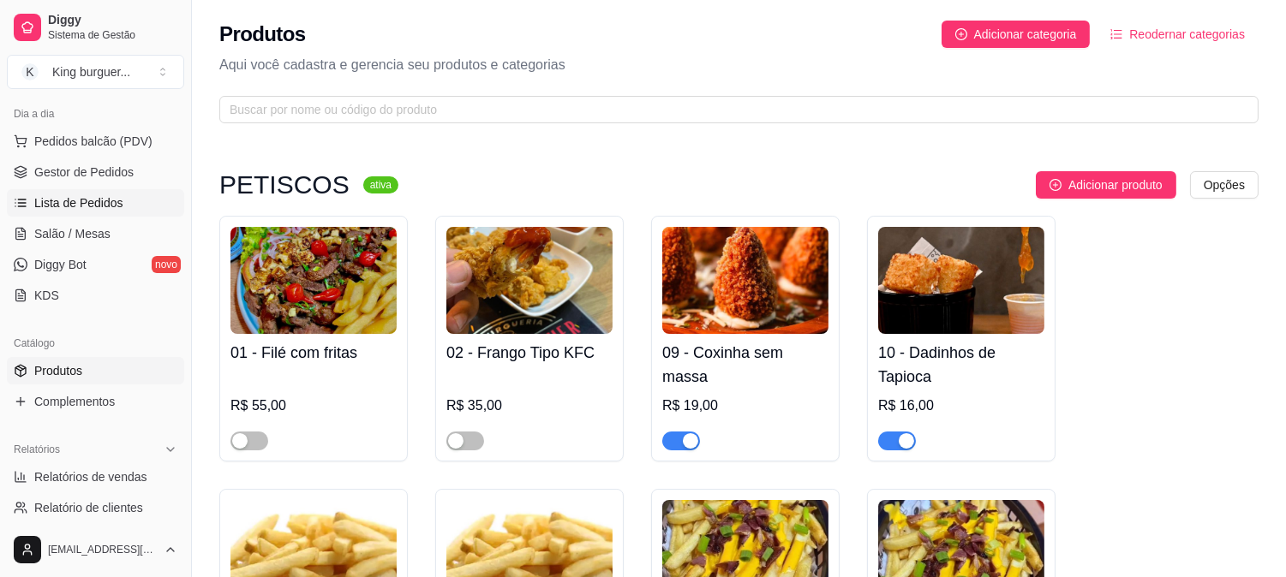
click at [101, 204] on span "Lista de Pedidos" at bounding box center [78, 202] width 89 height 17
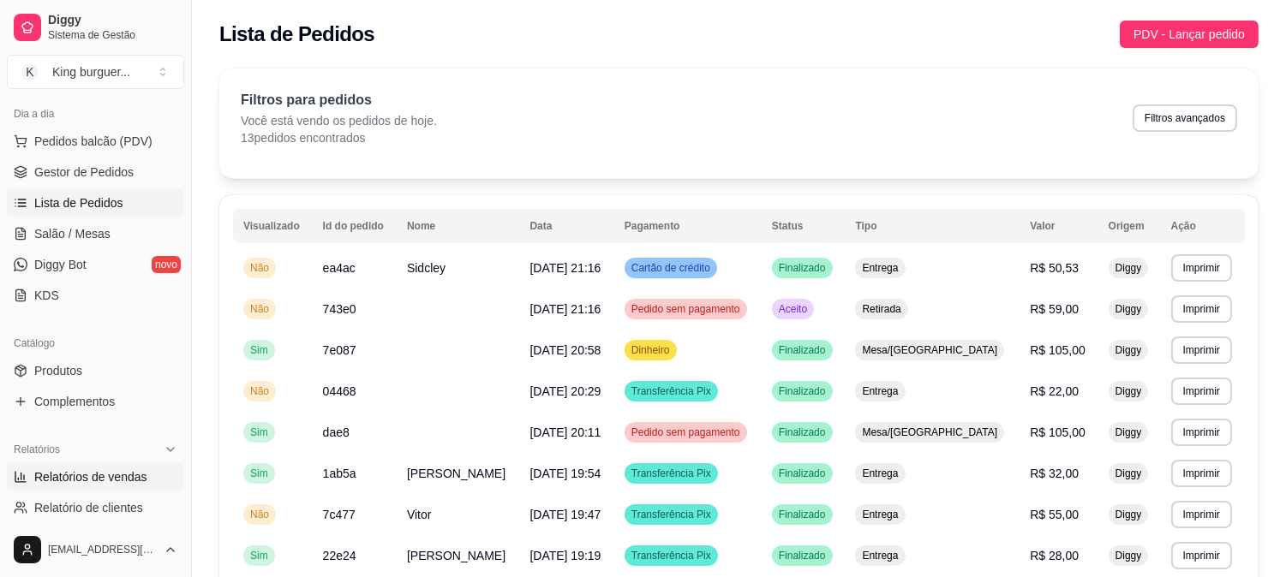
click at [118, 477] on span "Relatórios de vendas" at bounding box center [90, 477] width 113 height 17
select select "ALL"
select select "0"
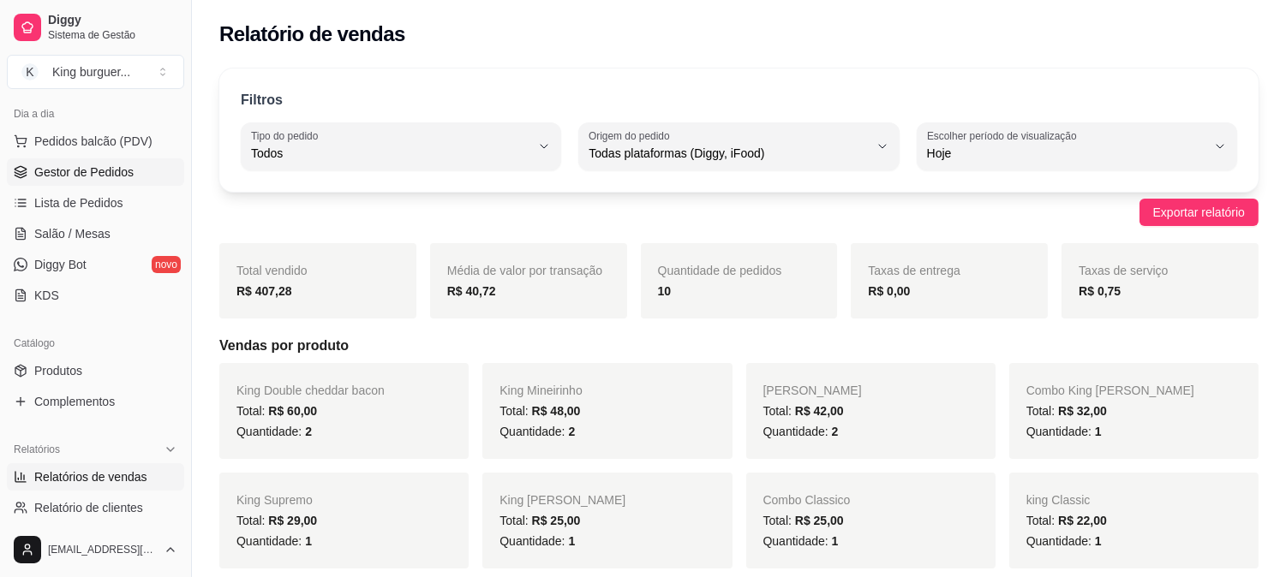
click at [79, 170] on span "Gestor de Pedidos" at bounding box center [83, 172] width 99 height 17
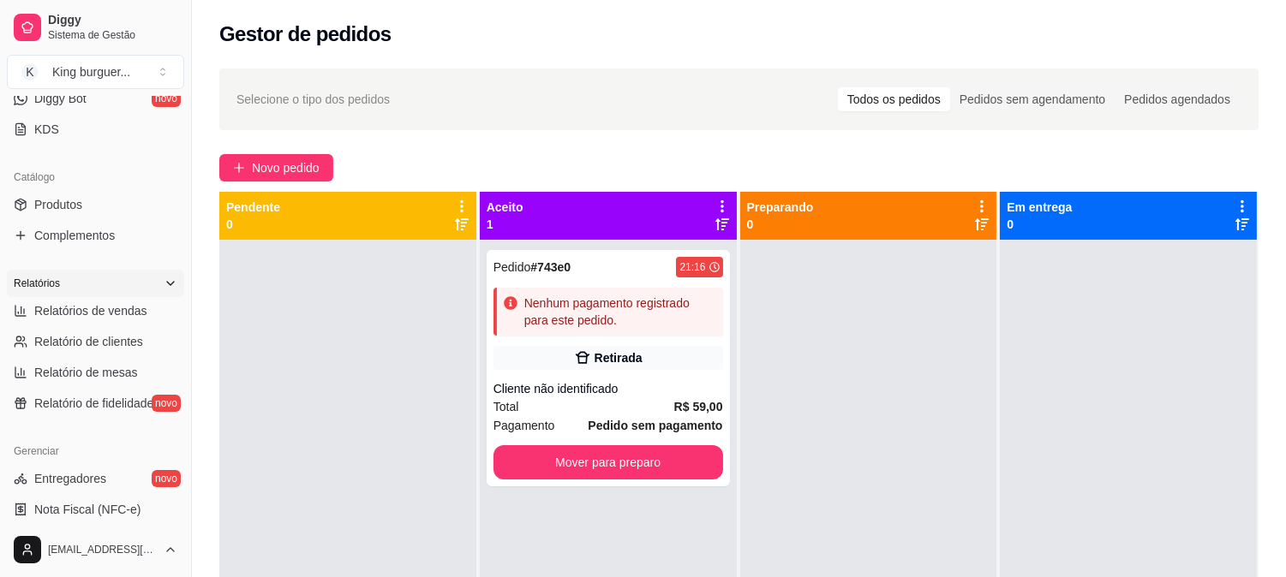
scroll to position [380, 0]
